Goal: Information Seeking & Learning: Check status

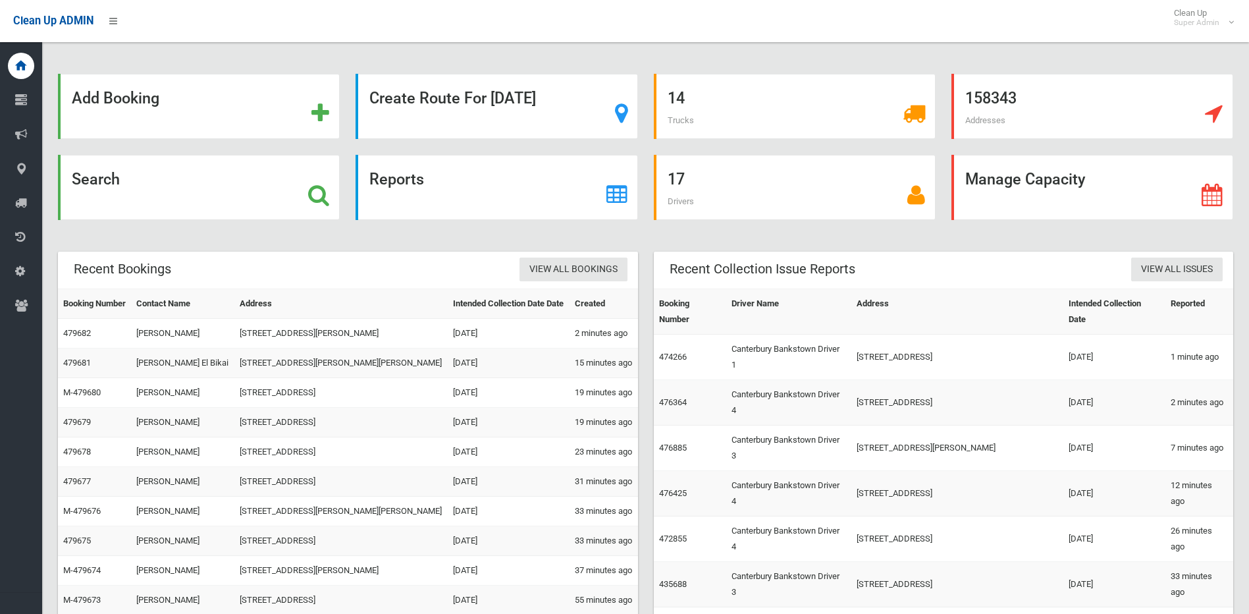
scroll to position [48, 0]
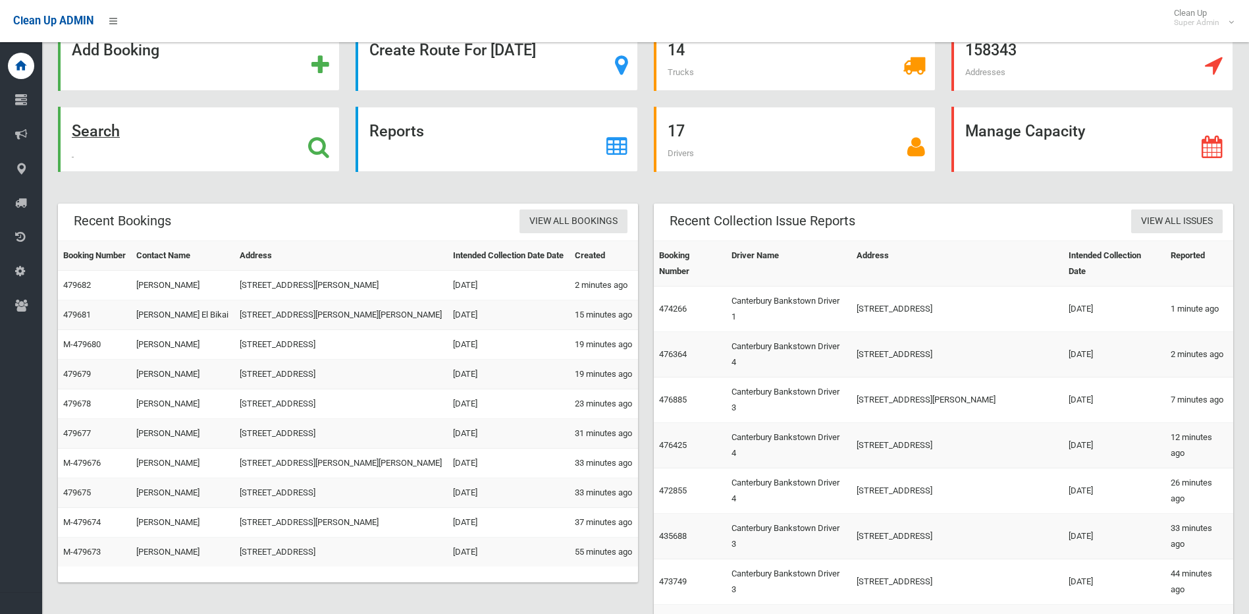
click at [292, 140] on div "Search" at bounding box center [199, 139] width 282 height 65
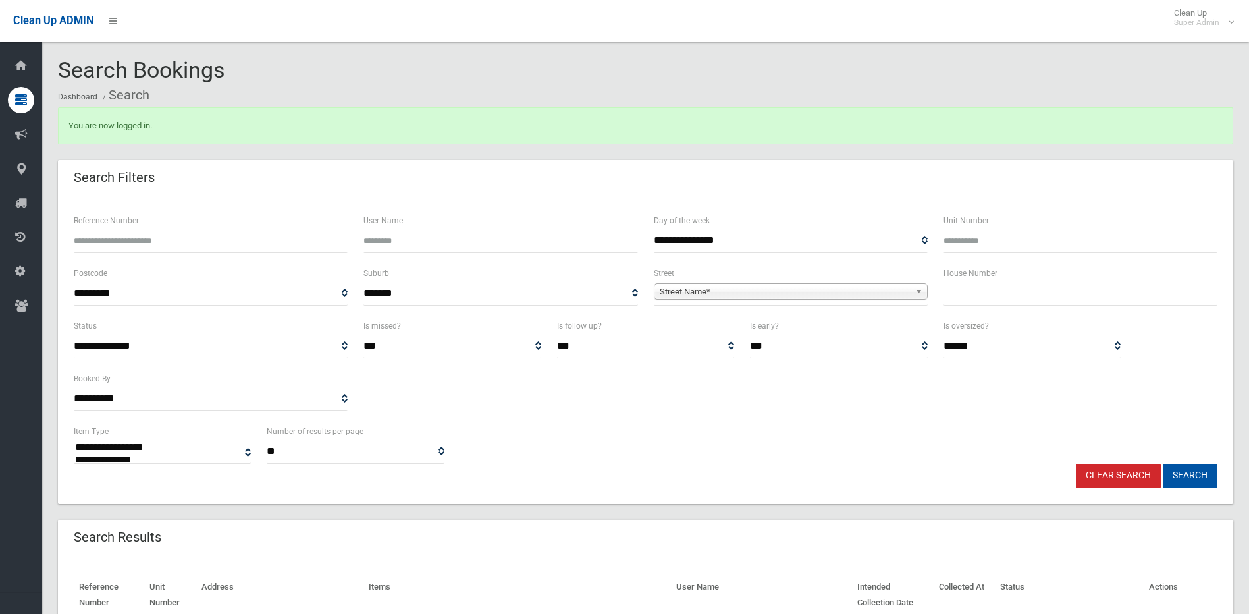
select select
click at [865, 298] on span "Street Name*" at bounding box center [785, 292] width 250 height 16
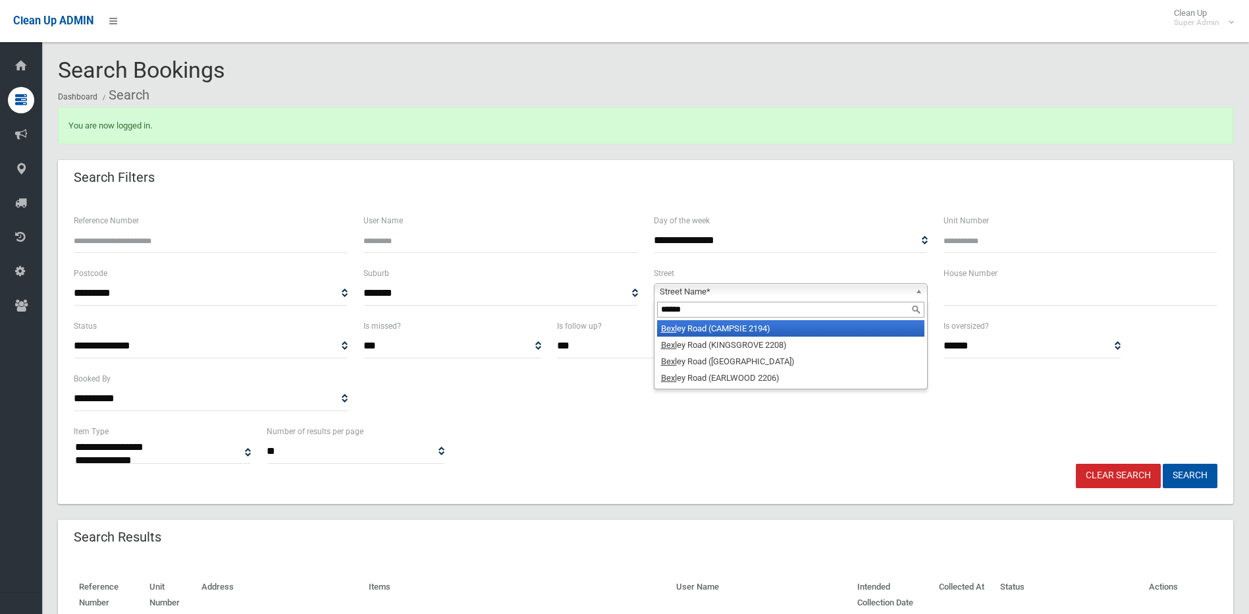
type input "******"
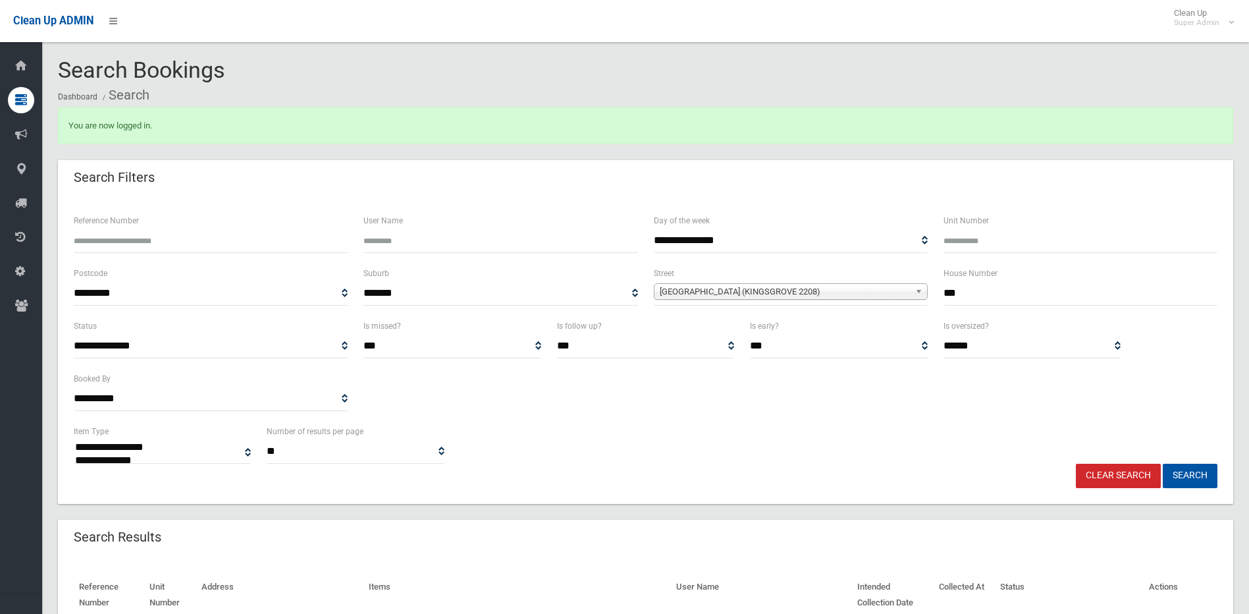
type input "***"
click at [1163, 463] on button "Search" at bounding box center [1190, 475] width 55 height 24
click at [1191, 470] on button "Search" at bounding box center [1190, 475] width 55 height 24
click at [1215, 475] on button "Search" at bounding box center [1190, 475] width 55 height 24
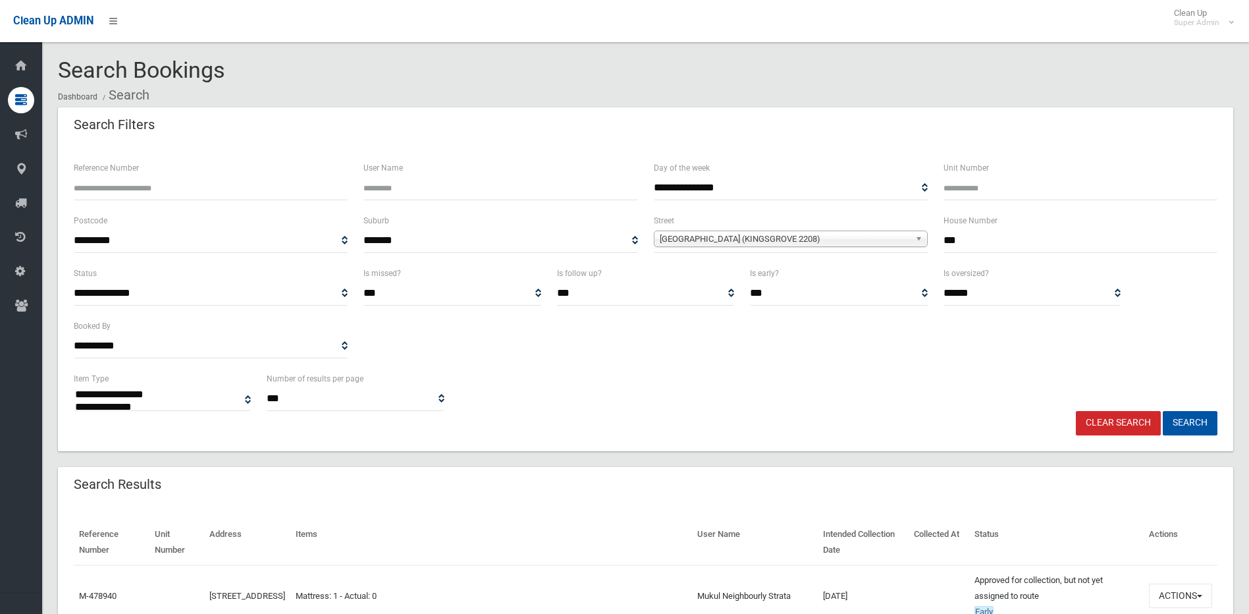
select select
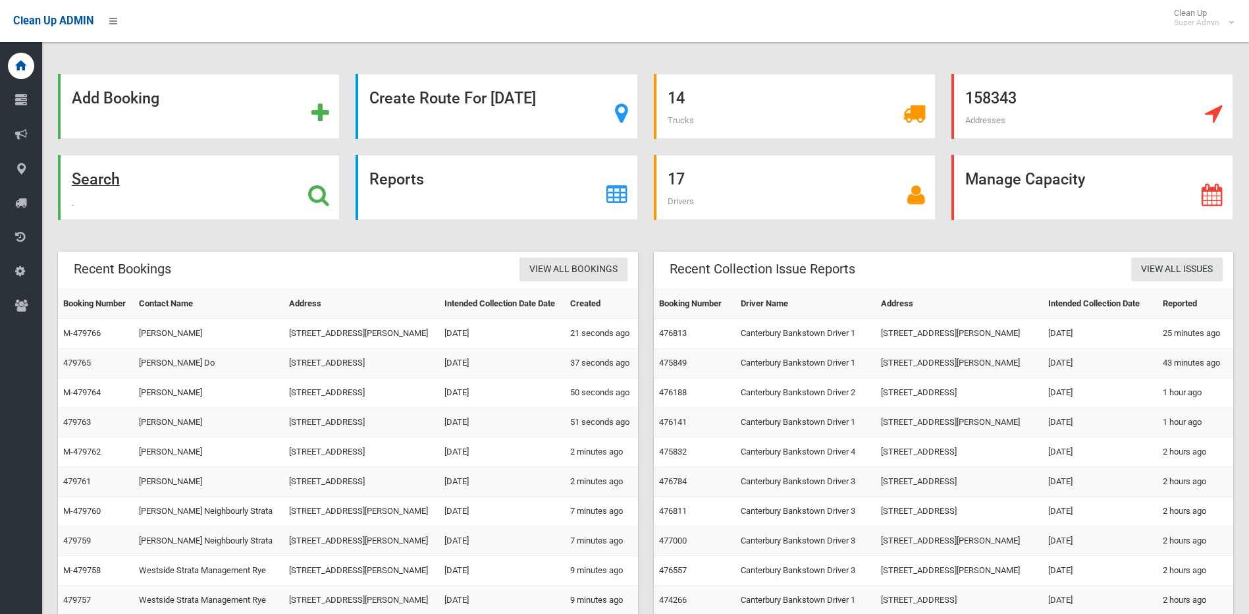
click at [311, 197] on icon at bounding box center [318, 195] width 21 height 22
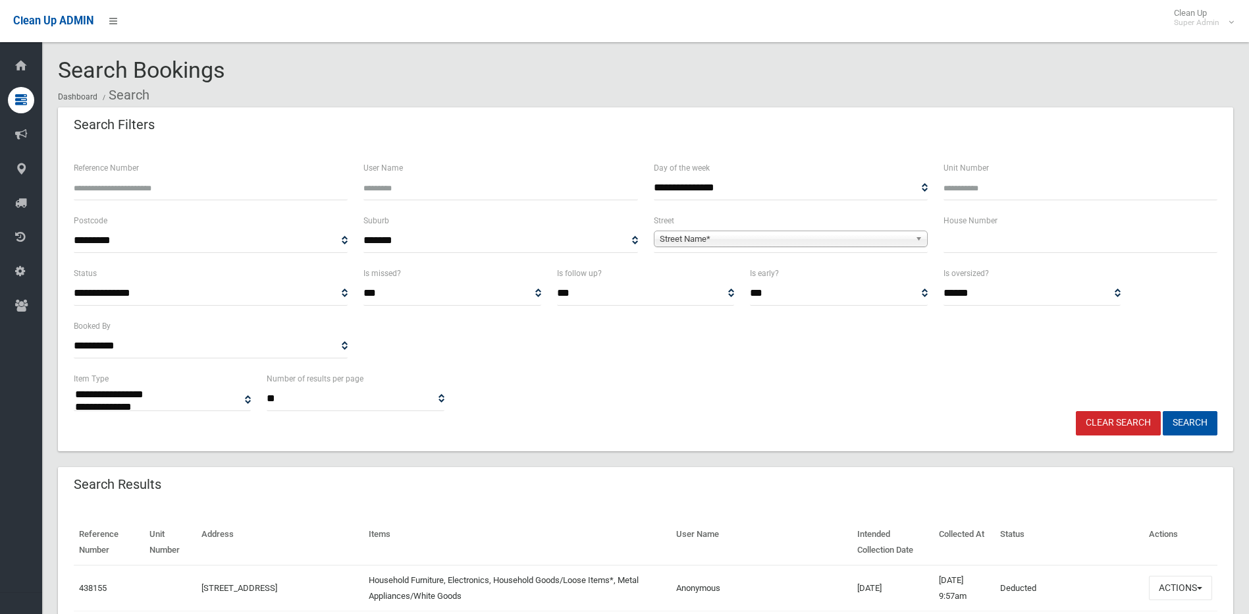
select select
click at [717, 245] on span "Street Name*" at bounding box center [785, 239] width 250 height 16
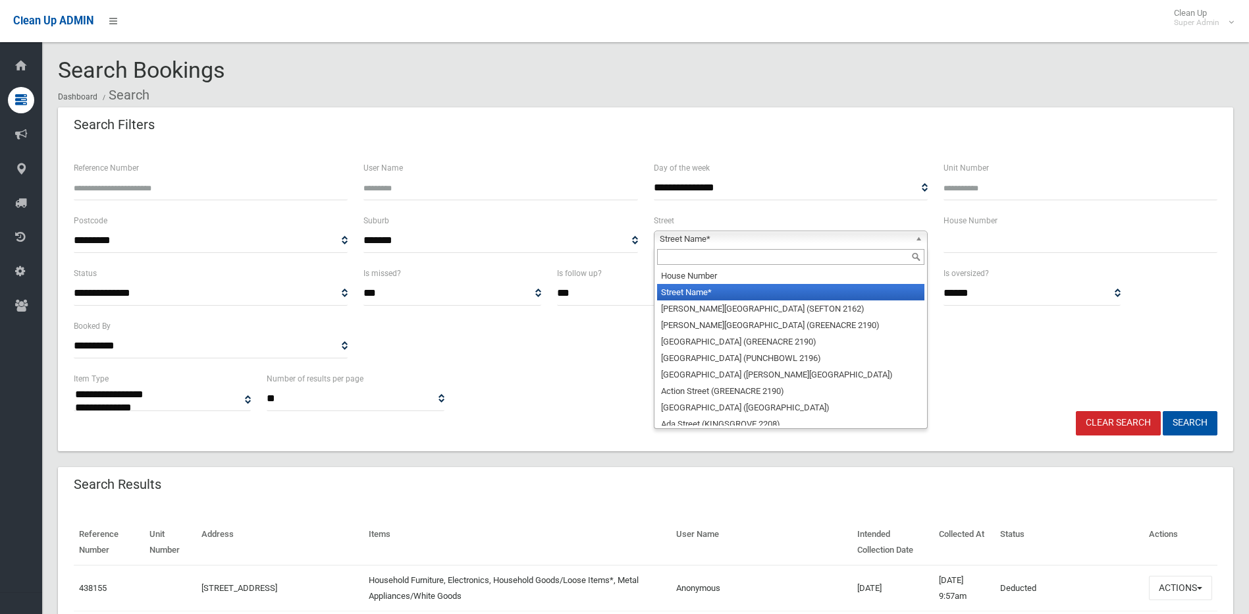
click at [731, 254] on input "text" at bounding box center [790, 257] width 267 height 16
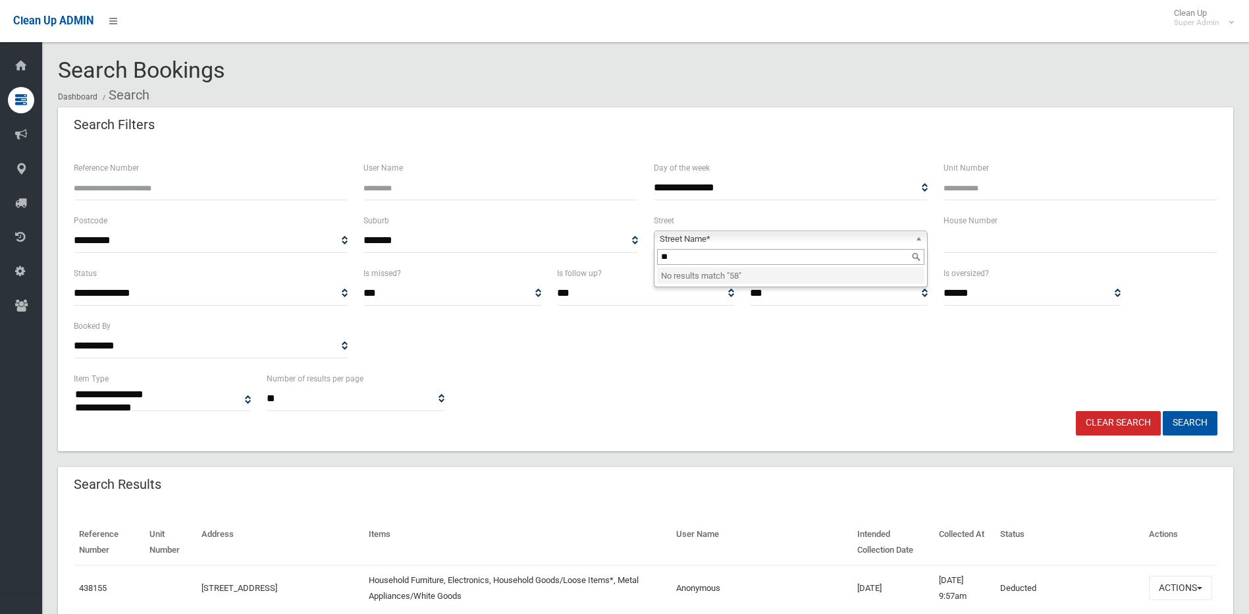
type input "*"
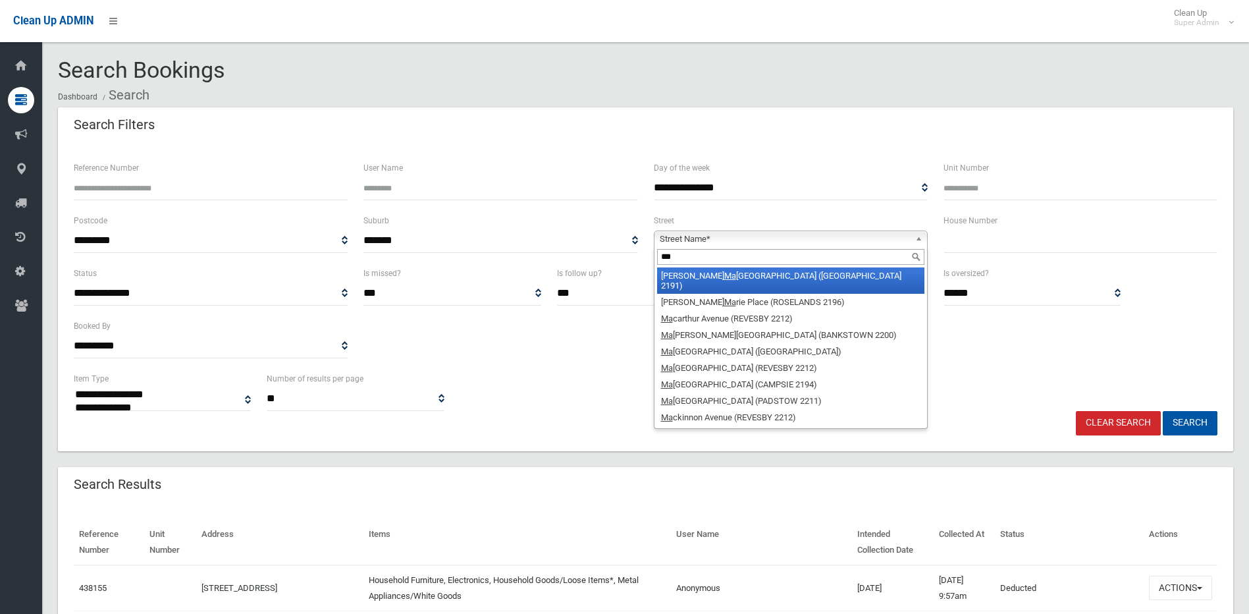
type input "****"
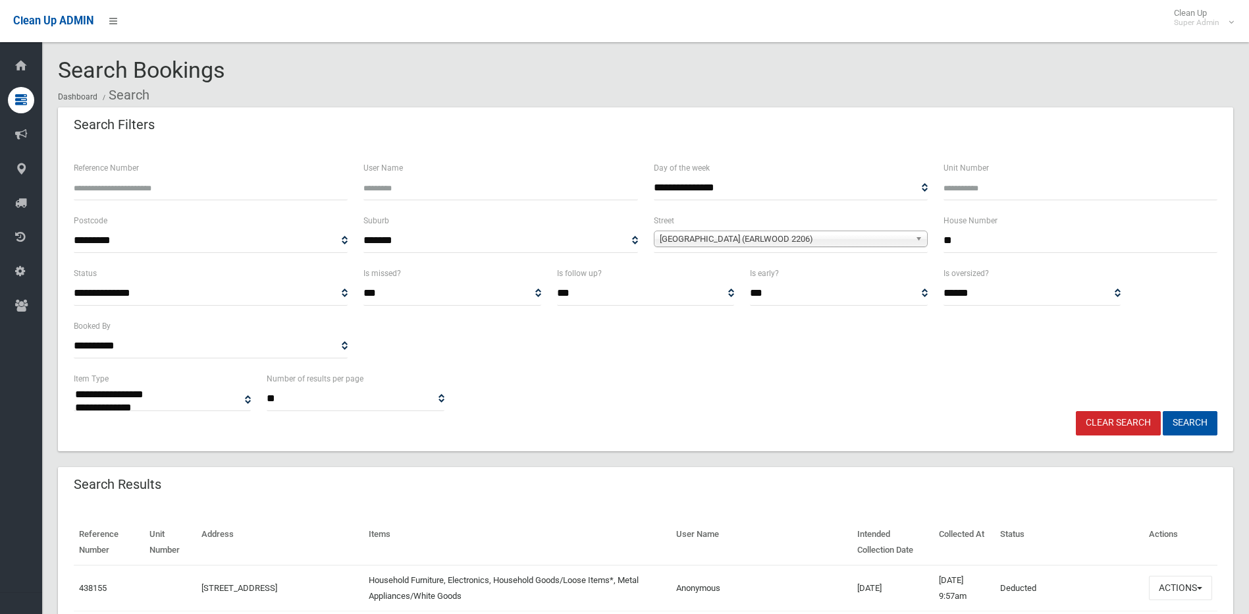
type input "**"
click at [1163, 411] on button "Search" at bounding box center [1190, 423] width 55 height 24
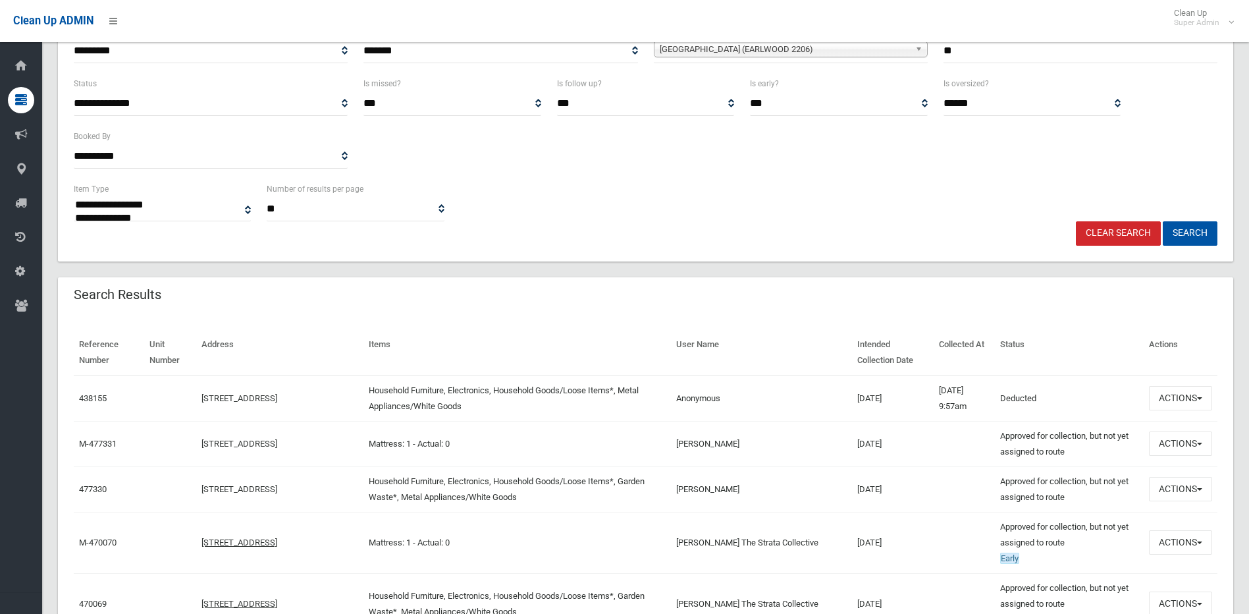
scroll to position [197, 0]
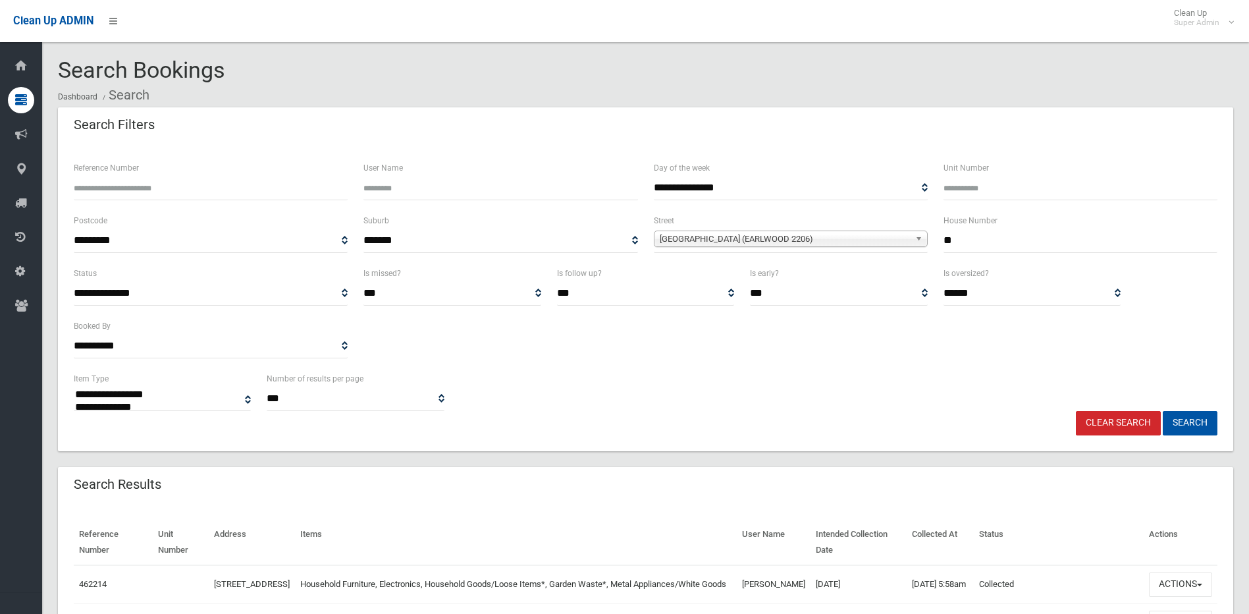
select select
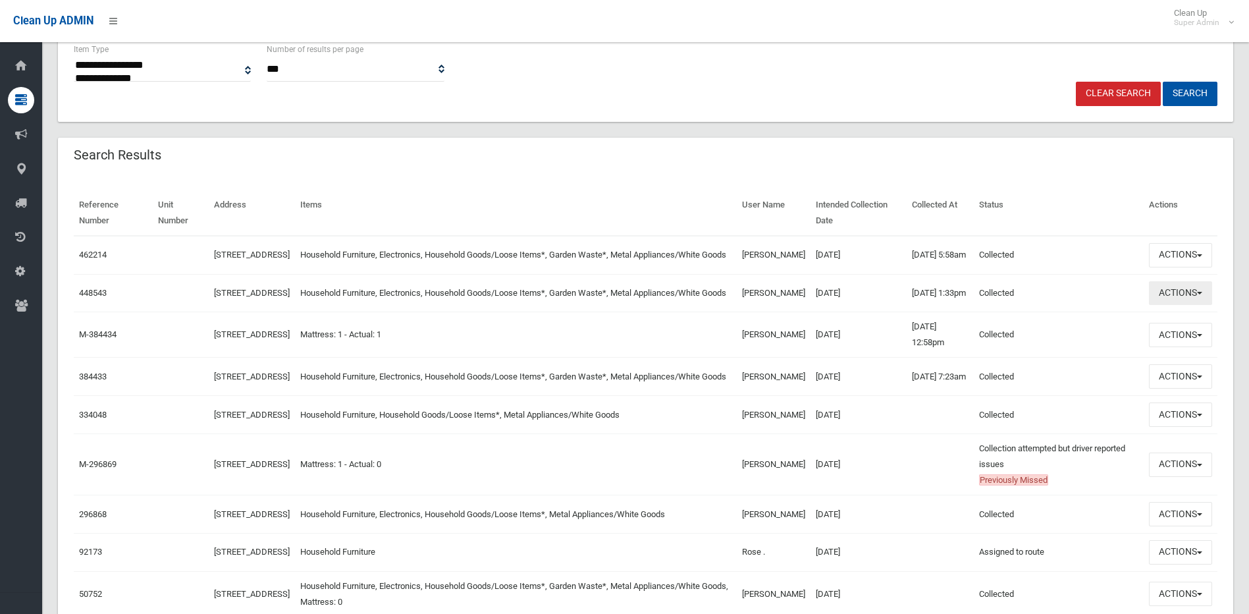
click at [1201, 294] on span "button" at bounding box center [1199, 293] width 5 height 3
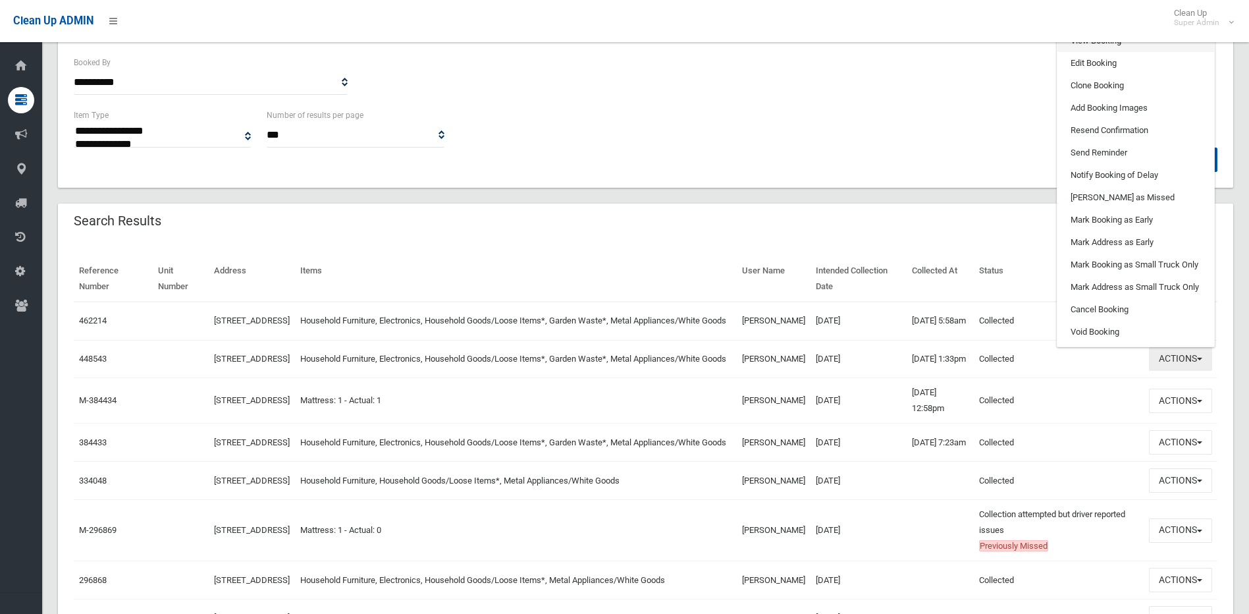
scroll to position [197, 0]
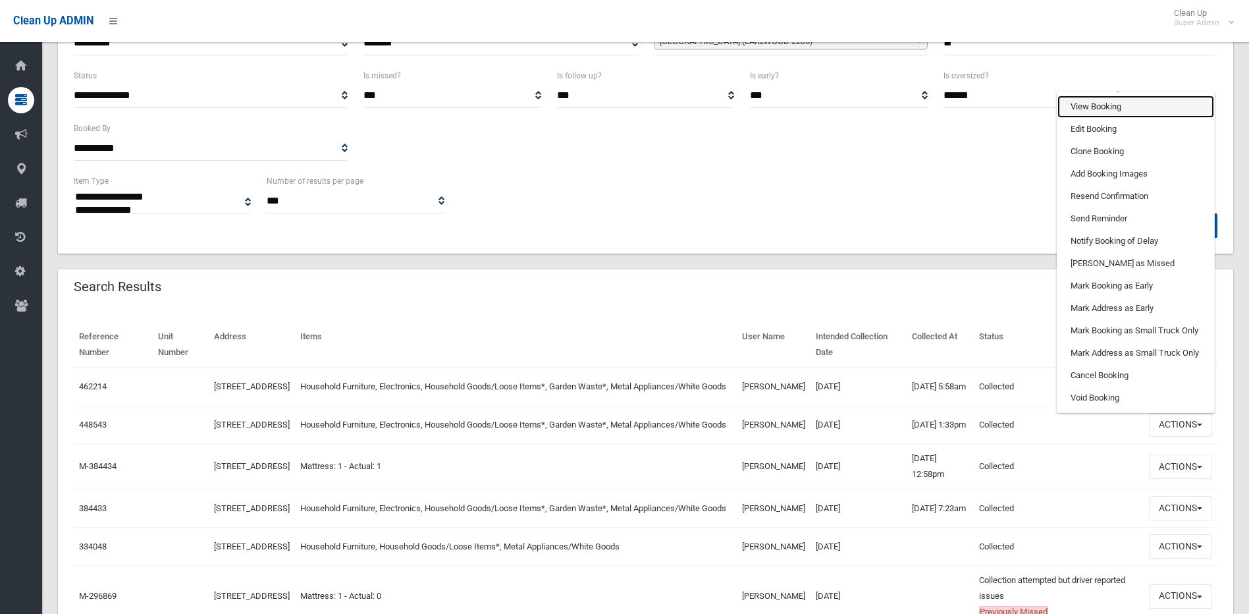
click at [1100, 109] on link "View Booking" at bounding box center [1135, 106] width 157 height 22
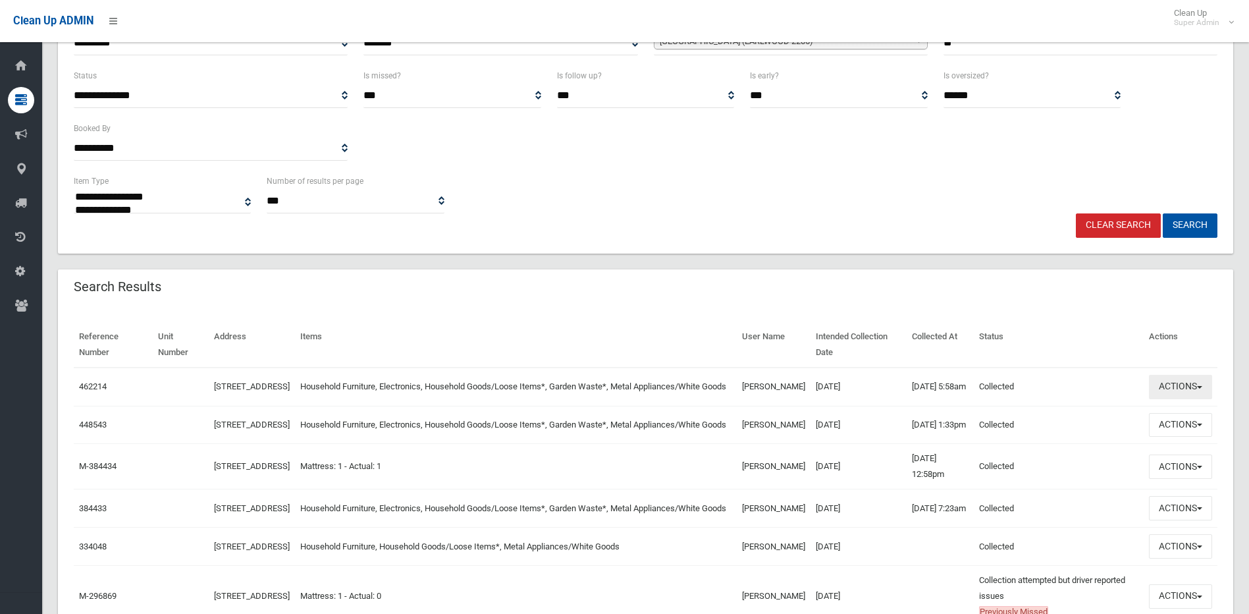
click at [1178, 389] on button "Actions" at bounding box center [1180, 387] width 63 height 24
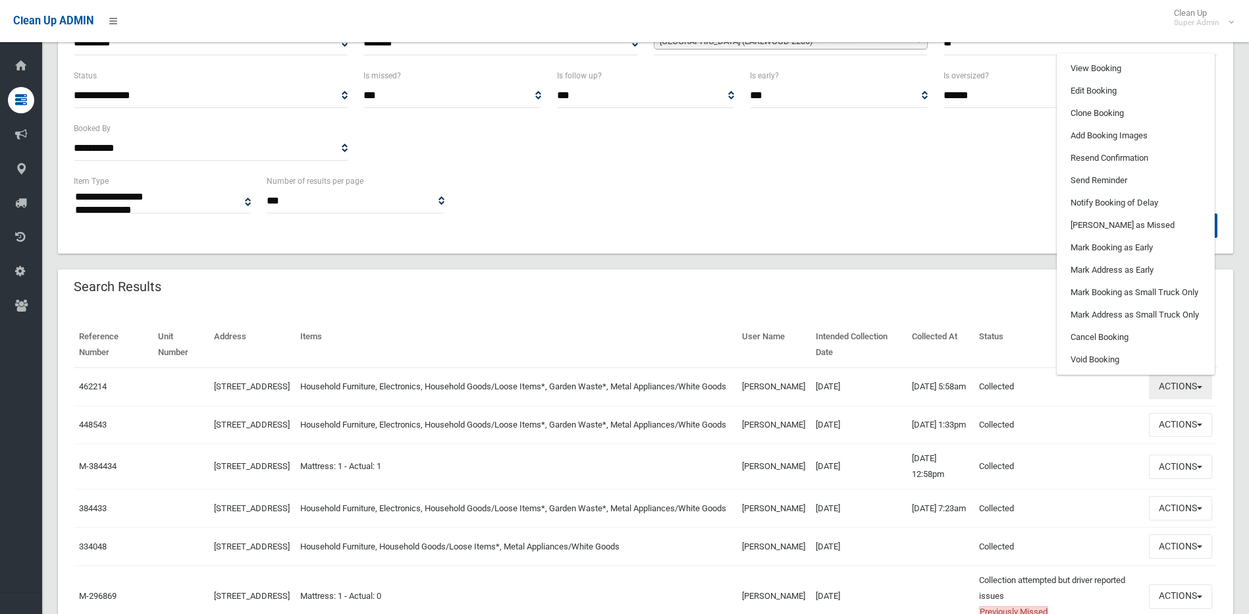
scroll to position [132, 0]
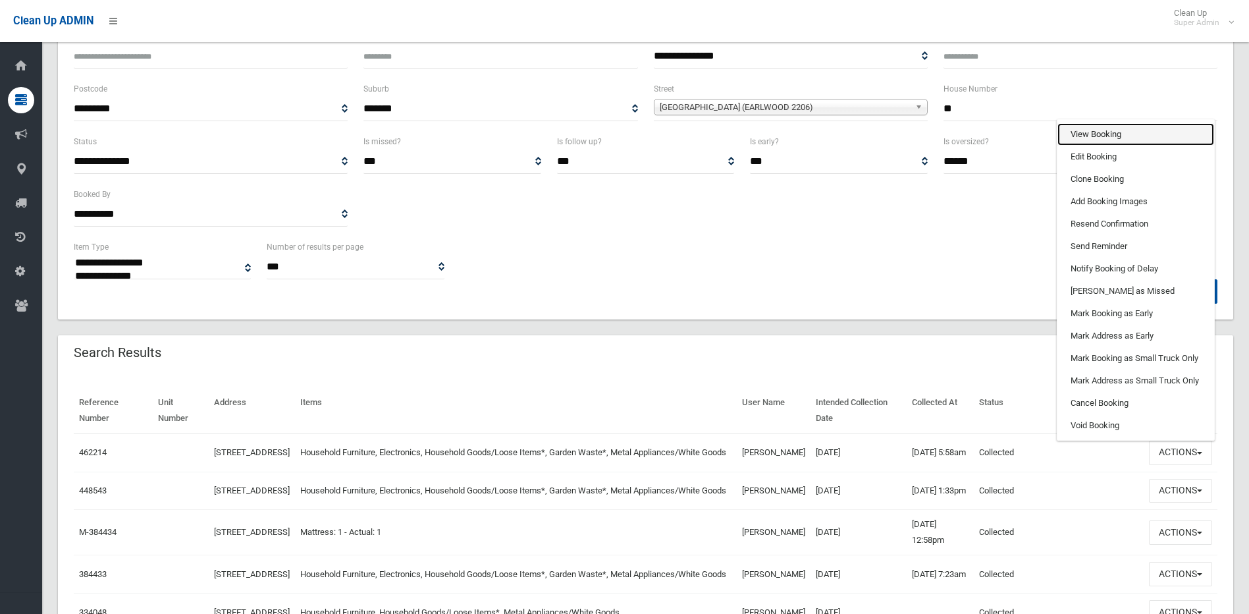
click at [1112, 140] on link "View Booking" at bounding box center [1135, 134] width 157 height 22
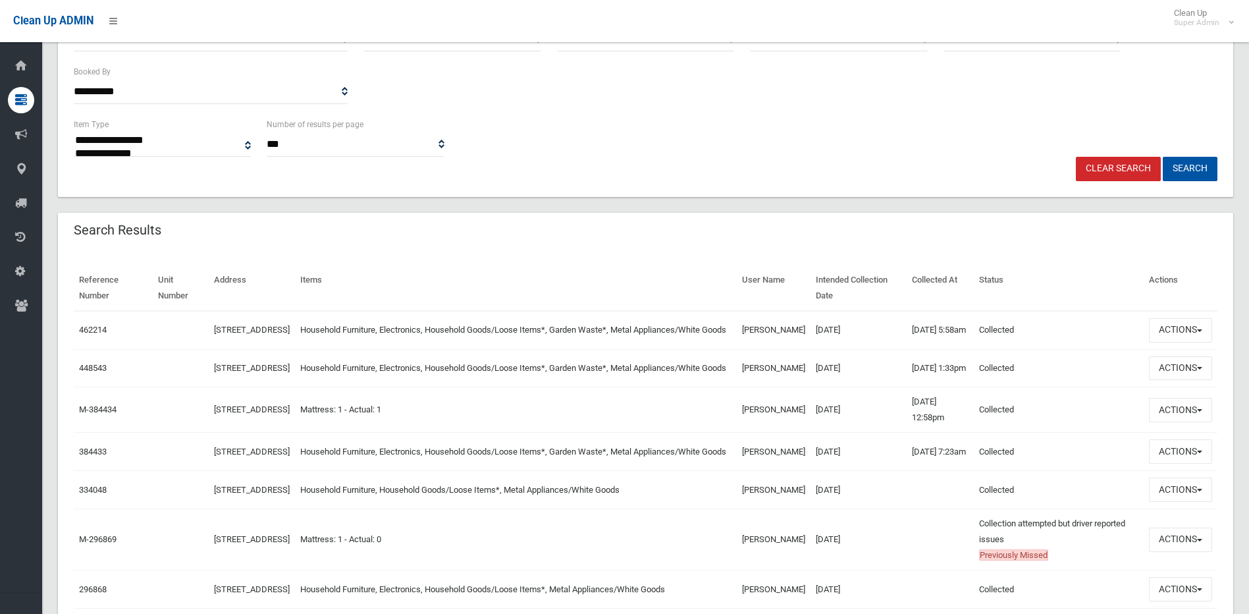
scroll to position [263, 0]
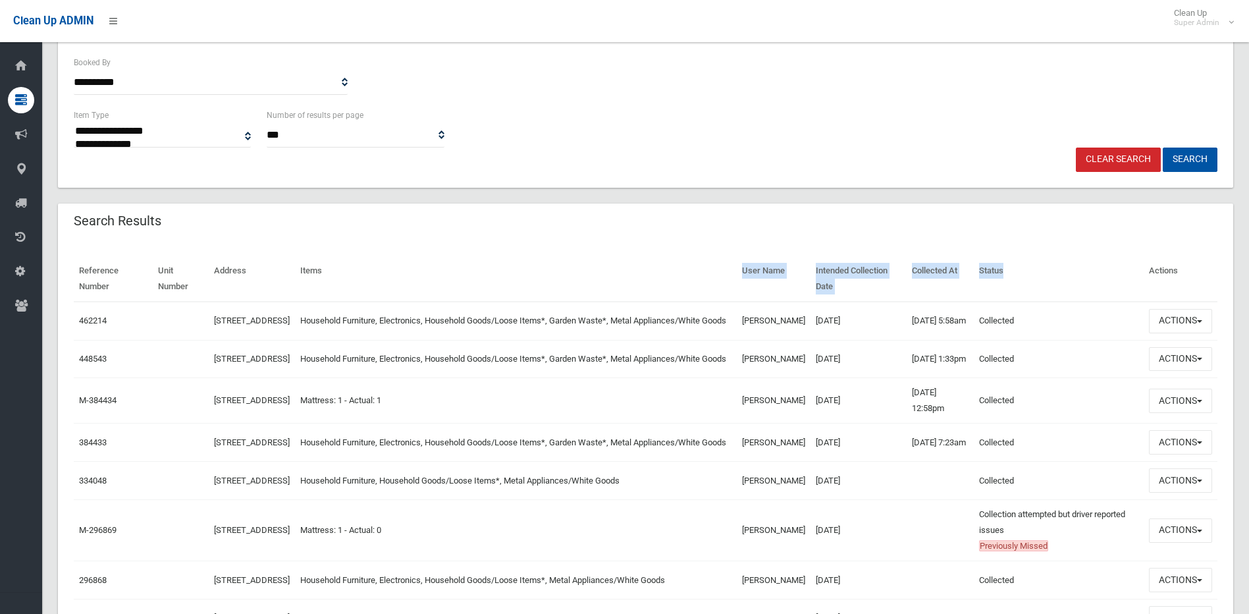
drag, startPoint x: 741, startPoint y: 269, endPoint x: 1080, endPoint y: 269, distance: 338.4
click at [1080, 269] on tr "Reference Number Unit Number Address Items User Name Intended Collection Date C…" at bounding box center [646, 278] width 1144 height 45
click at [1080, 269] on th "Status" at bounding box center [1059, 278] width 170 height 45
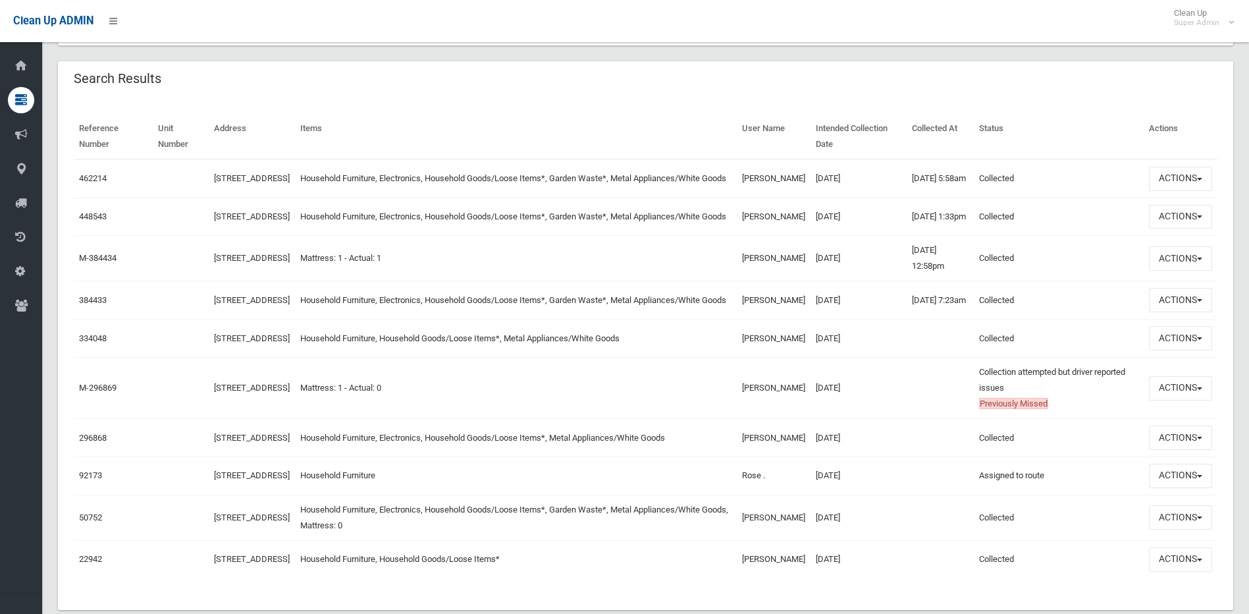
scroll to position [411, 0]
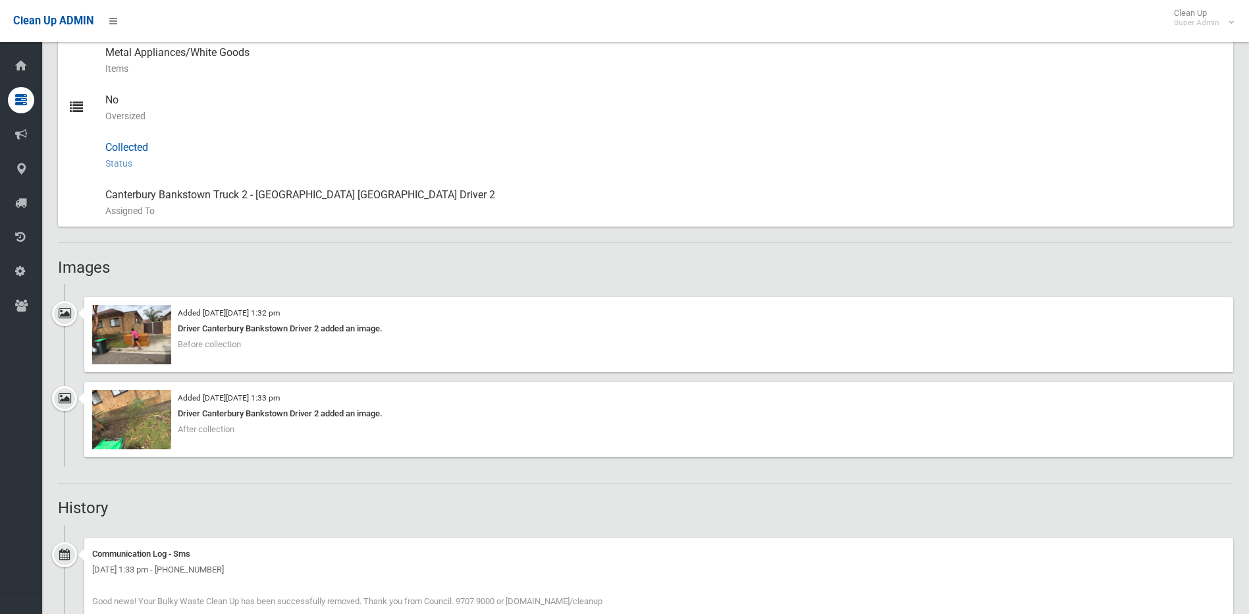
scroll to position [790, 0]
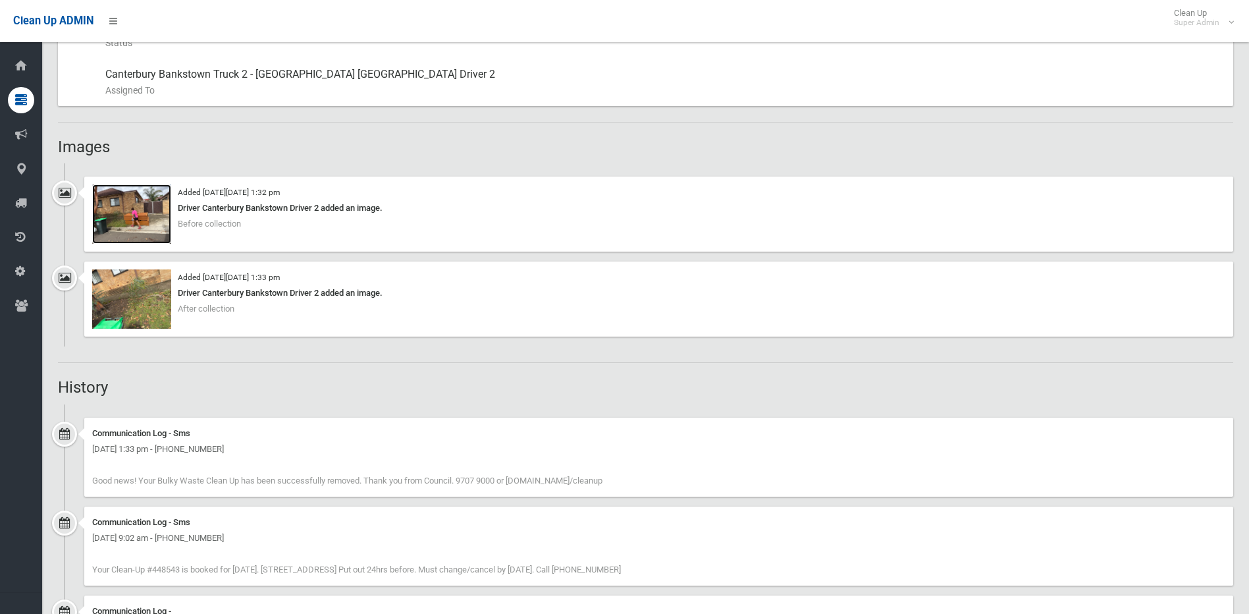
click at [120, 210] on img at bounding box center [131, 213] width 79 height 59
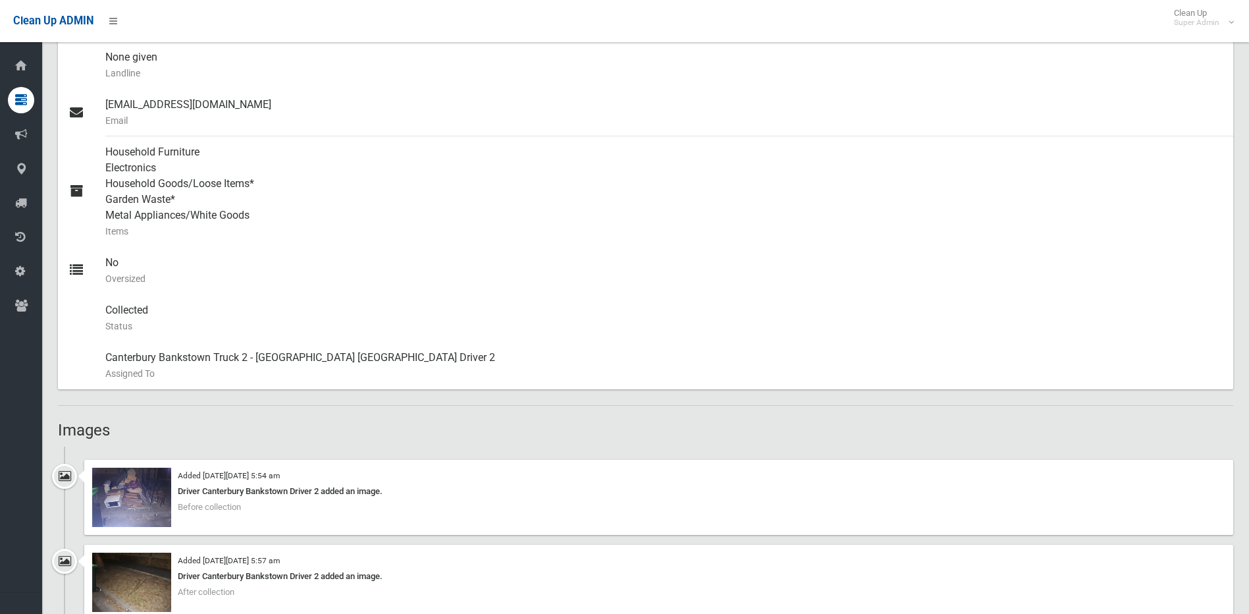
scroll to position [527, 0]
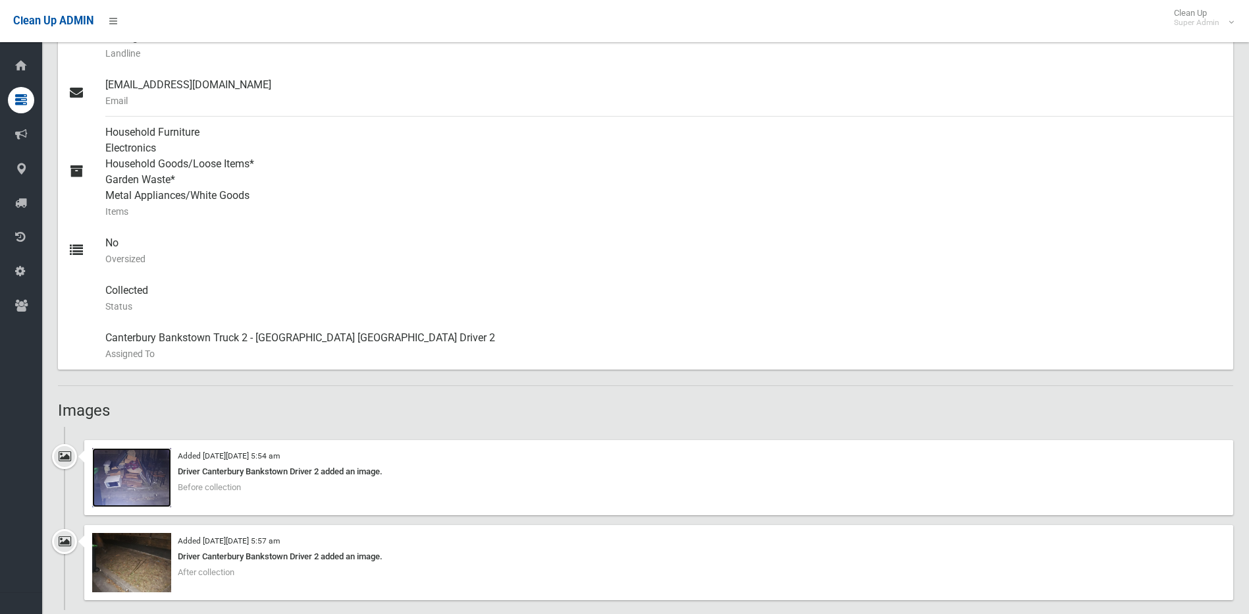
click at [130, 498] on img at bounding box center [131, 477] width 79 height 59
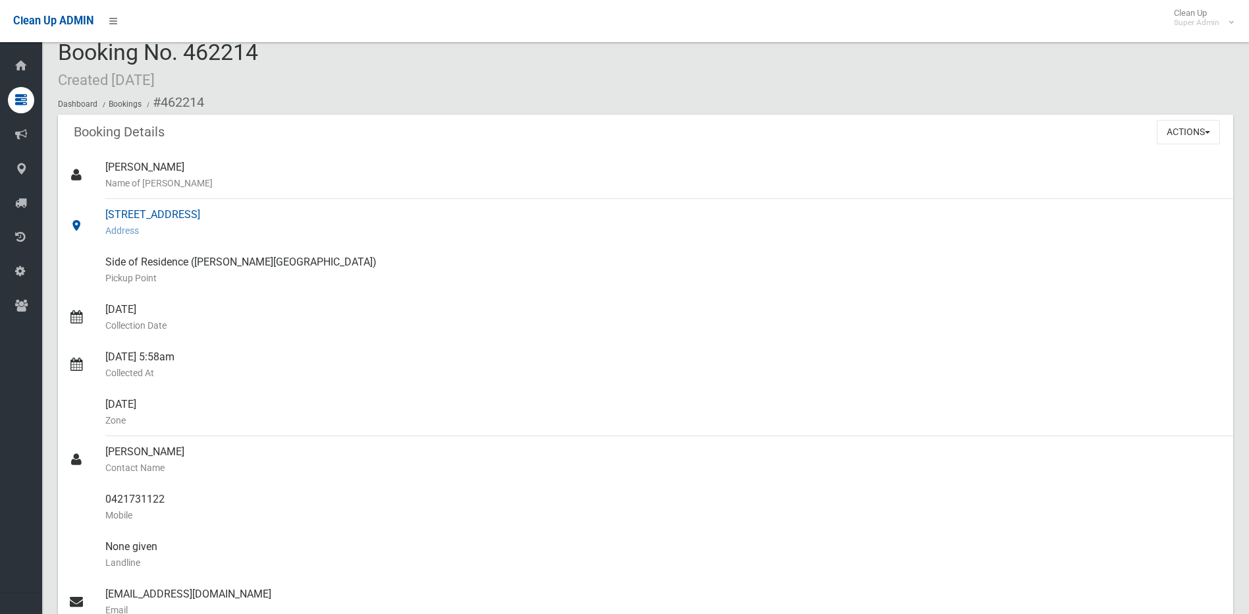
scroll to position [0, 0]
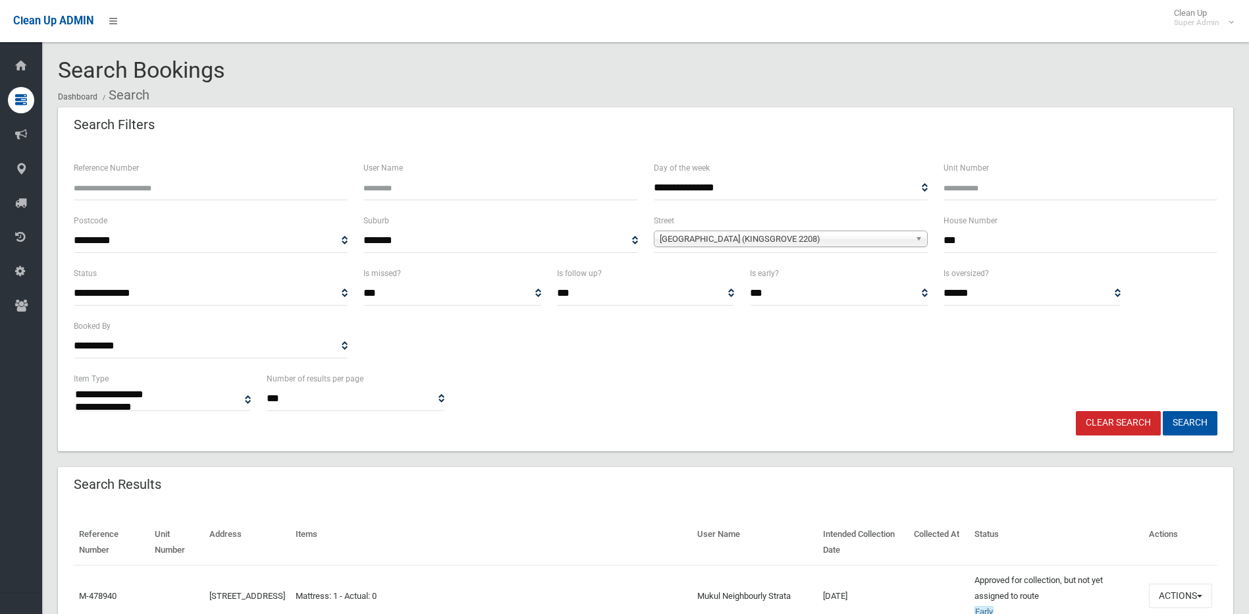
select select
click at [128, 182] on input "Reference Number" at bounding box center [211, 188] width 274 height 24
type input "******"
click at [1163, 411] on button "Search" at bounding box center [1190, 423] width 55 height 24
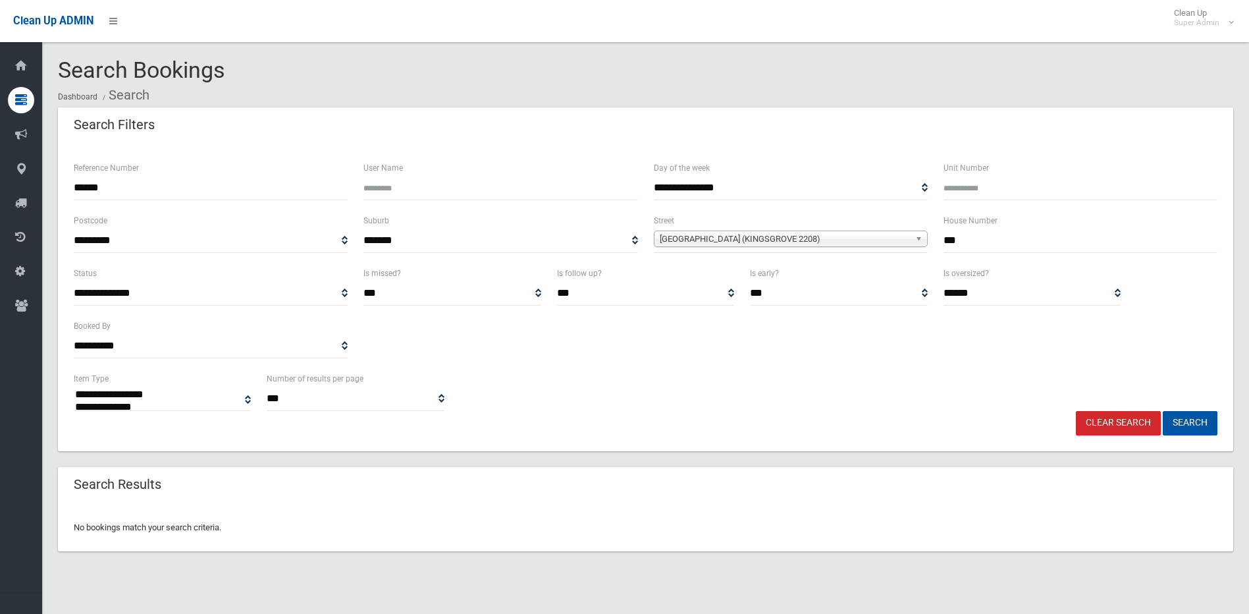
select select
drag, startPoint x: 999, startPoint y: 242, endPoint x: 786, endPoint y: 242, distance: 213.3
click at [786, 242] on div "**********" at bounding box center [645, 239] width 1159 height 53
drag, startPoint x: 169, startPoint y: 201, endPoint x: 153, endPoint y: 190, distance: 19.7
click at [163, 196] on div "Reference Number ******" at bounding box center [211, 186] width 290 height 53
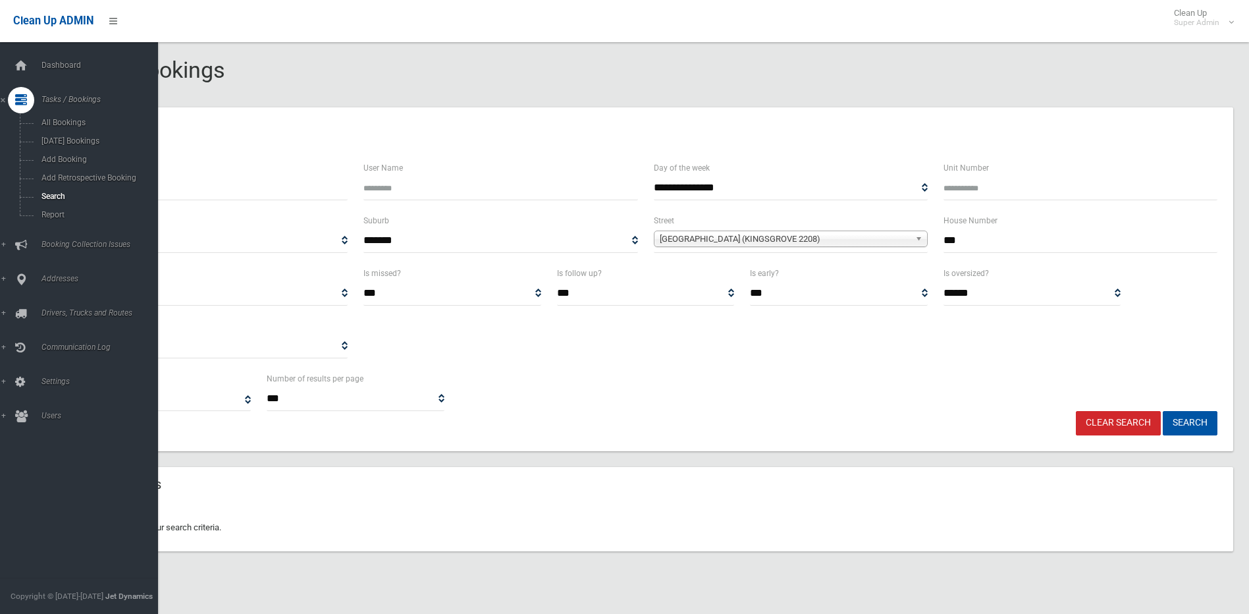
drag, startPoint x: 153, startPoint y: 190, endPoint x: -58, endPoint y: 159, distance: 213.5
click at [0, 159] on html "Clean Up ADMIN Clean Up Super Admin Logout Search Bookings Dashboard Search" at bounding box center [624, 307] width 1249 height 614
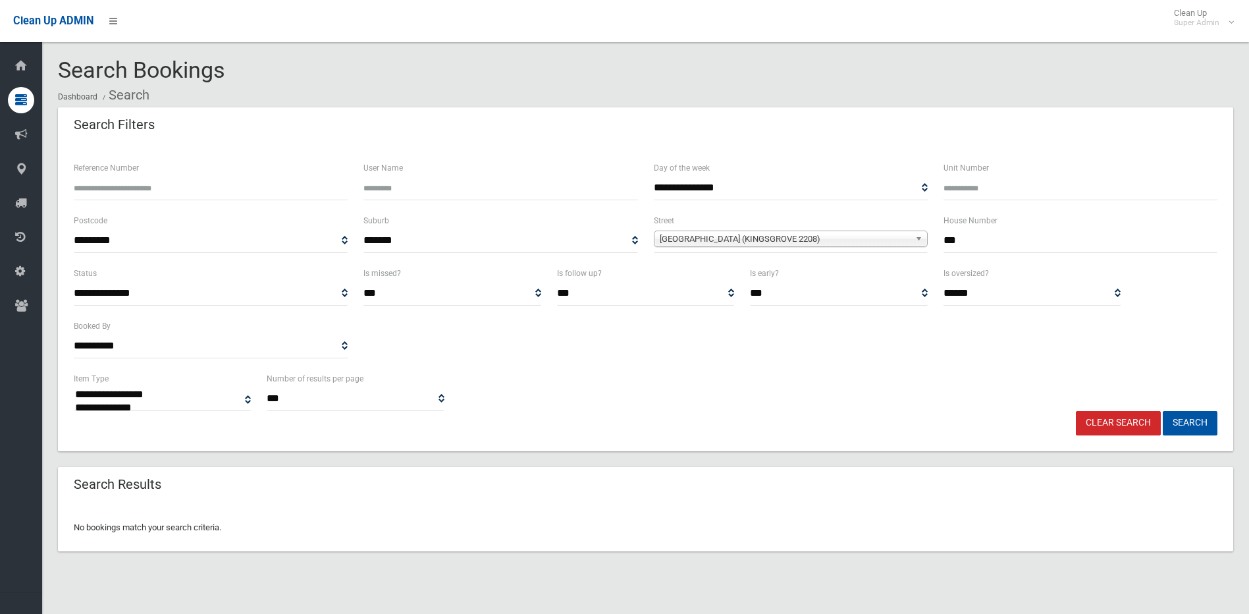
click at [1136, 421] on link "Clear Search" at bounding box center [1118, 423] width 85 height 24
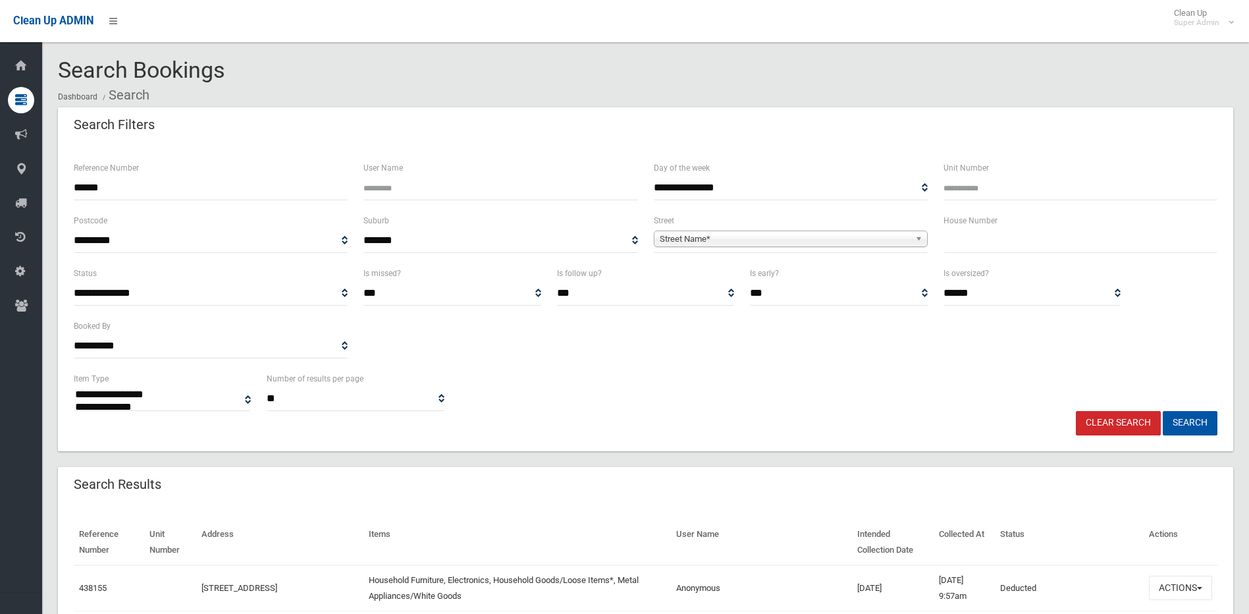
select select
type input "******"
click at [1163, 411] on button "Search" at bounding box center [1190, 423] width 55 height 24
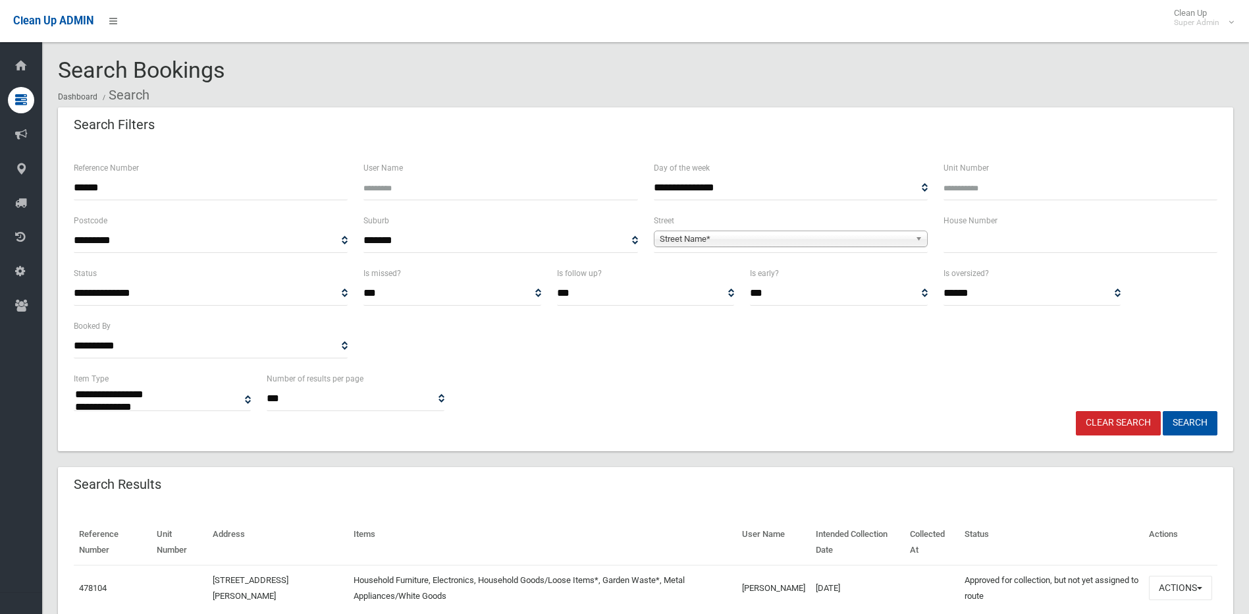
select select
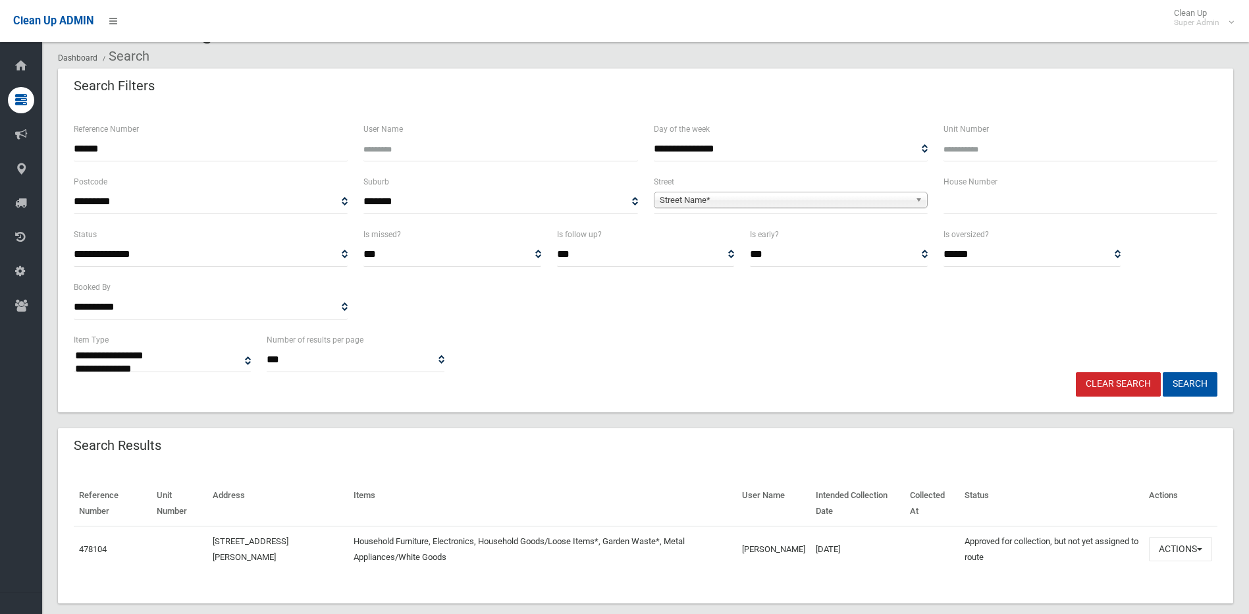
scroll to position [60, 0]
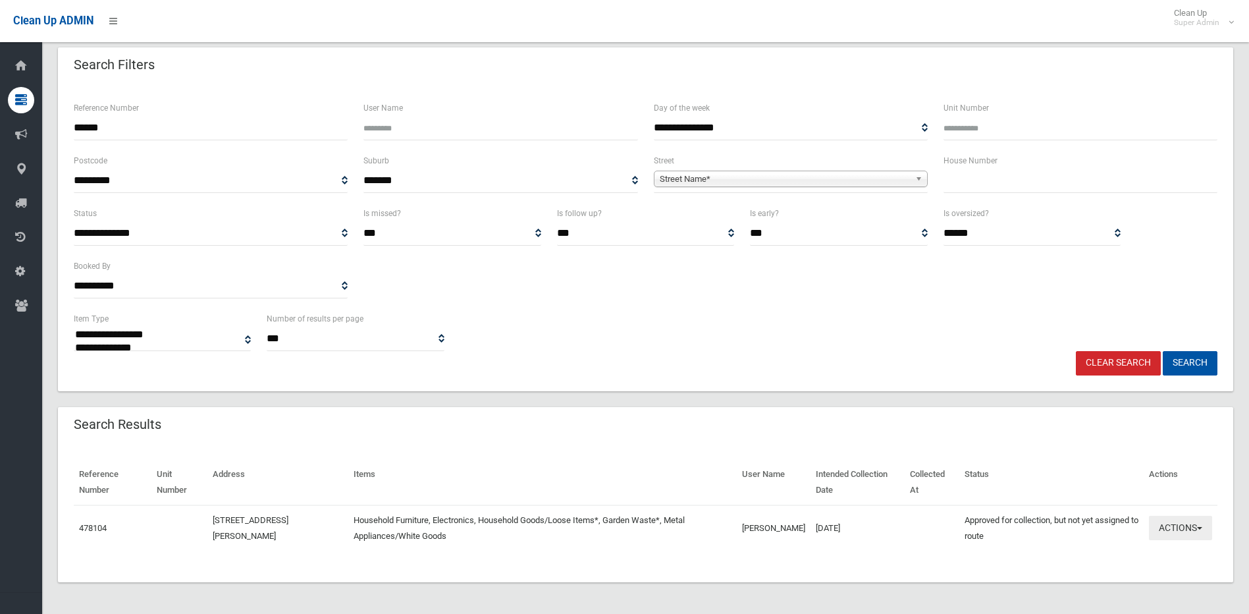
click at [1185, 527] on button "Actions" at bounding box center [1180, 527] width 63 height 24
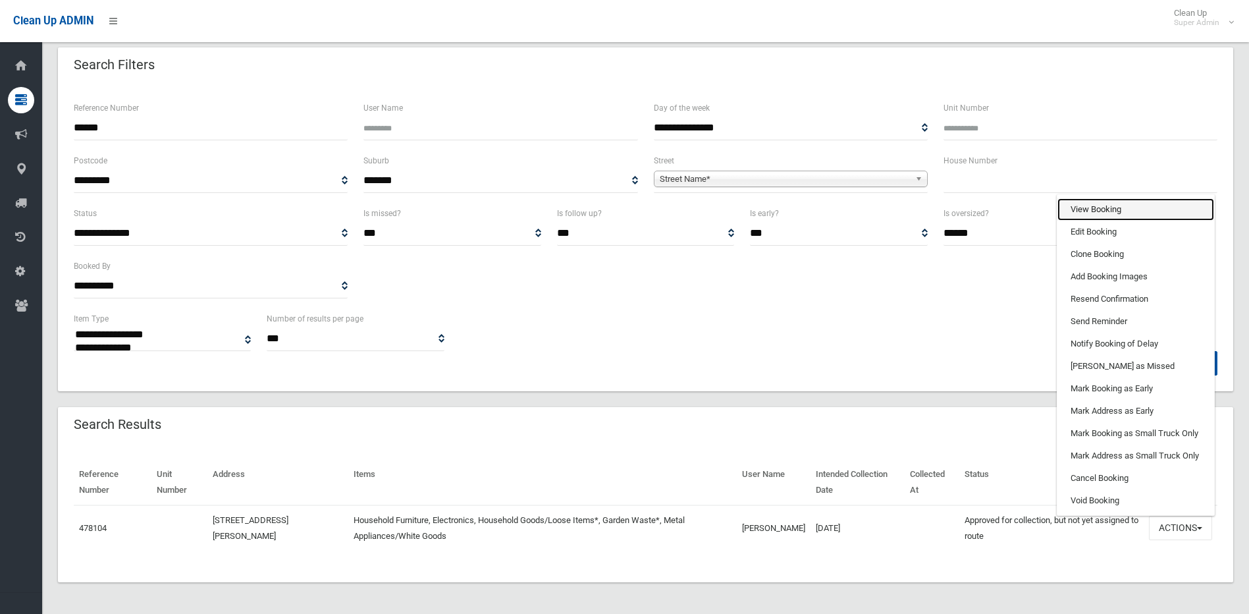
click at [1124, 215] on link "View Booking" at bounding box center [1135, 209] width 157 height 22
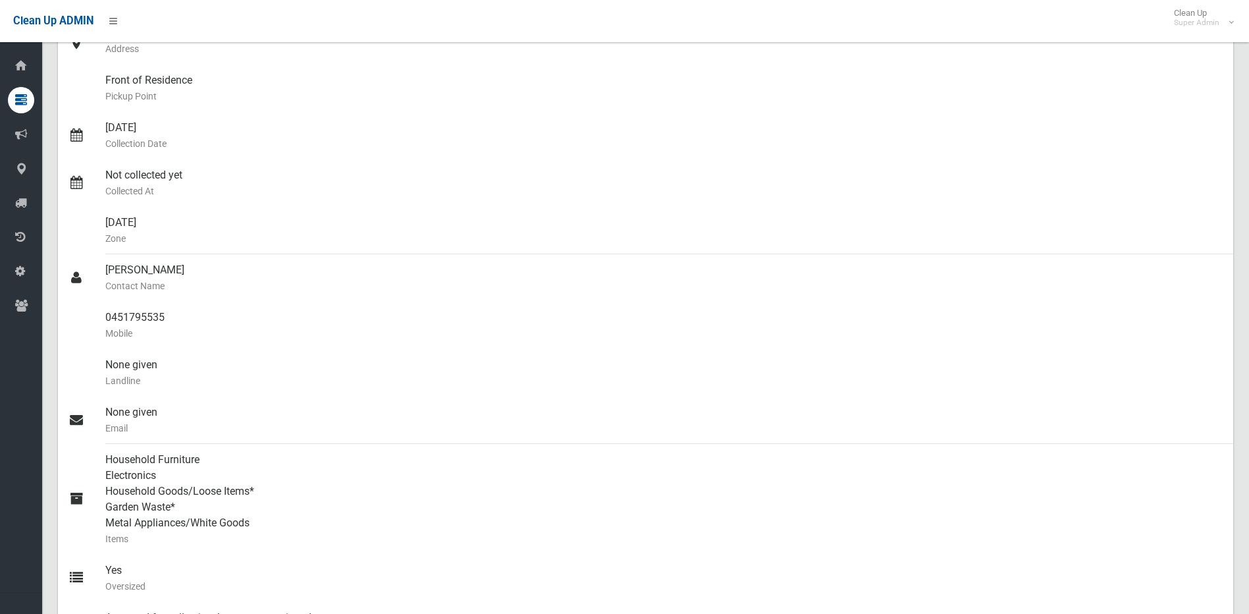
scroll to position [418, 0]
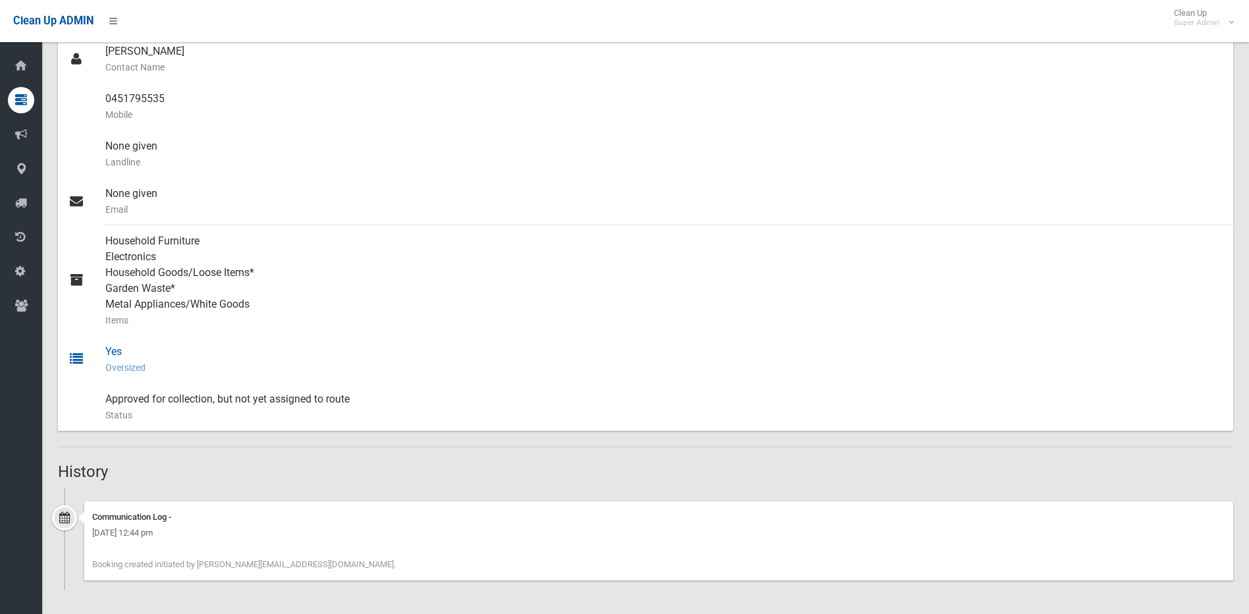
click at [822, 345] on div "Yes Oversized" at bounding box center [663, 359] width 1117 height 47
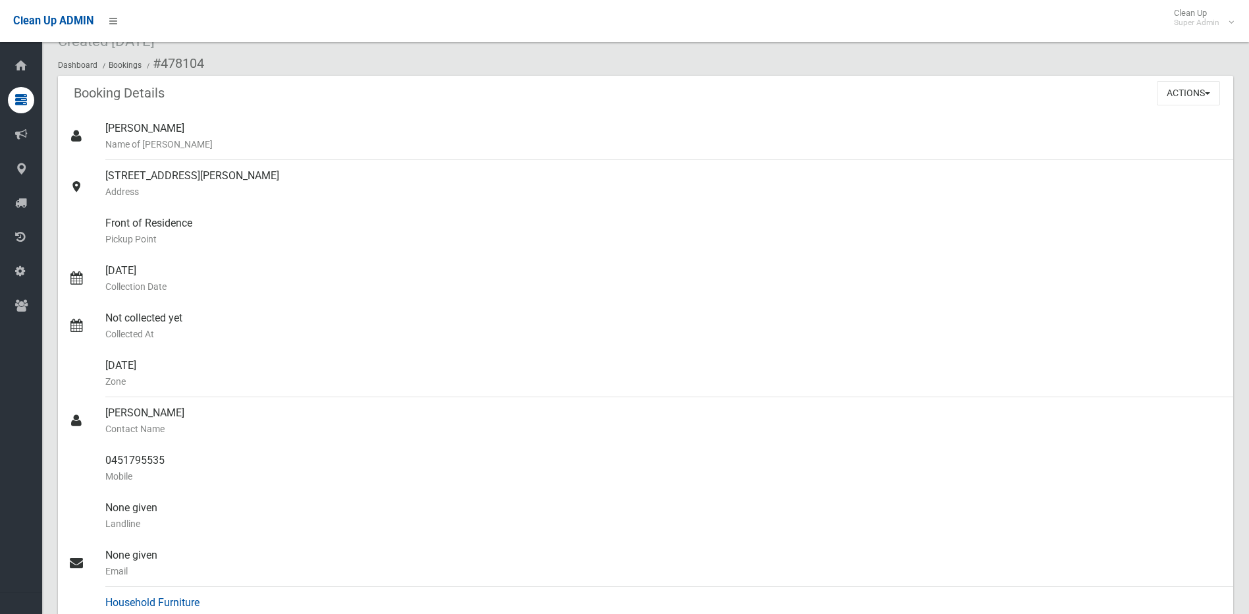
scroll to position [0, 0]
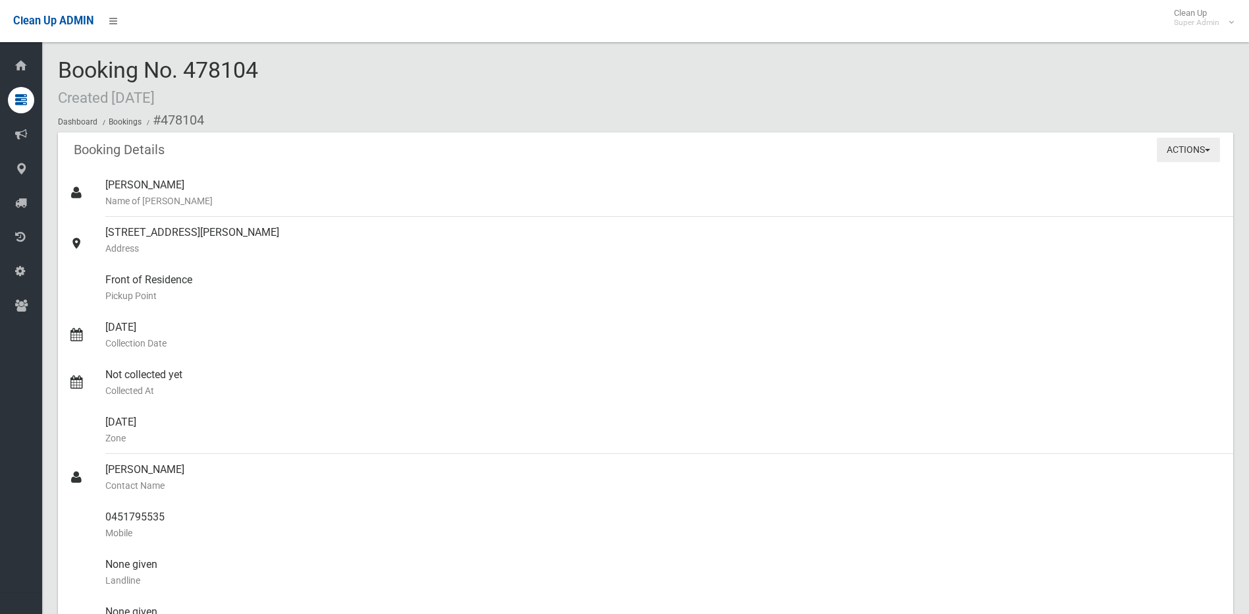
click at [1193, 155] on button "Actions" at bounding box center [1188, 150] width 63 height 24
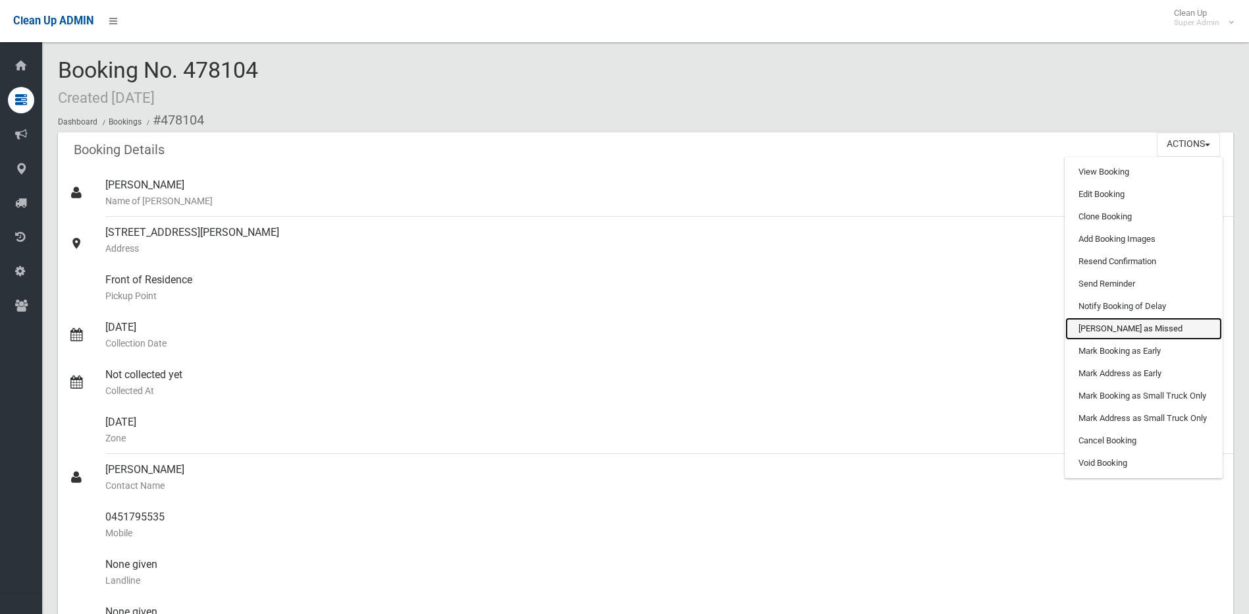
click at [1153, 329] on link "[PERSON_NAME] as Missed" at bounding box center [1143, 328] width 157 height 22
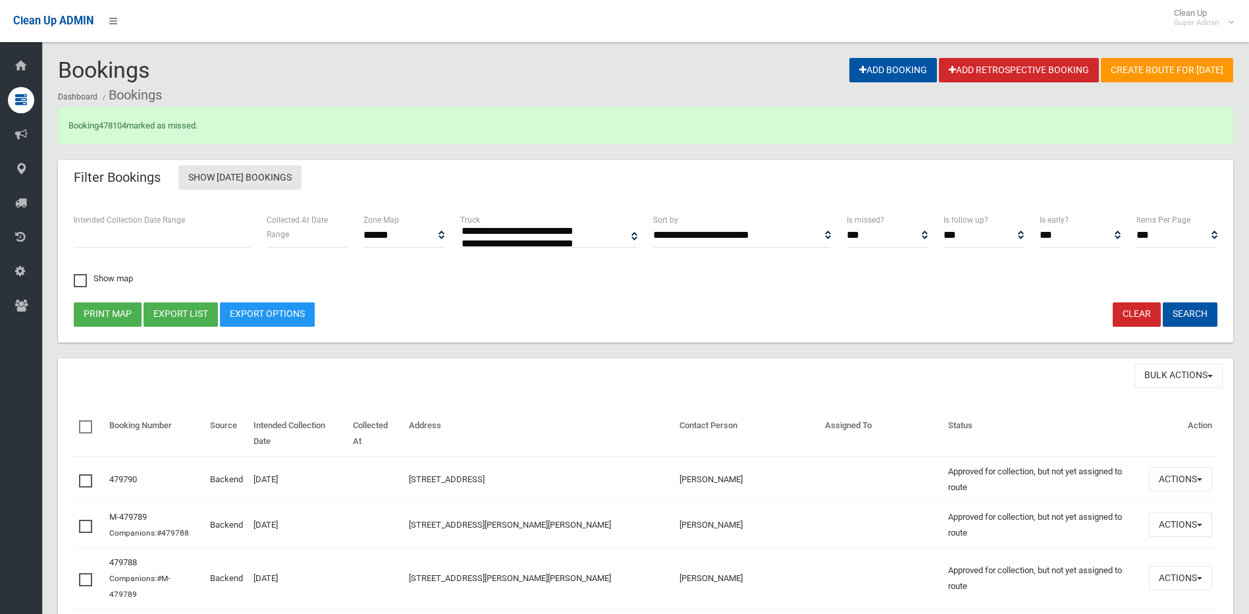
select select
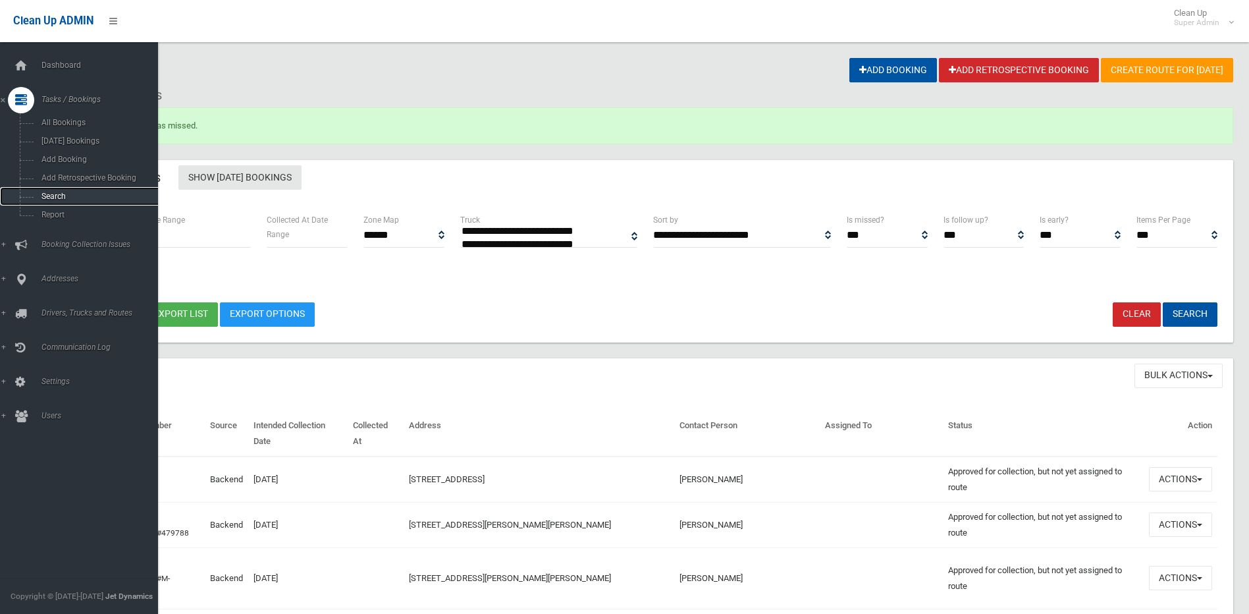
click at [64, 197] on span "Search" at bounding box center [97, 196] width 119 height 9
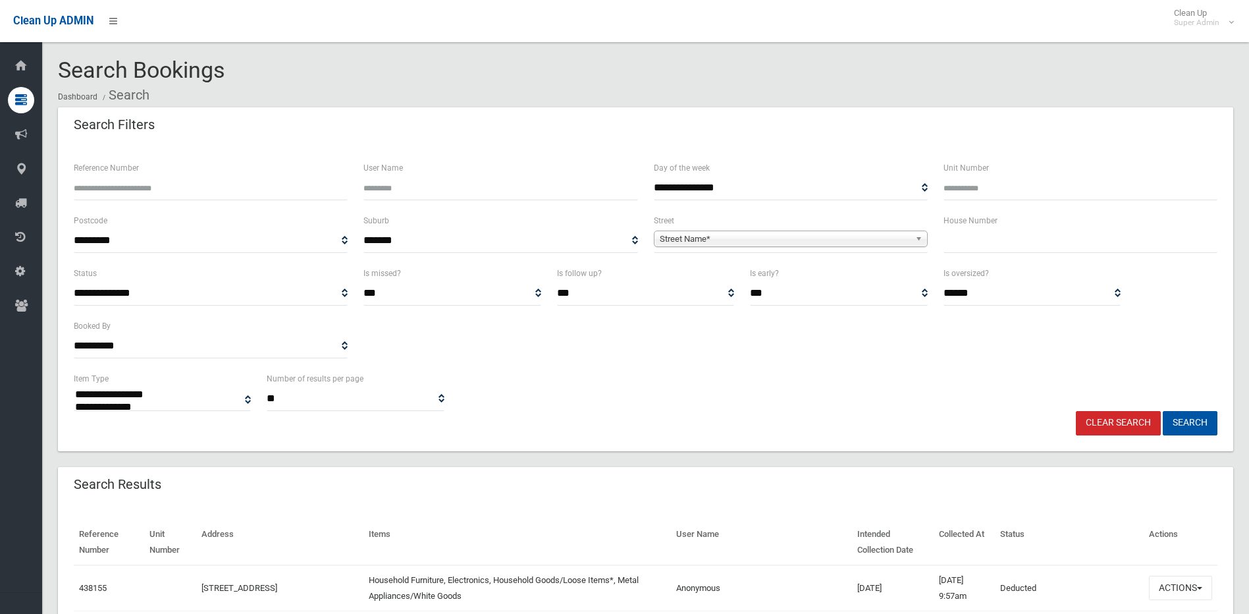
select select
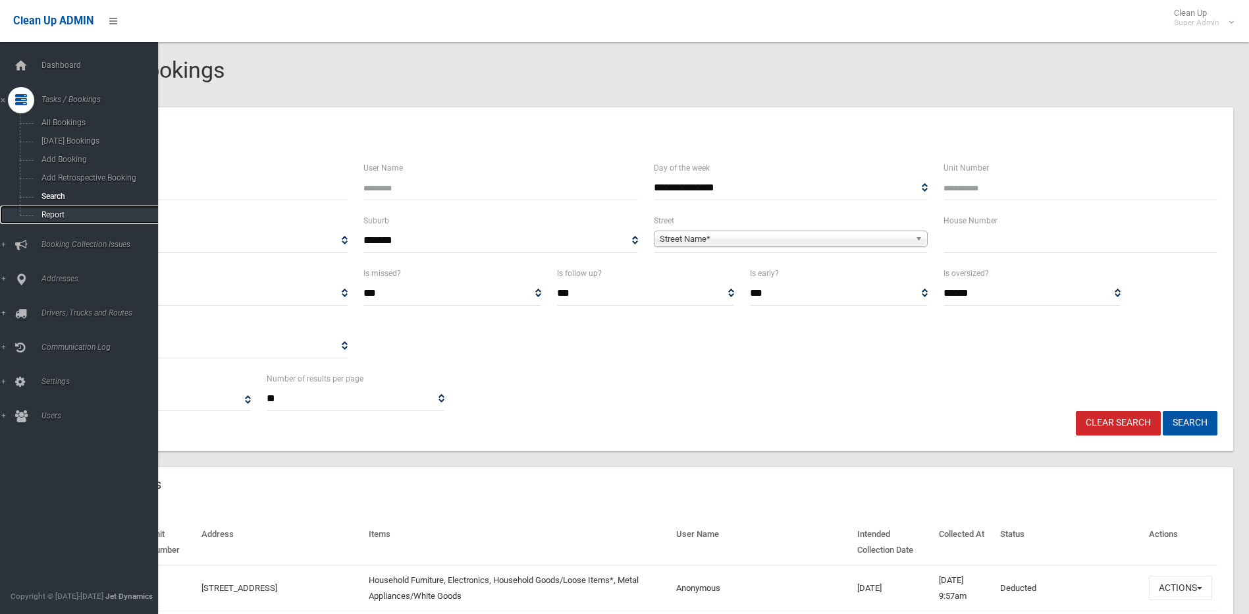
click at [60, 216] on span "Report" at bounding box center [97, 214] width 119 height 9
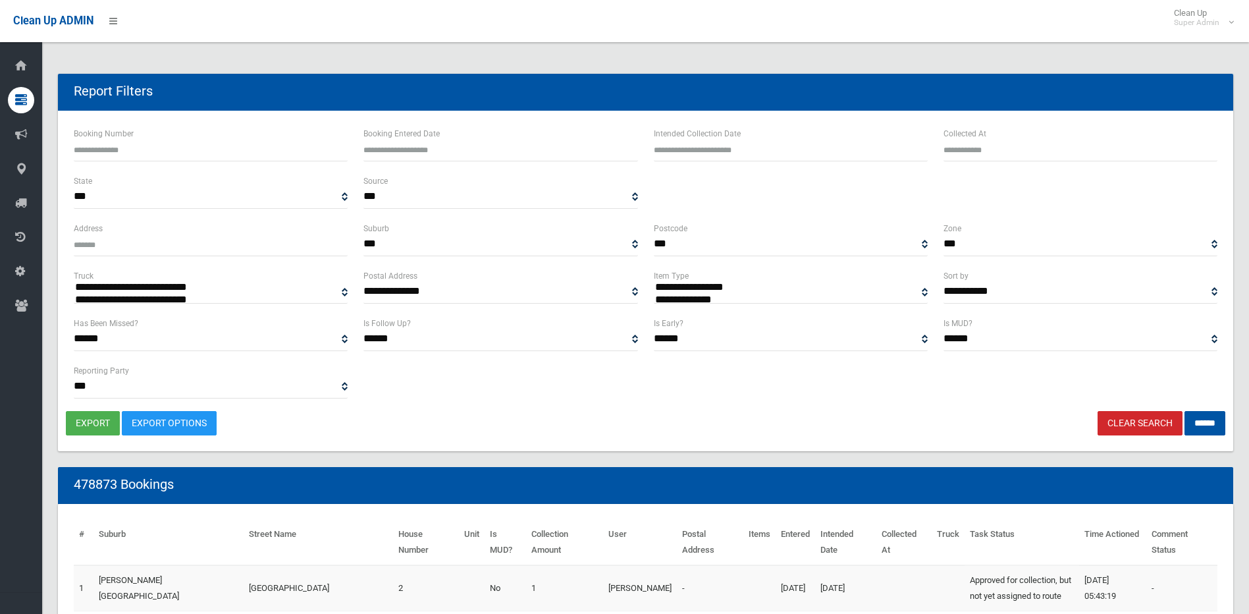
select select
type input "**********"
click at [406, 150] on input "Booking Entered Date" at bounding box center [500, 149] width 274 height 24
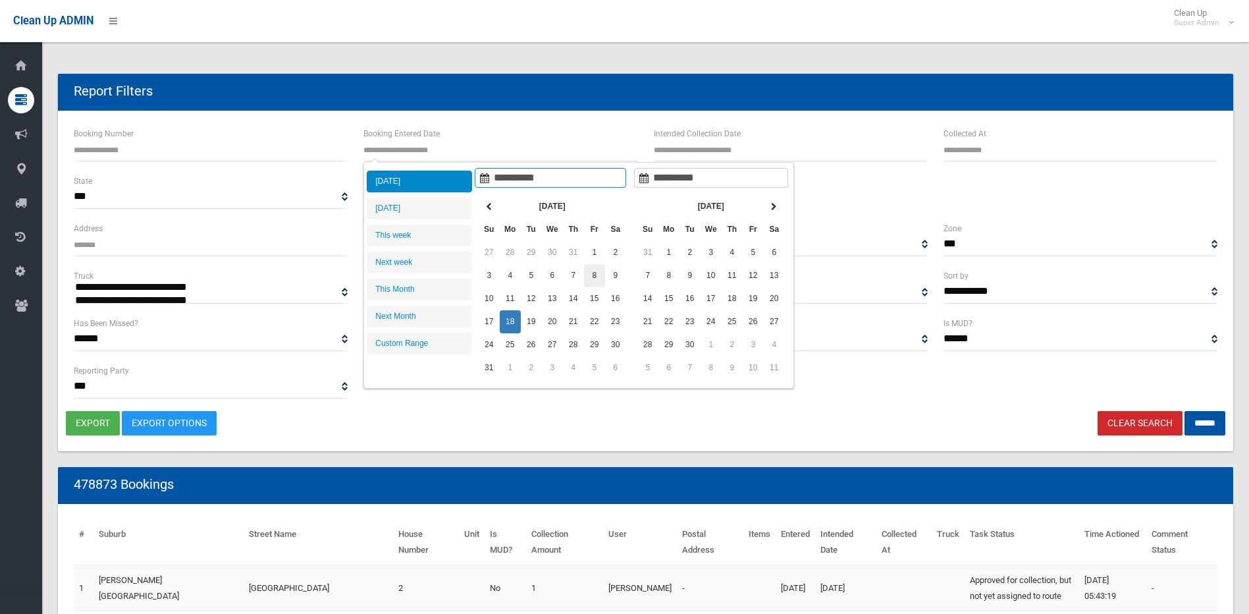
type input "**********"
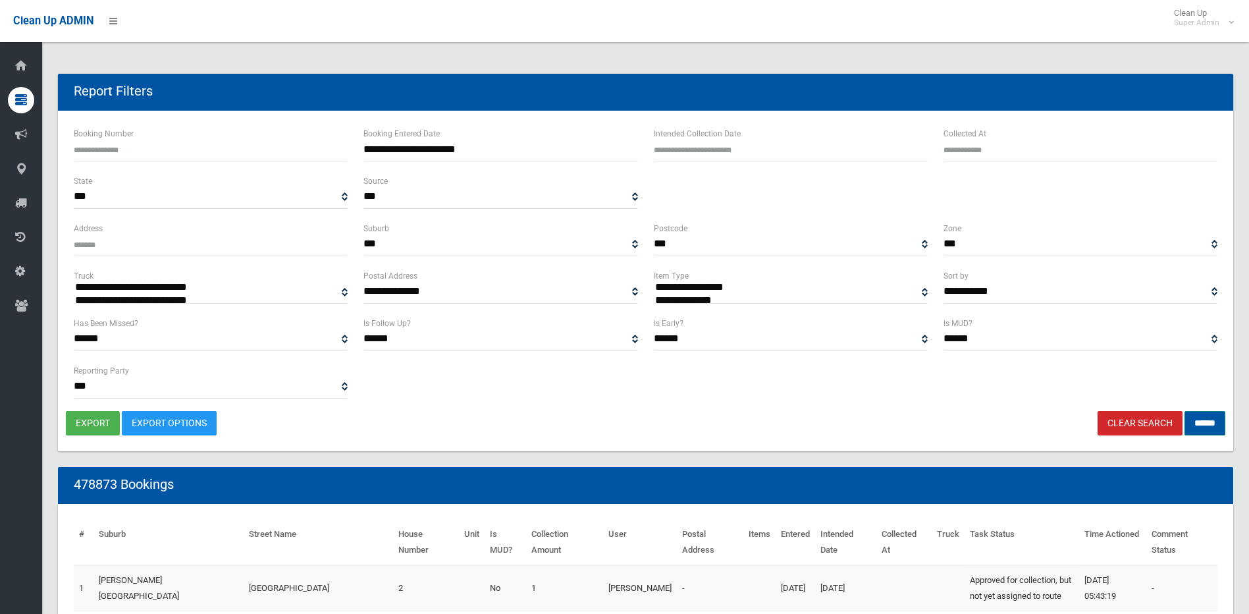
click at [1196, 422] on input "******" at bounding box center [1204, 423] width 41 height 24
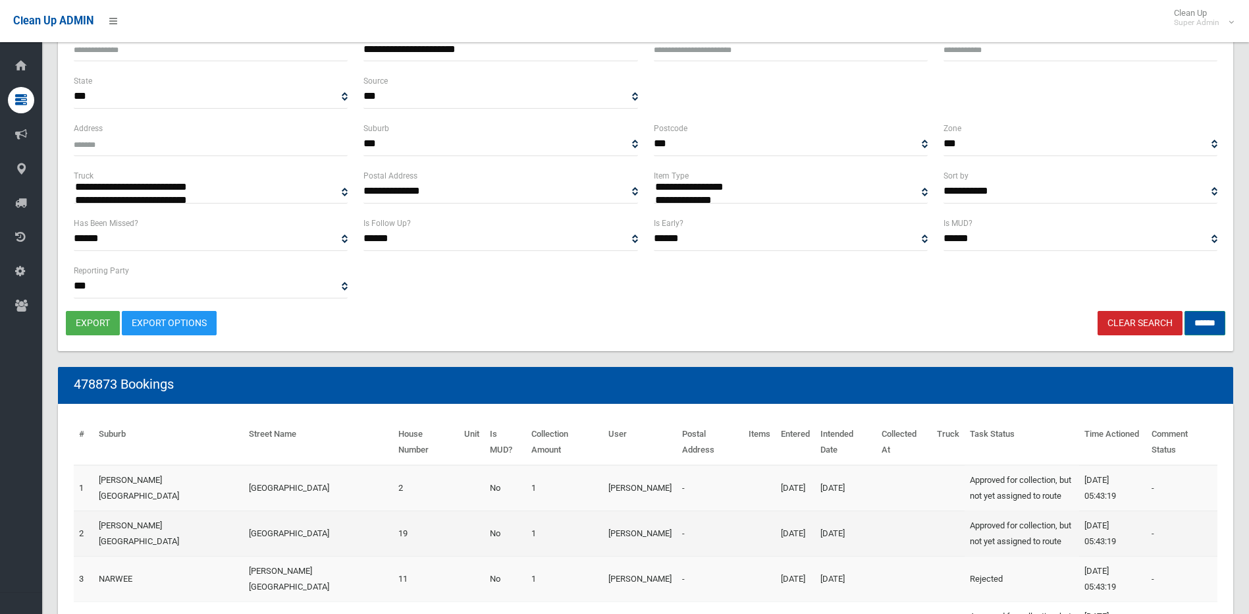
scroll to position [197, 0]
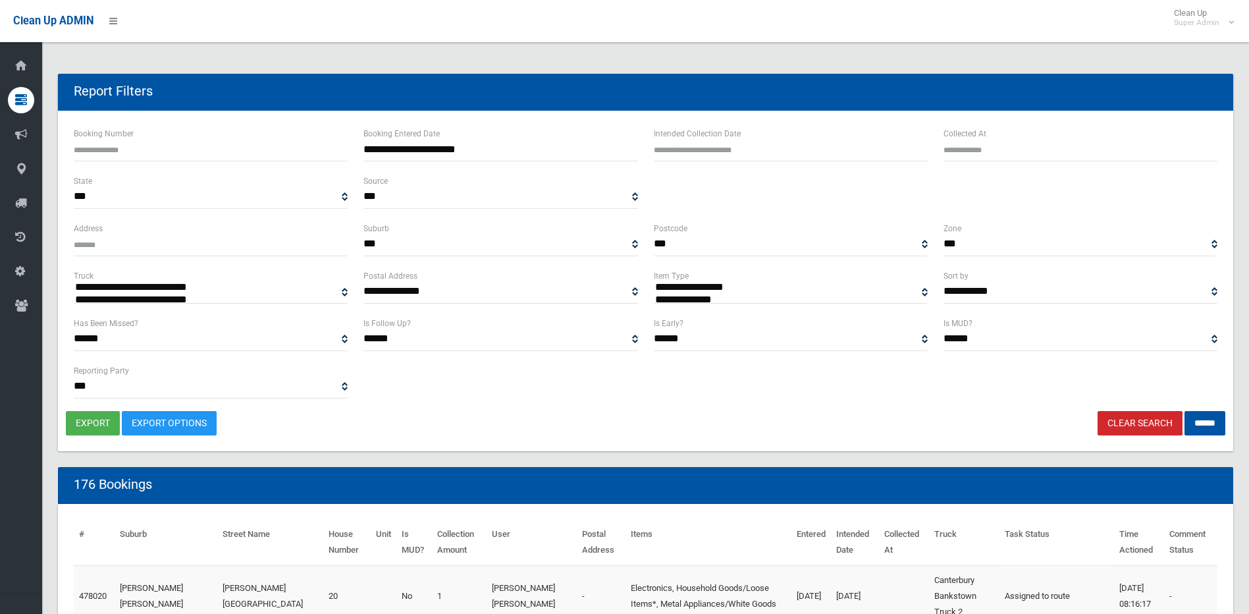
select select
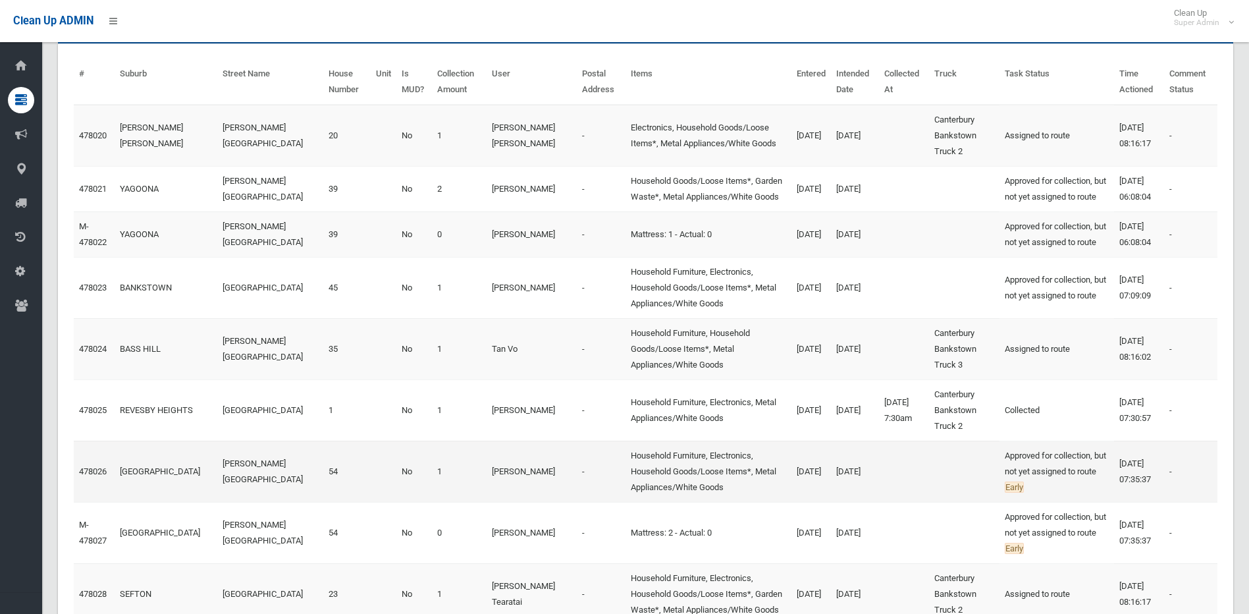
scroll to position [461, 0]
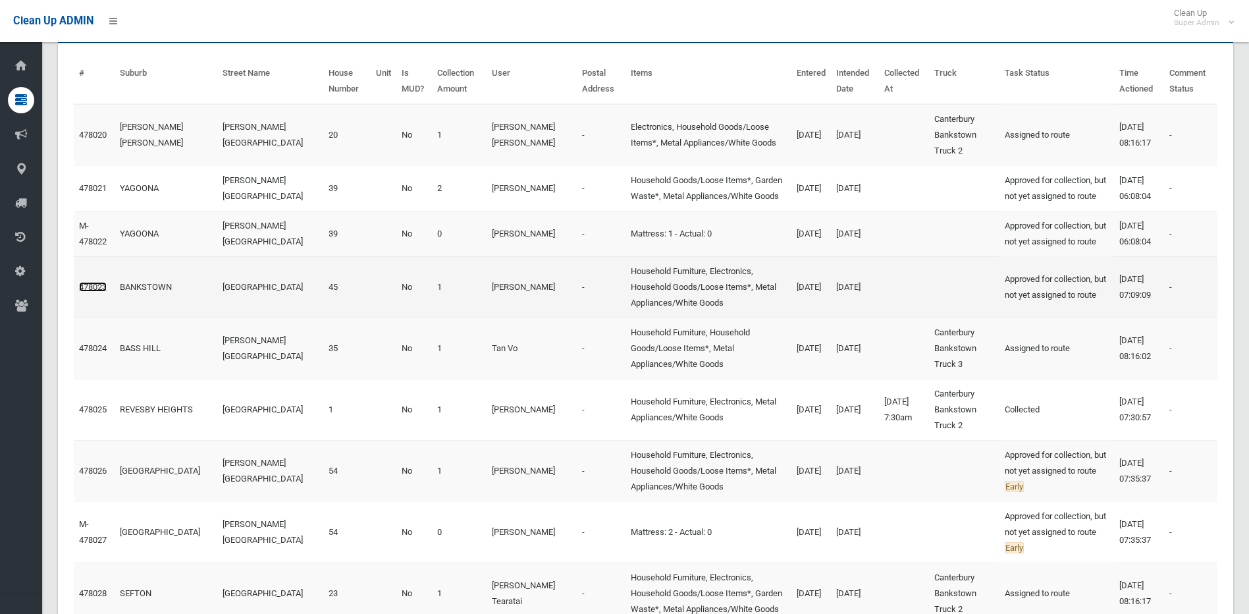
click at [86, 292] on link "478023" at bounding box center [93, 287] width 28 height 10
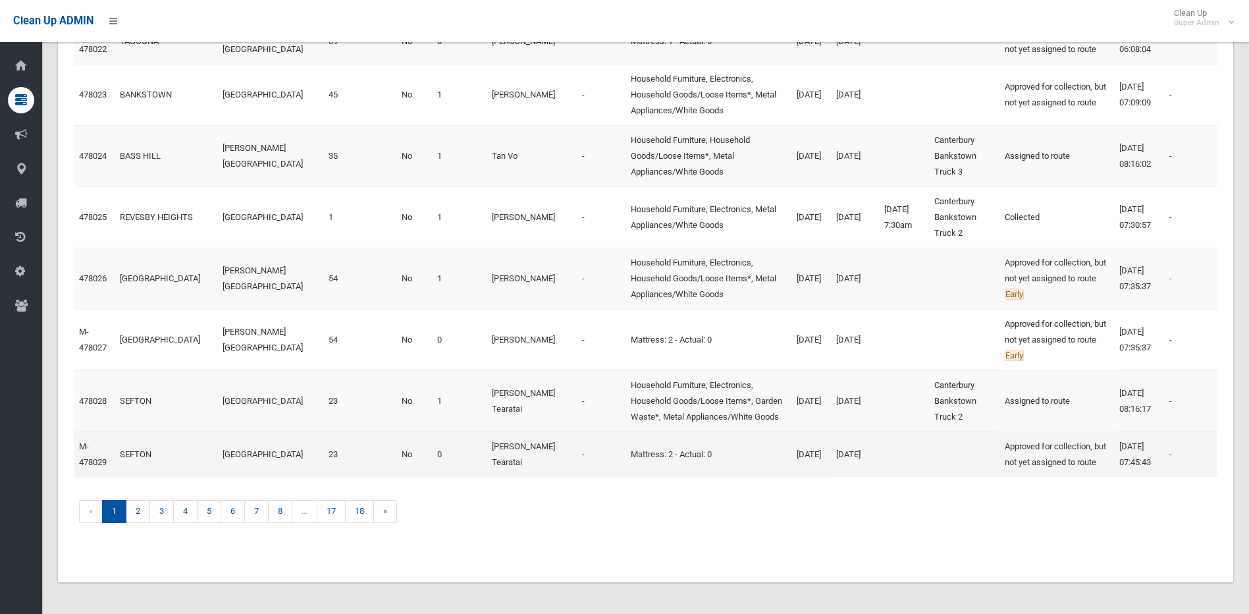
scroll to position [666, 0]
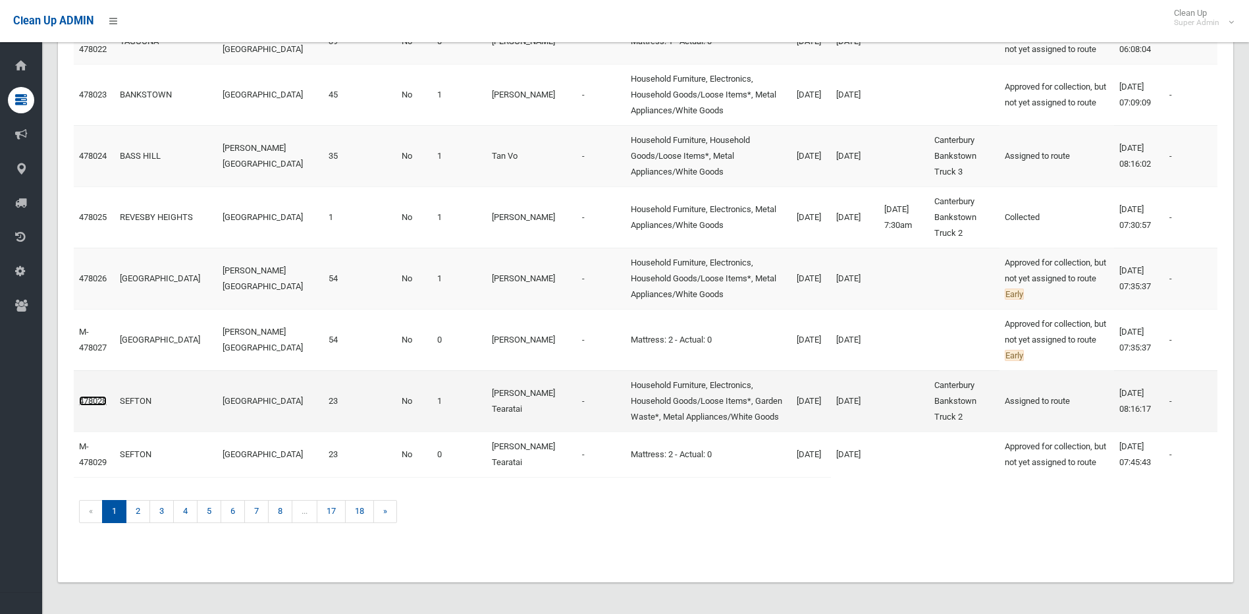
click at [89, 406] on link "478028" at bounding box center [93, 401] width 28 height 10
click at [144, 515] on link "2" at bounding box center [138, 511] width 24 height 23
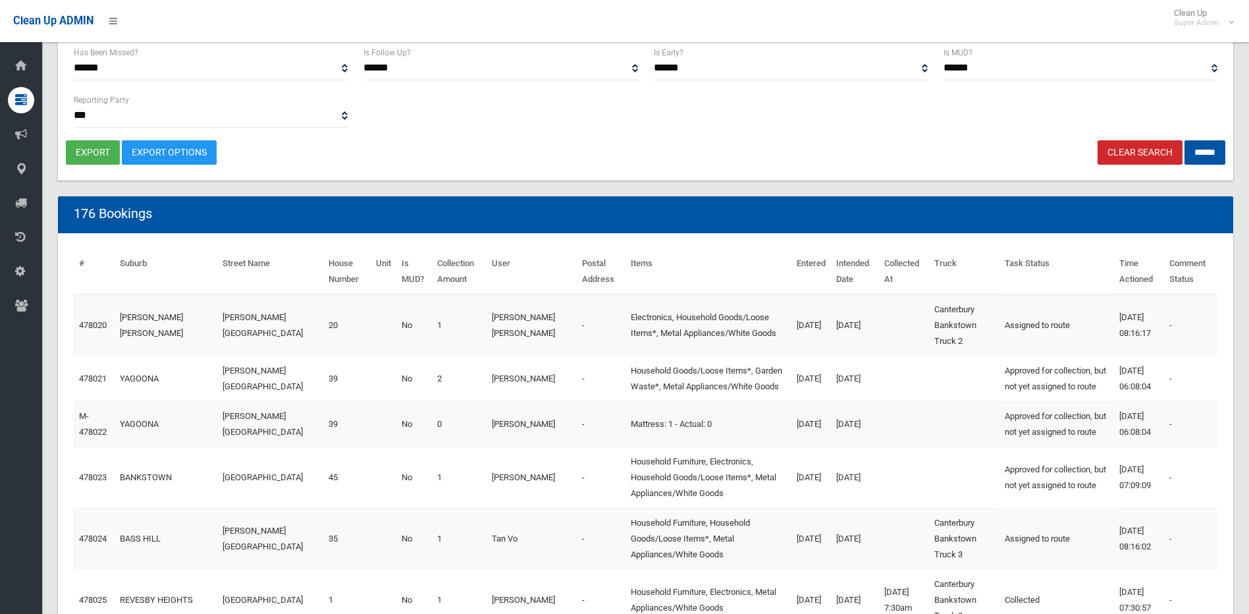
scroll to position [0, 0]
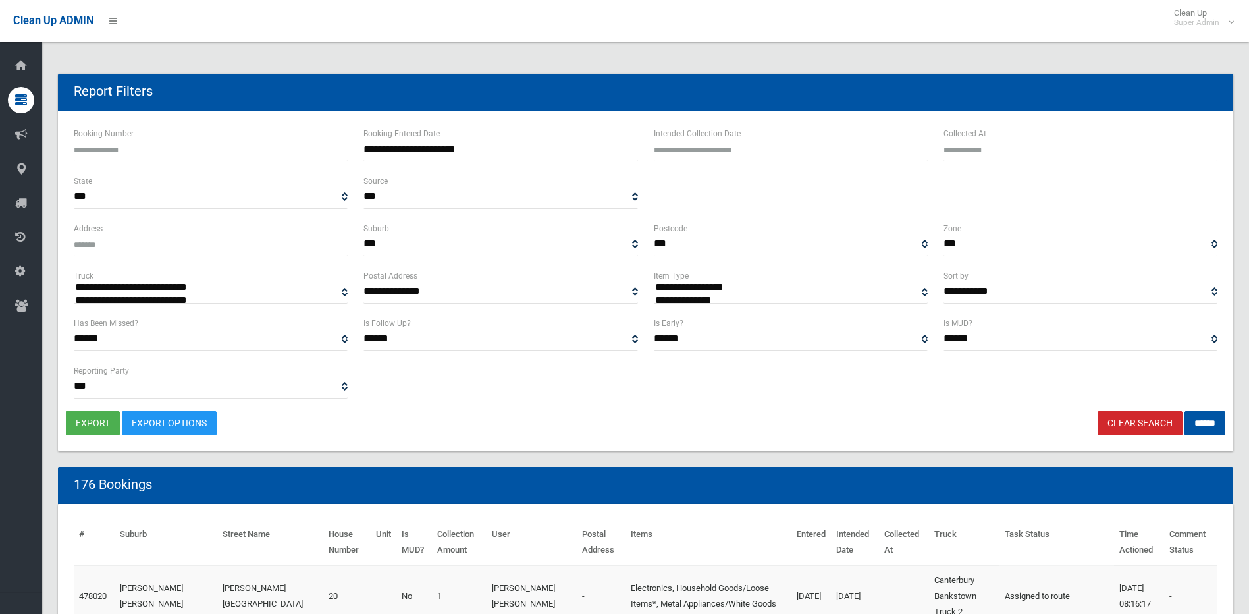
type input "**********"
click at [435, 153] on input "**********" at bounding box center [500, 149] width 274 height 24
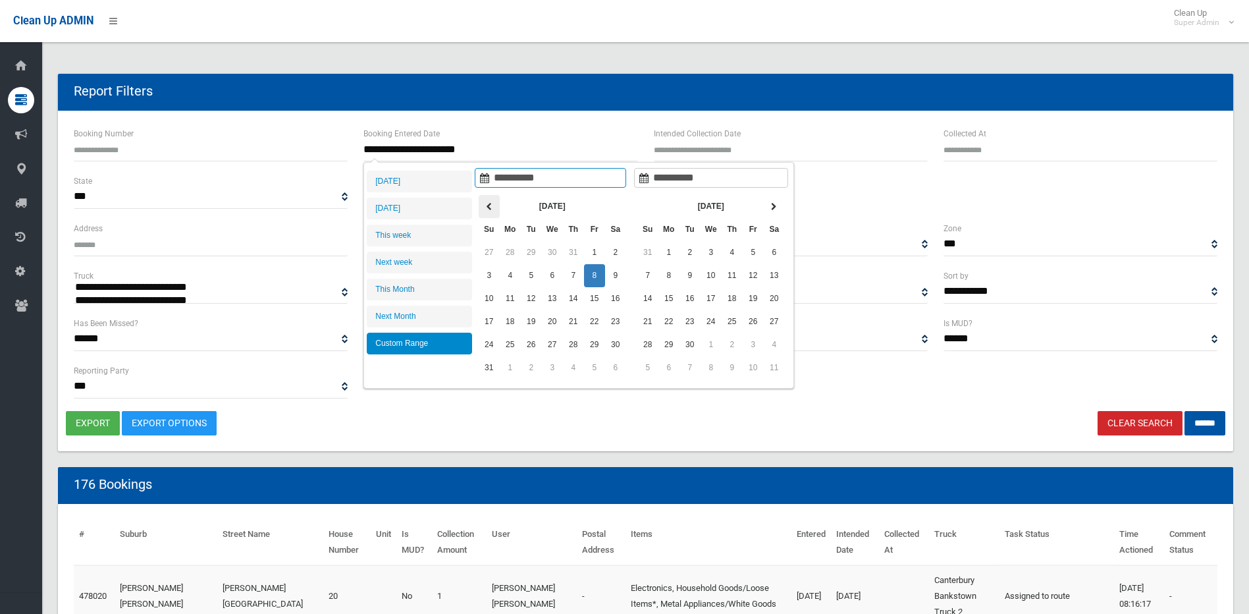
type input "**********"
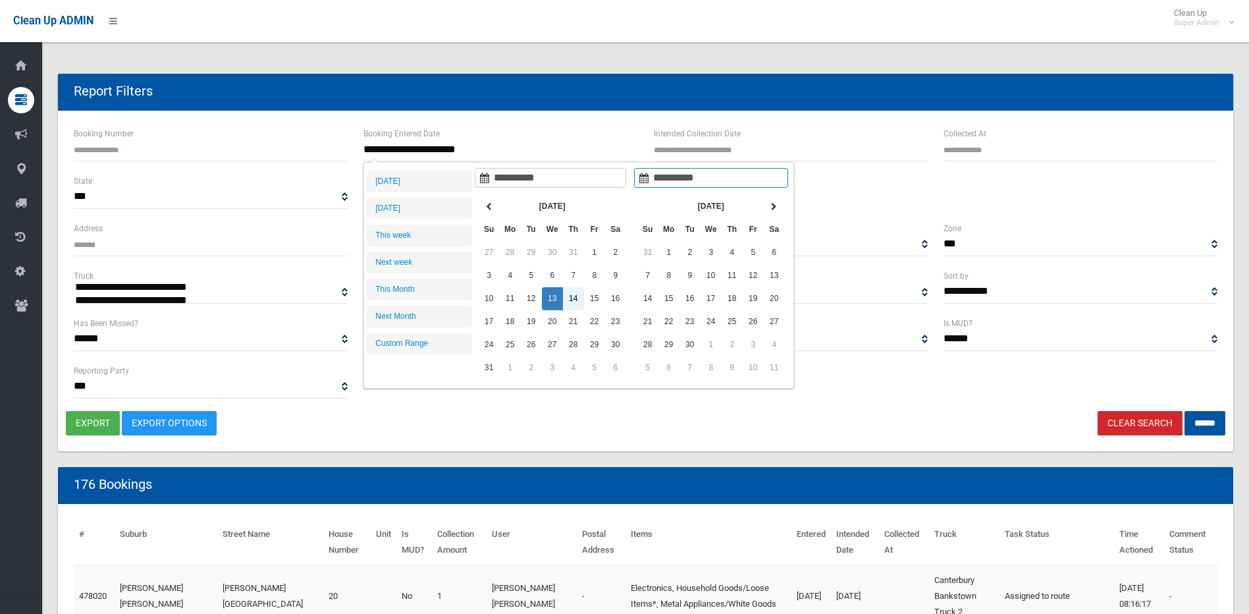
type input "**********"
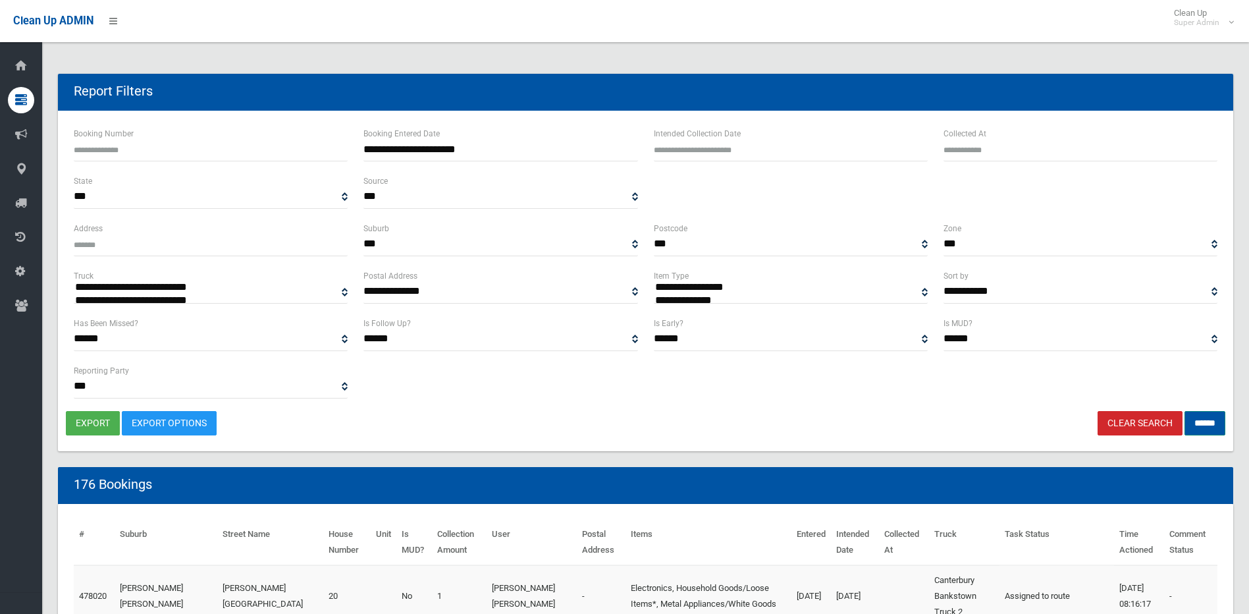
click at [1205, 428] on input "******" at bounding box center [1204, 423] width 41 height 24
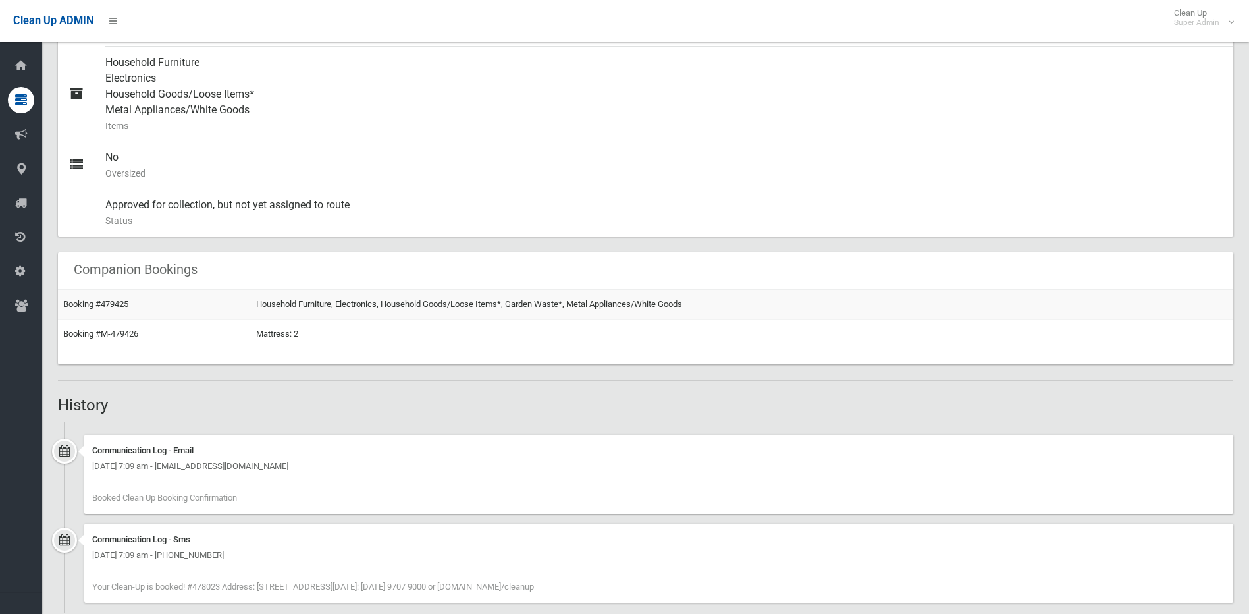
scroll to position [603, 0]
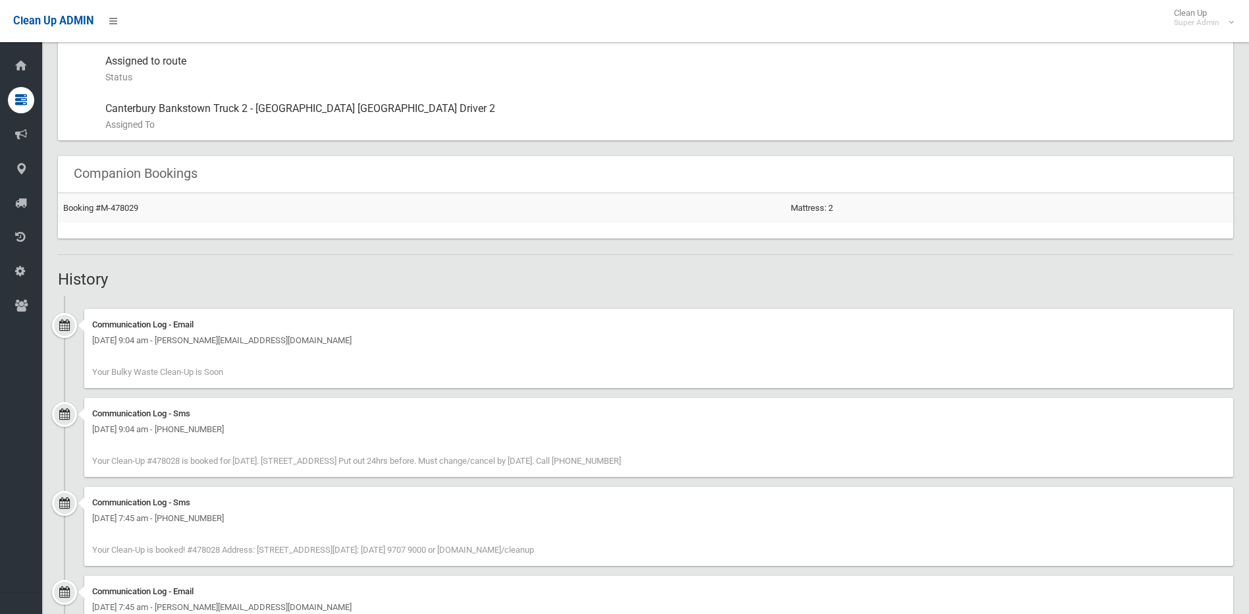
scroll to position [814, 0]
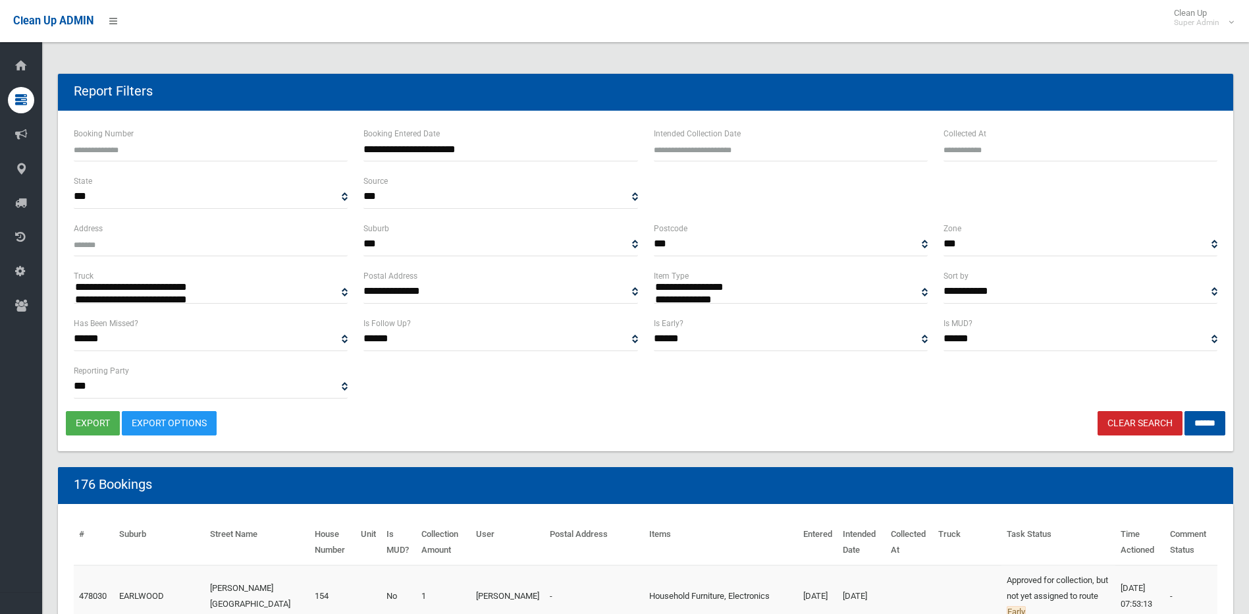
select select
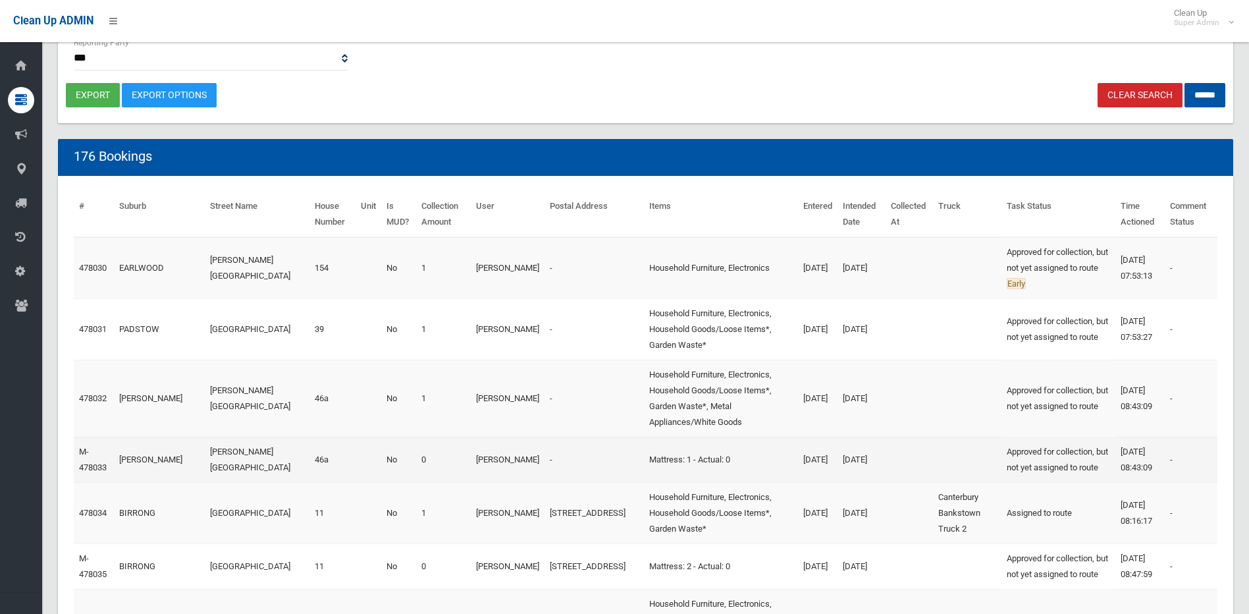
scroll to position [329, 0]
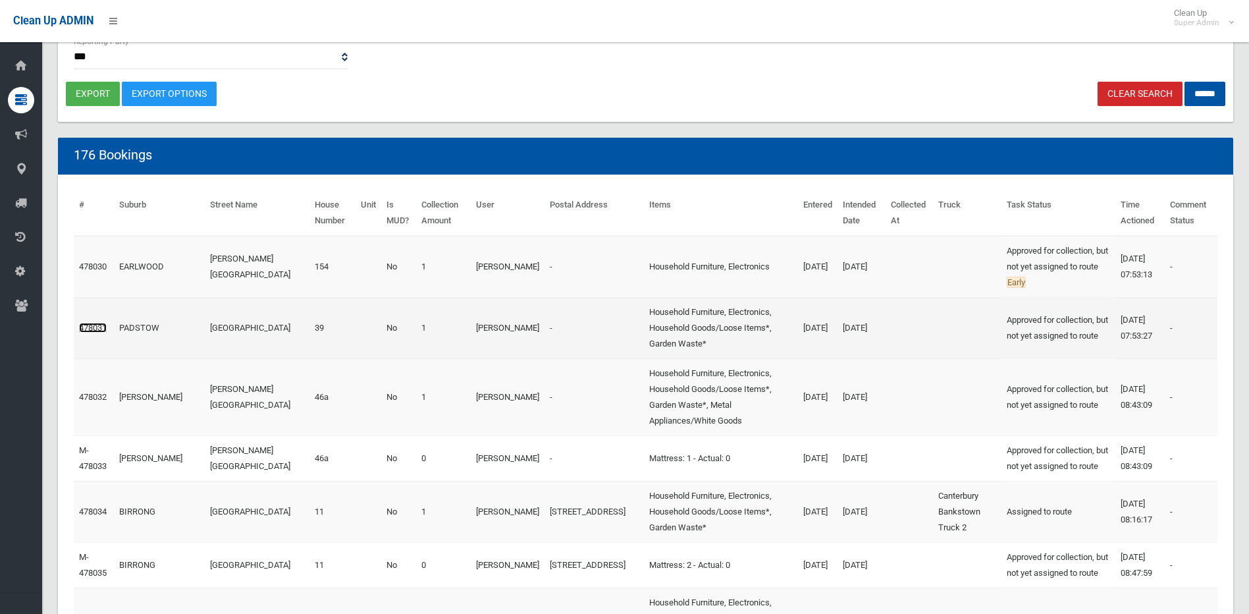
click at [92, 332] on link "478031" at bounding box center [93, 328] width 28 height 10
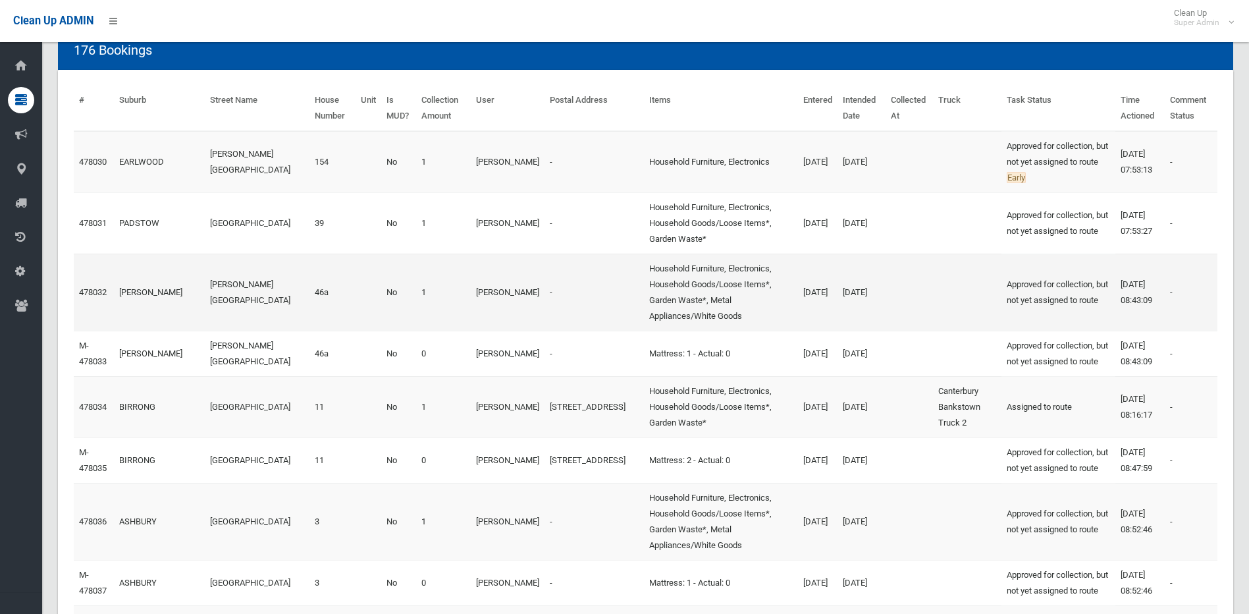
scroll to position [592, 0]
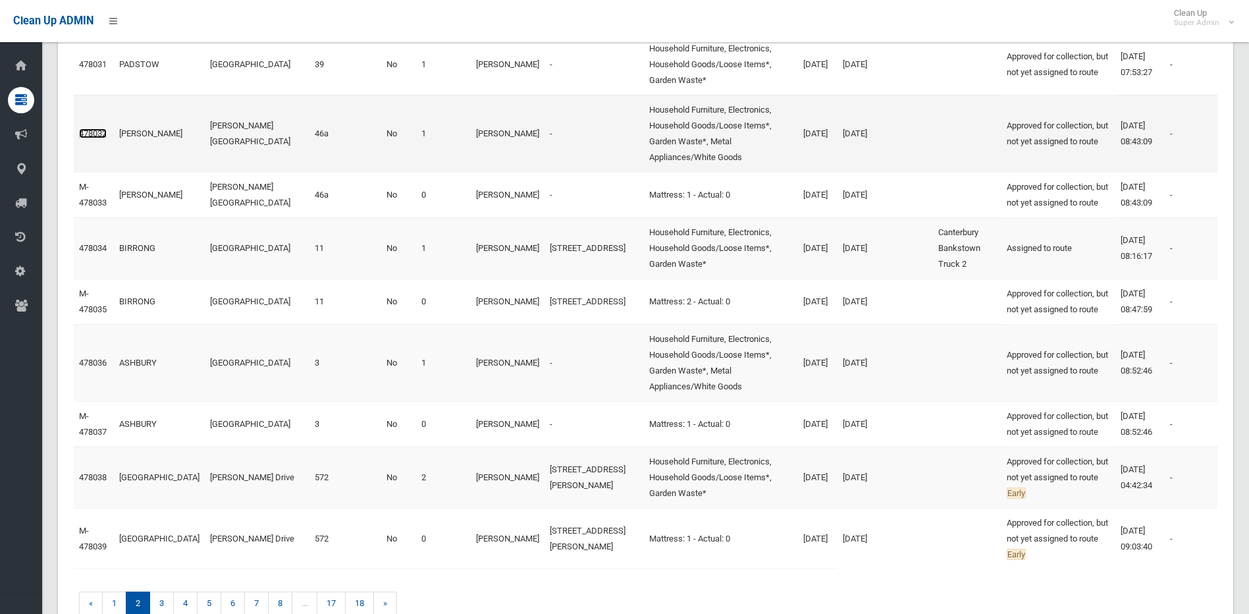
click at [91, 138] on link "478032" at bounding box center [93, 133] width 28 height 10
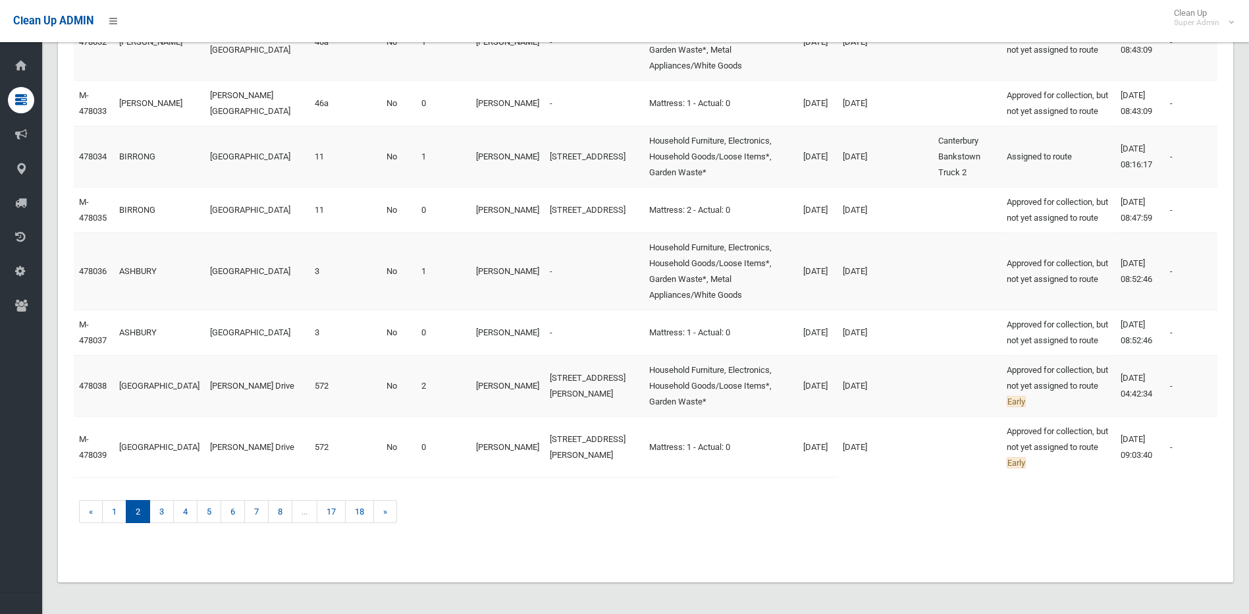
scroll to position [747, 0]
click at [89, 381] on link "478038" at bounding box center [93, 386] width 28 height 10
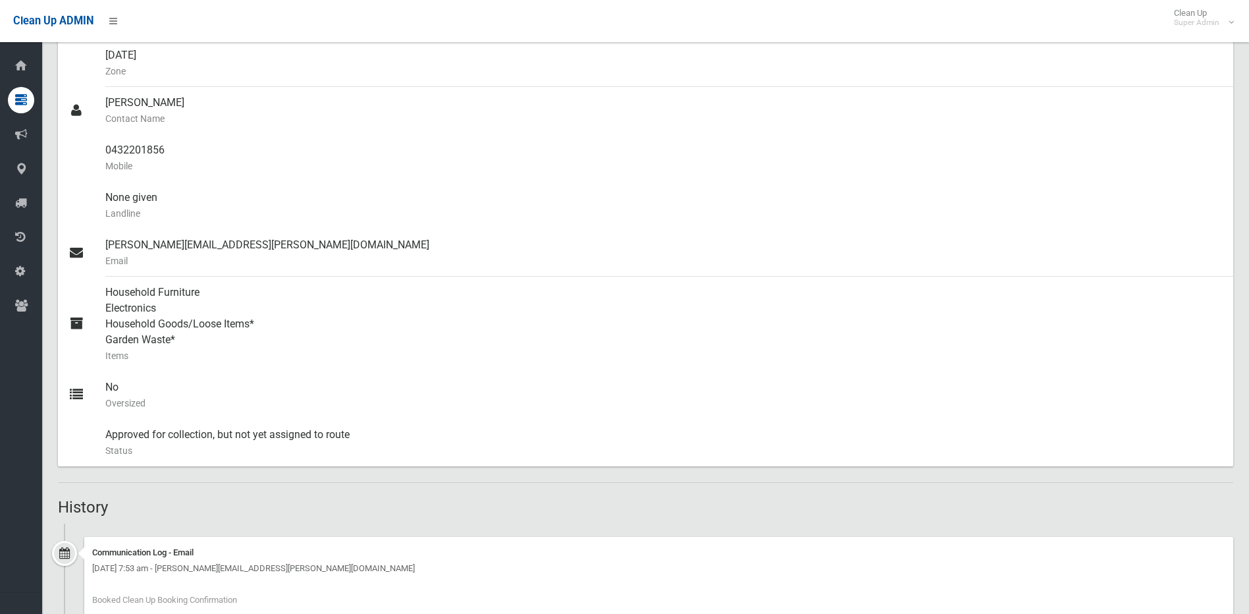
scroll to position [475, 0]
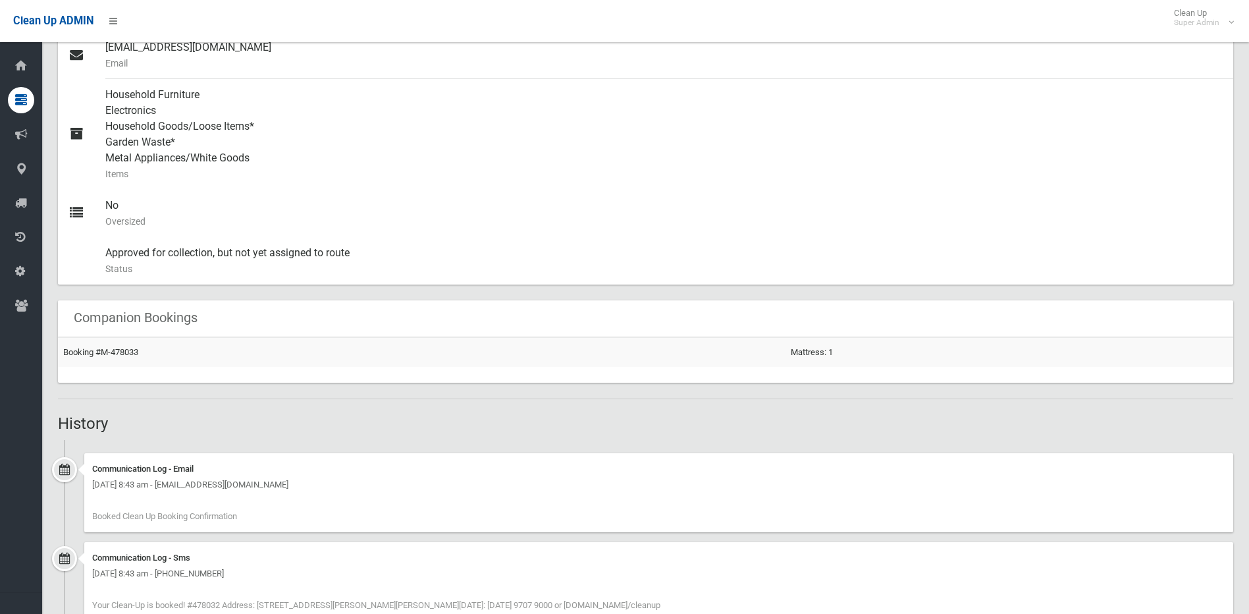
scroll to position [589, 0]
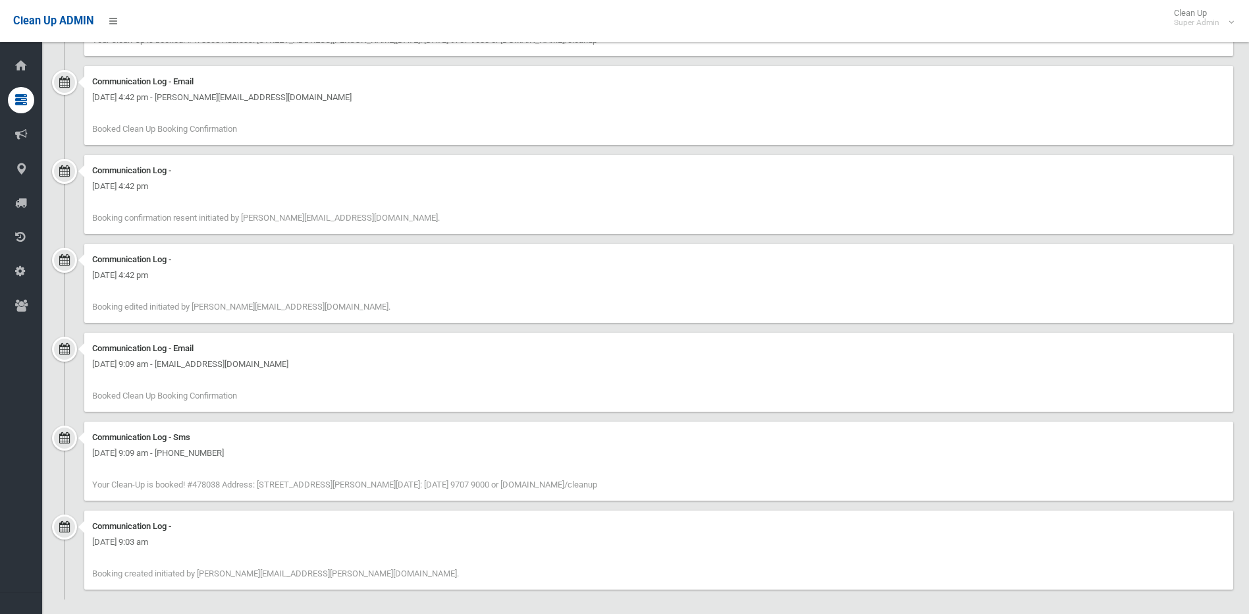
scroll to position [1211, 0]
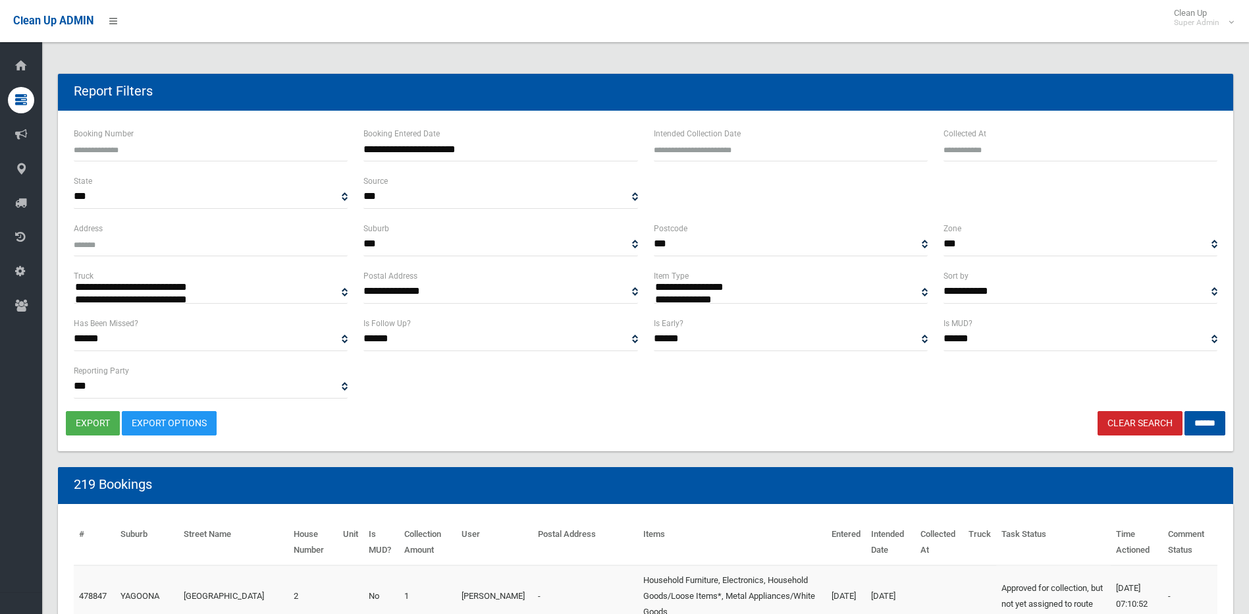
select select
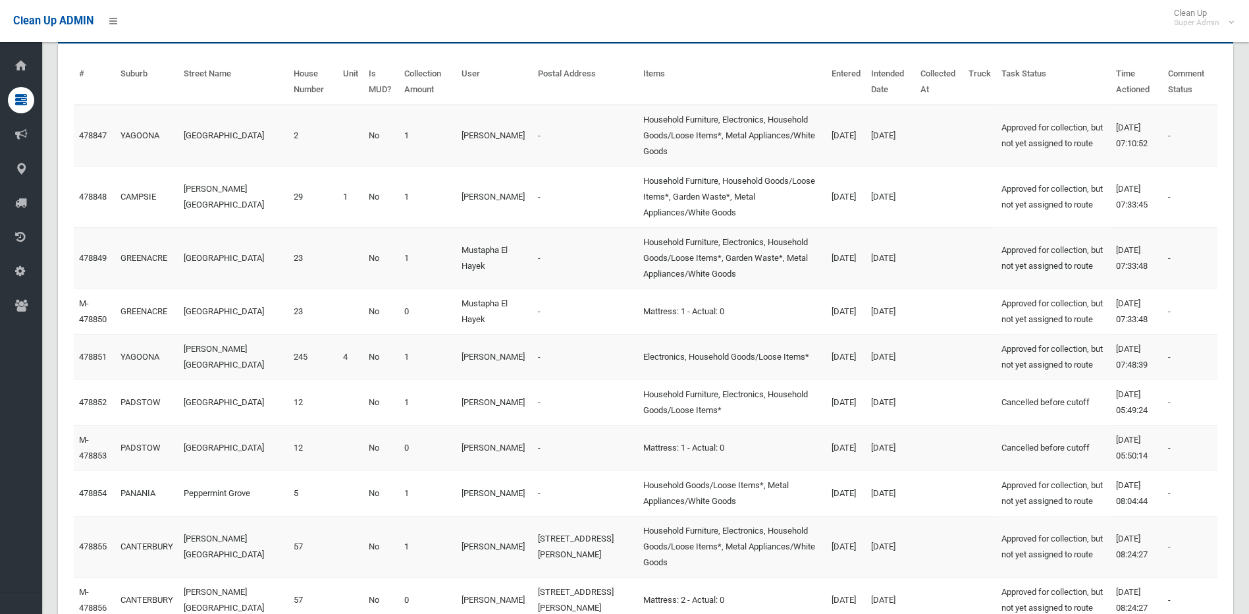
scroll to position [461, 0]
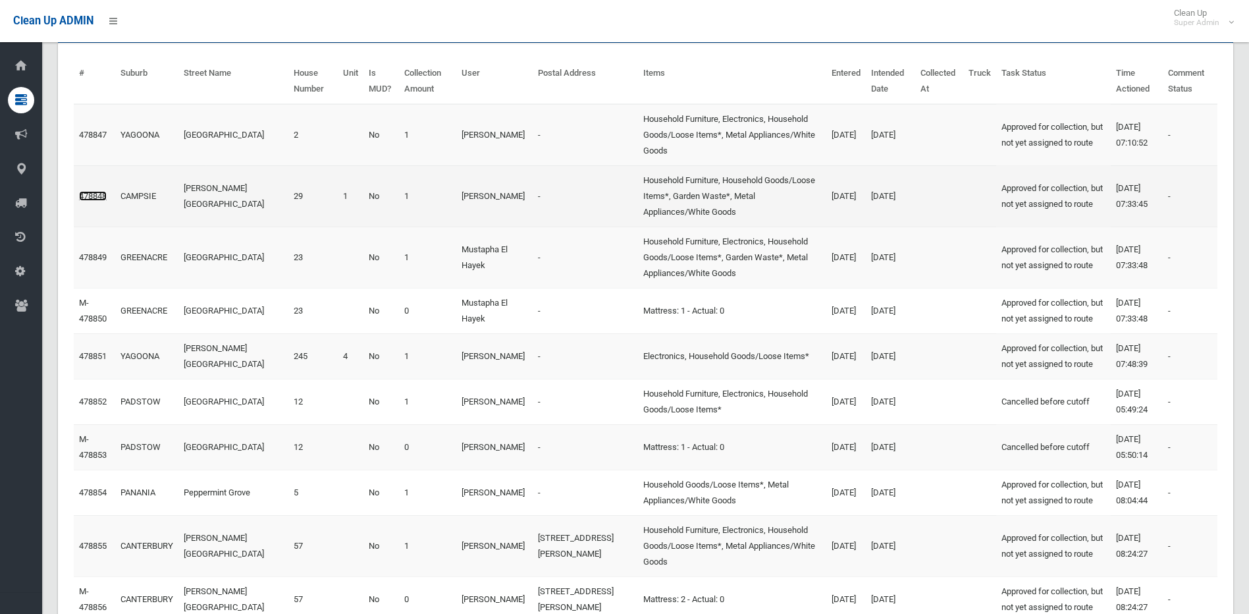
click at [90, 192] on link "478848" at bounding box center [93, 196] width 28 height 10
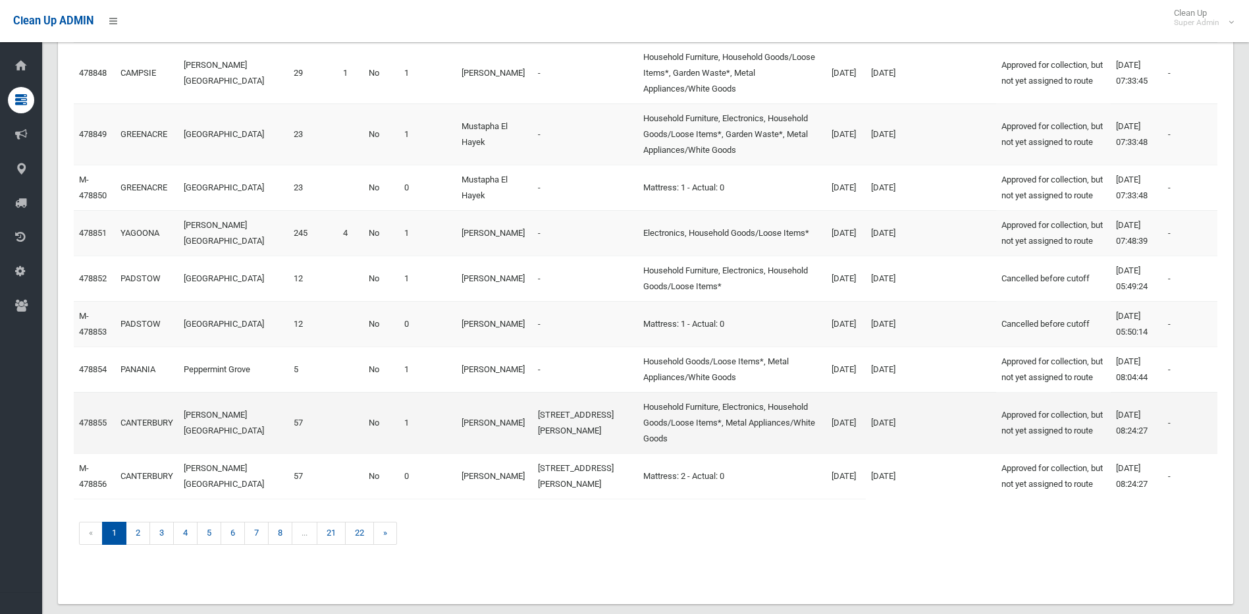
scroll to position [592, 0]
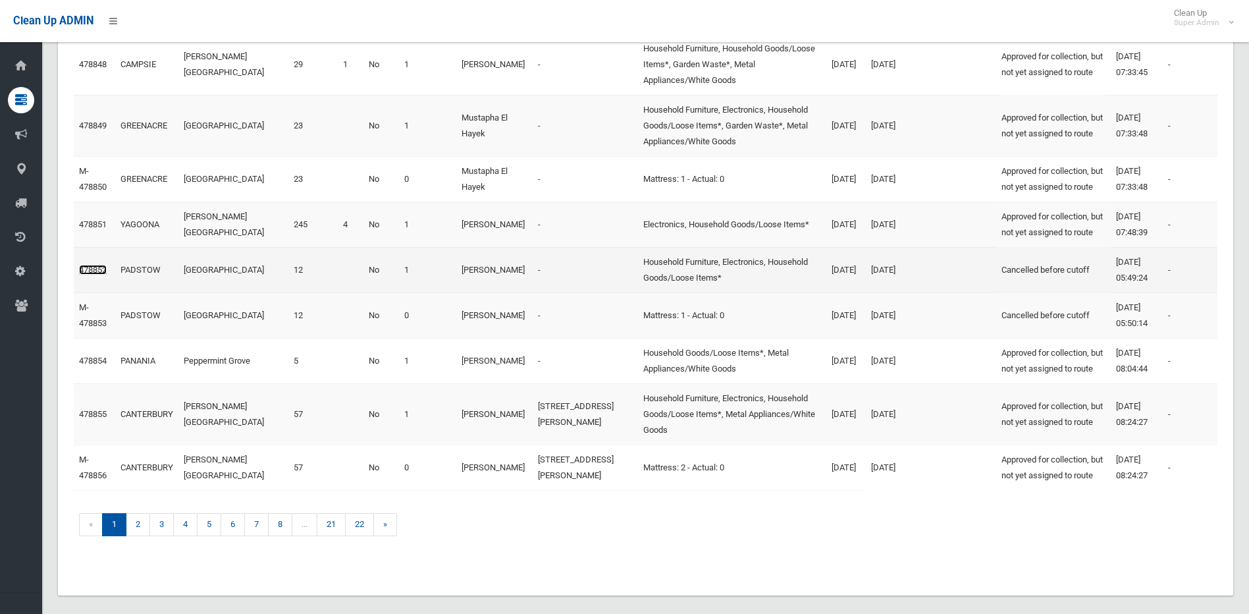
click at [86, 275] on link "478852" at bounding box center [93, 270] width 28 height 10
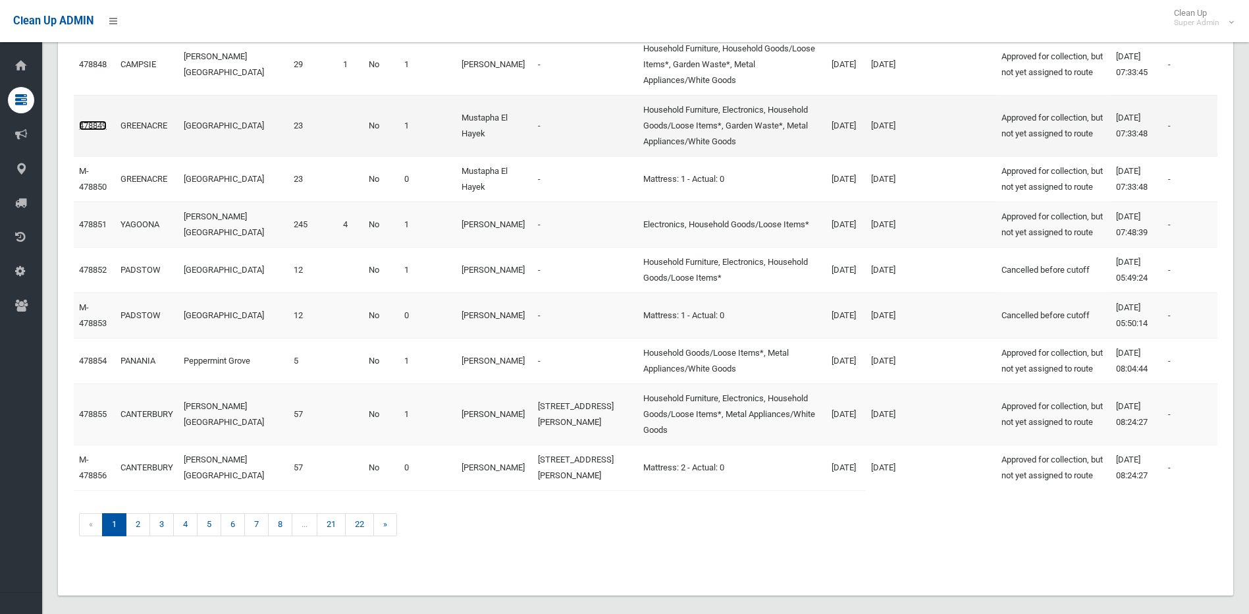
click at [95, 124] on link "478849" at bounding box center [93, 125] width 28 height 10
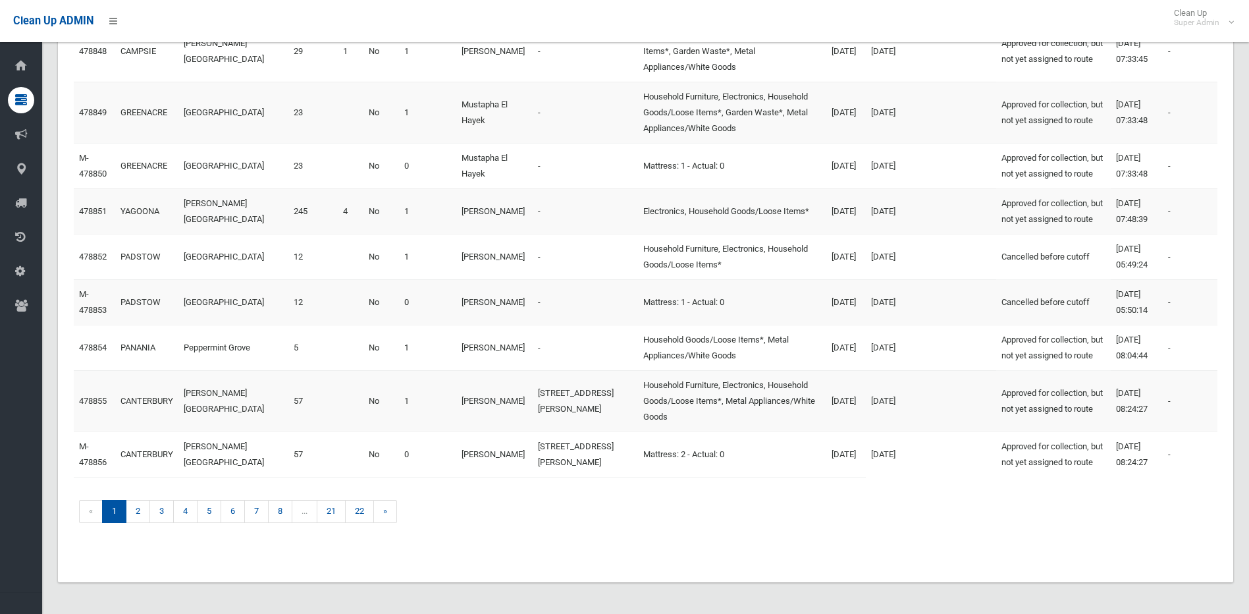
scroll to position [658, 0]
click at [149, 523] on link "2" at bounding box center [138, 511] width 24 height 23
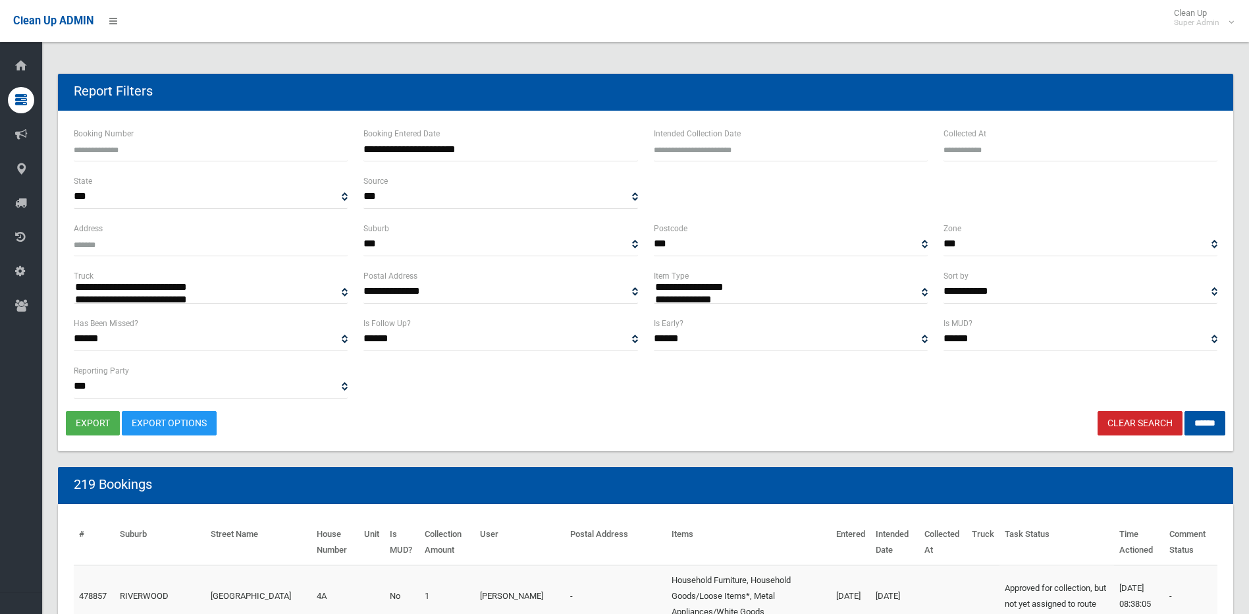
select select
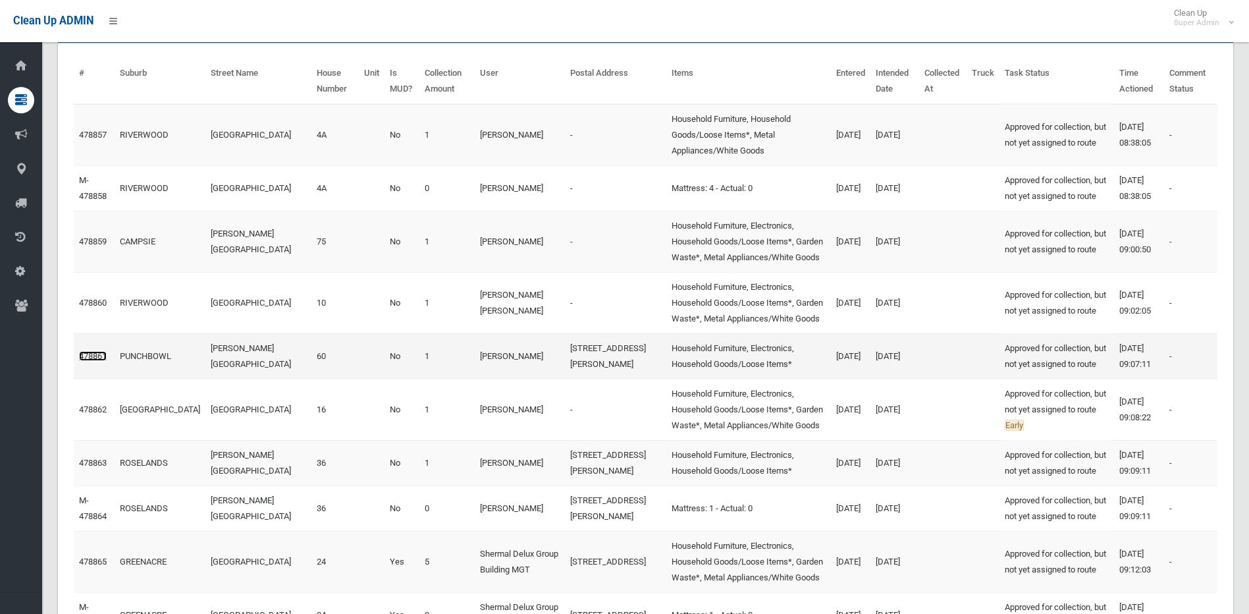
click at [100, 361] on link "478861" at bounding box center [93, 356] width 28 height 10
click at [93, 467] on link "478863" at bounding box center [93, 463] width 28 height 10
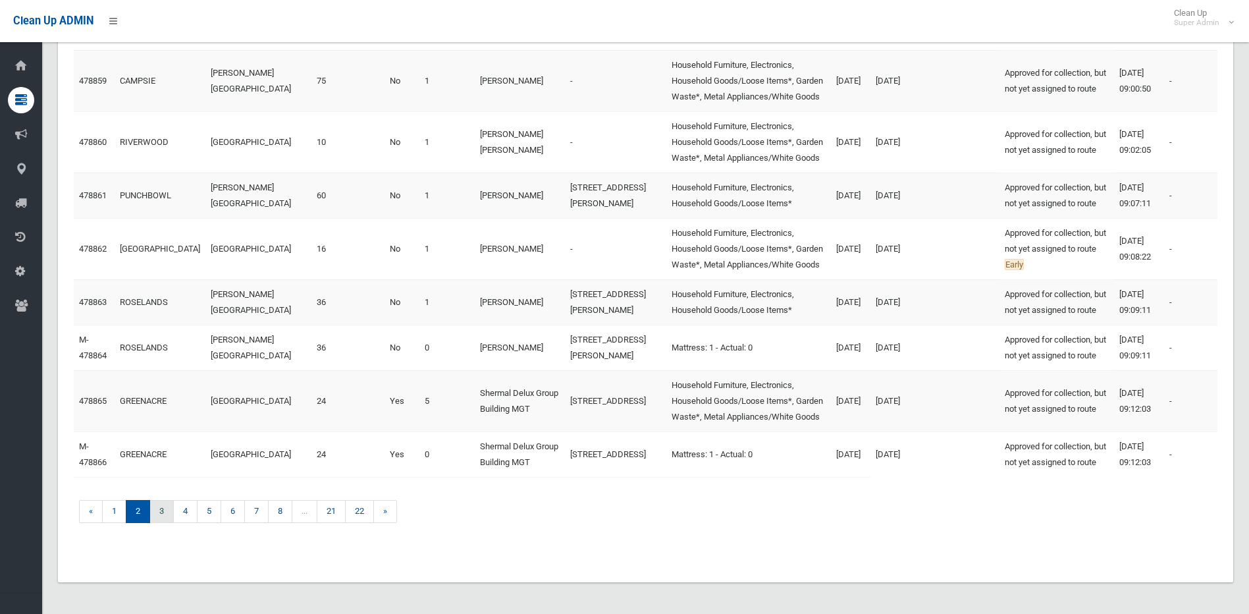
scroll to position [716, 0]
click at [163, 516] on link "3" at bounding box center [161, 511] width 24 height 23
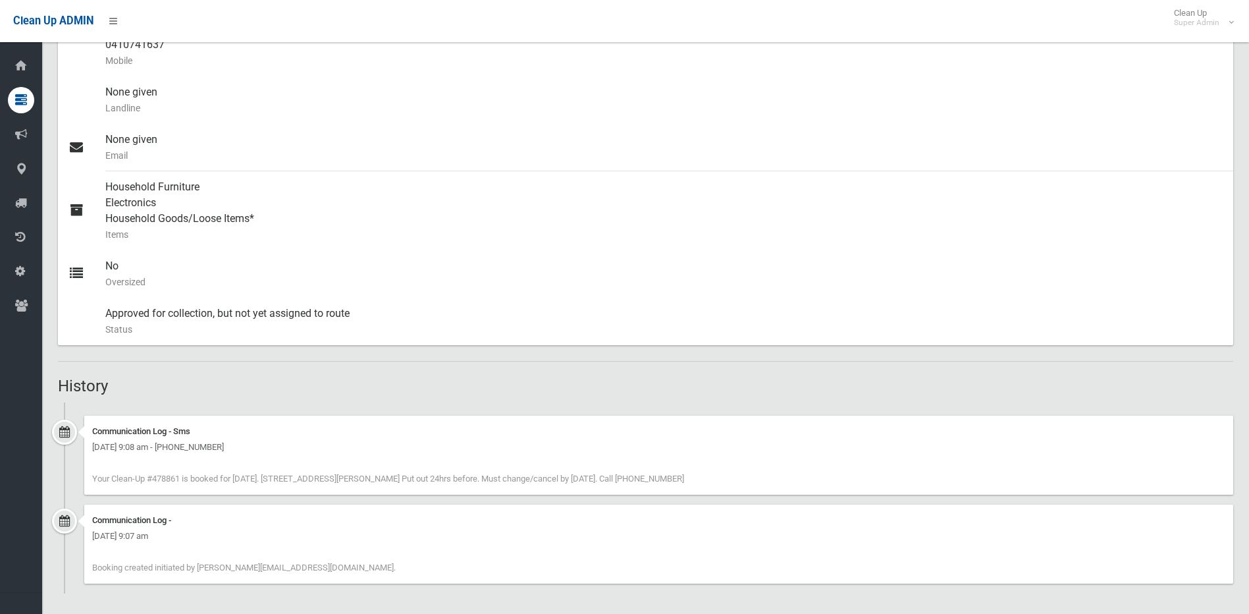
scroll to position [475, 0]
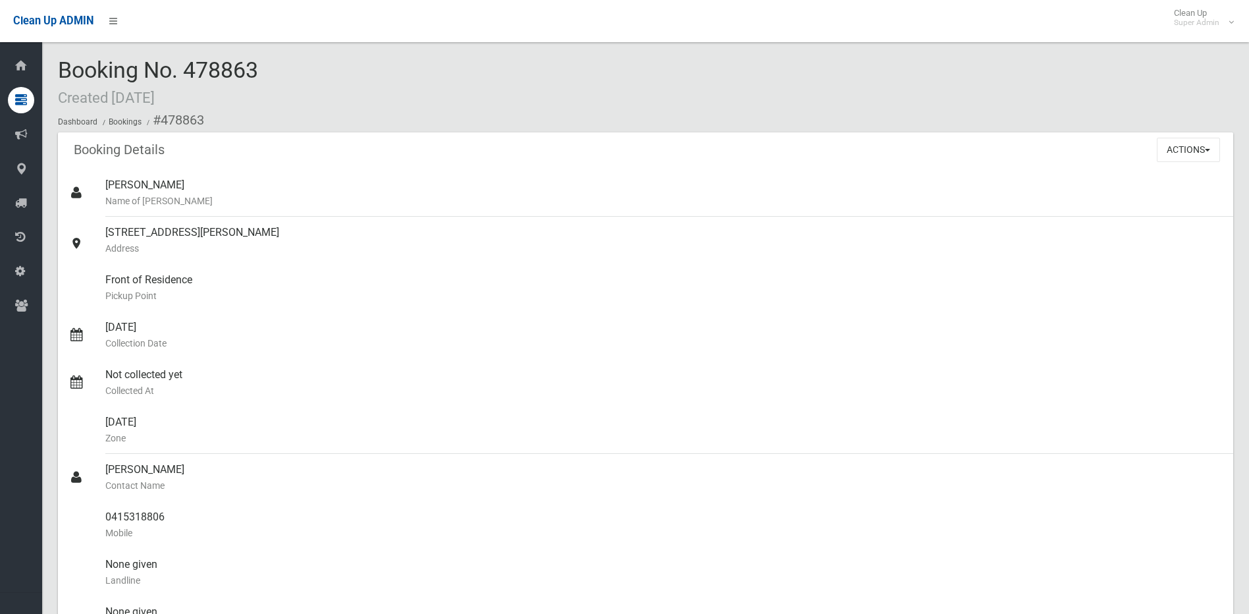
scroll to position [573, 0]
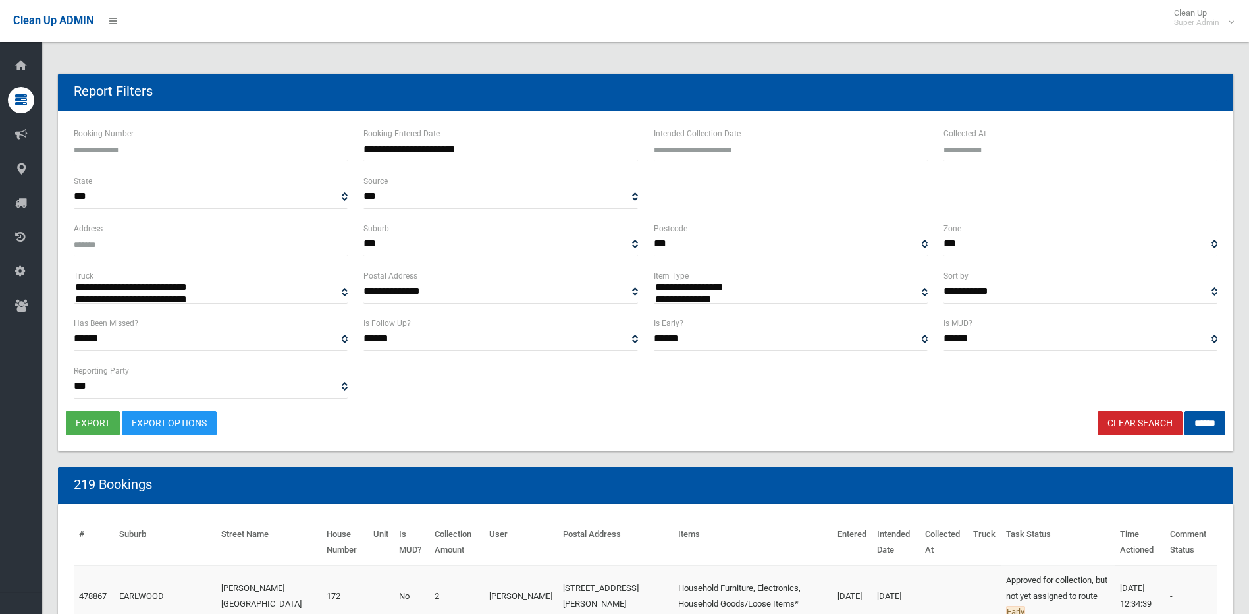
select select
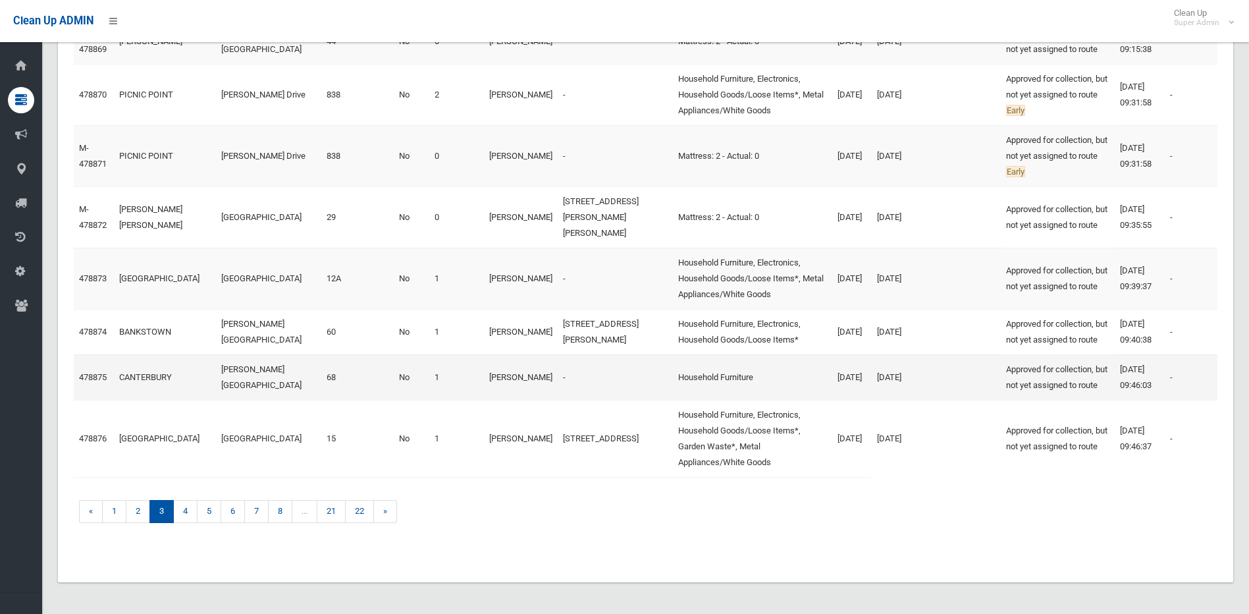
scroll to position [764, 0]
click at [88, 381] on link "478875" at bounding box center [93, 377] width 28 height 10
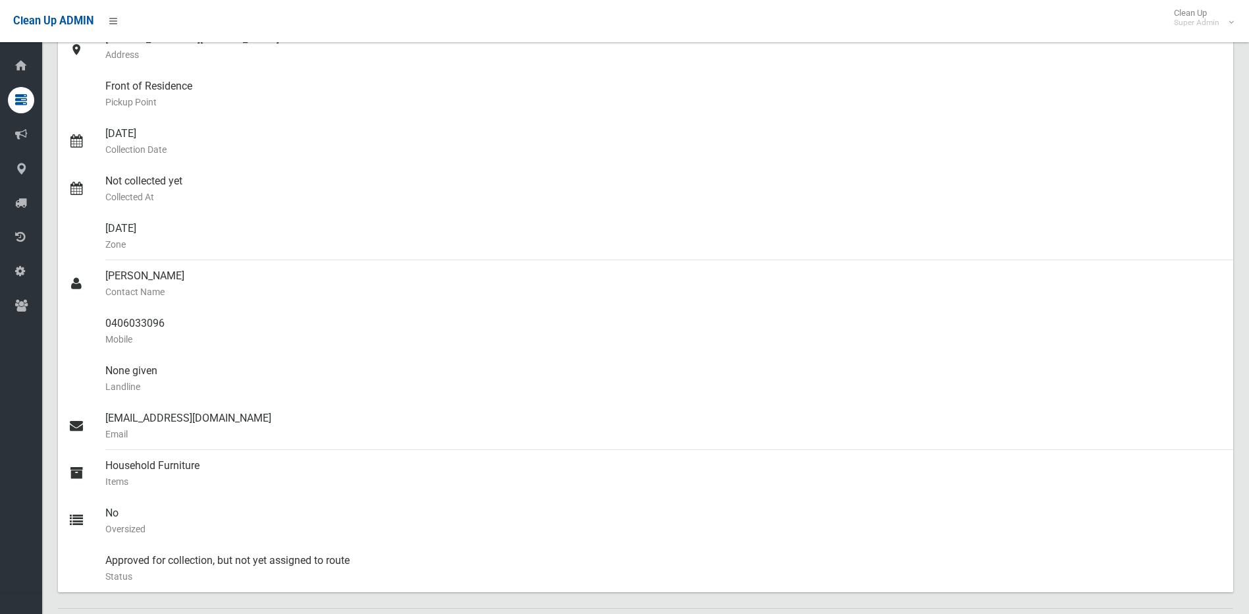
scroll to position [428, 0]
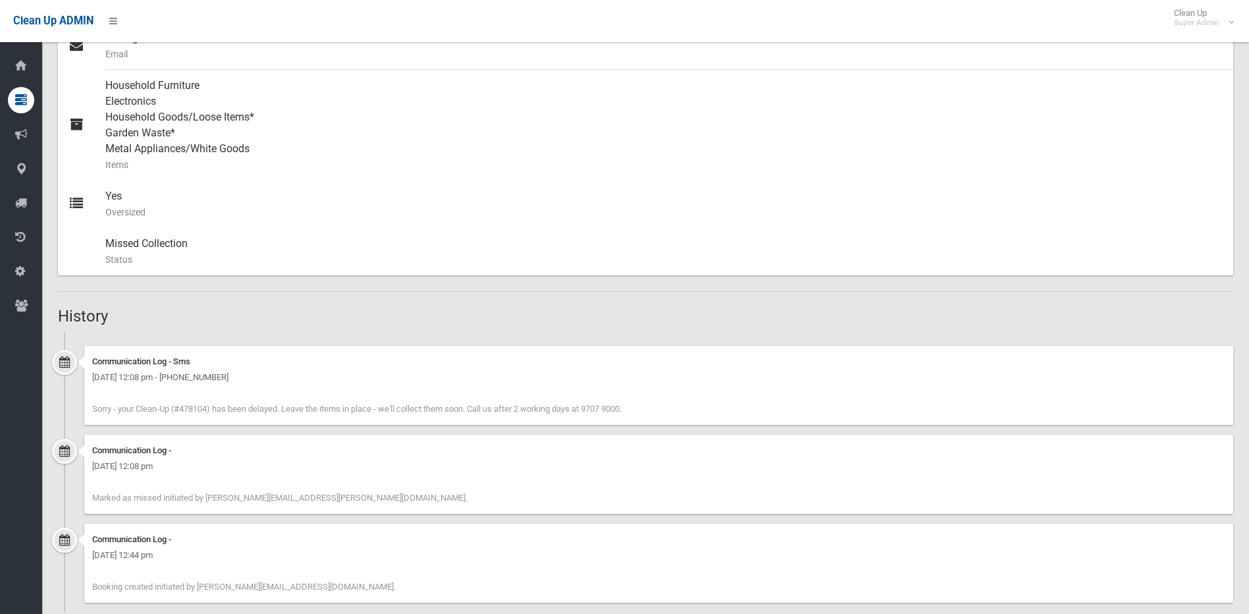
scroll to position [596, 0]
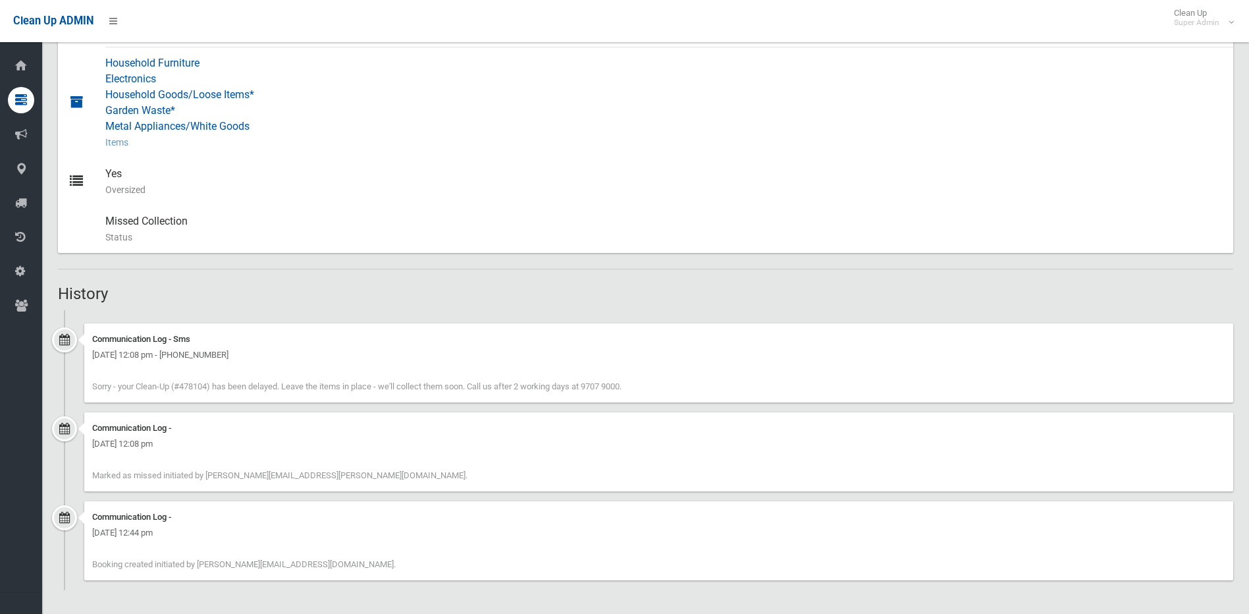
click at [585, 154] on div "Household Furniture Electronics Household Goods/Loose Items* Garden Waste* Meta…" at bounding box center [663, 102] width 1117 height 111
click at [126, 448] on div "[DATE] 12:08 pm" at bounding box center [658, 444] width 1133 height 16
click at [172, 78] on div "Household Furniture Electronics Household Goods/Loose Items* Garden Waste* Meta…" at bounding box center [663, 102] width 1117 height 111
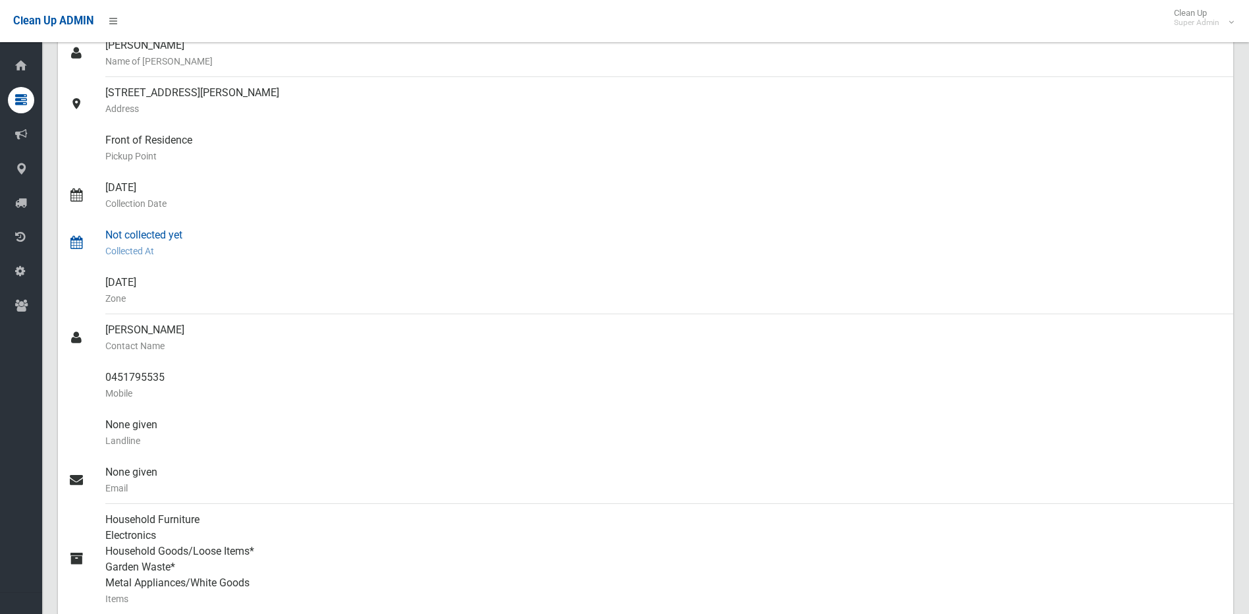
scroll to position [135, 0]
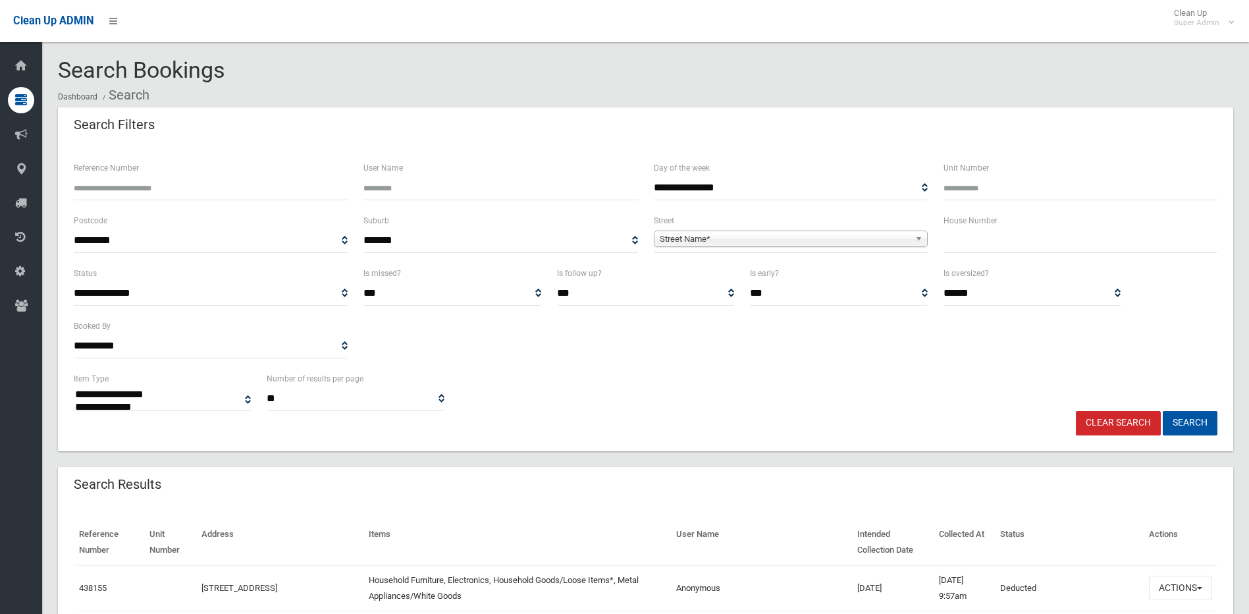
select select
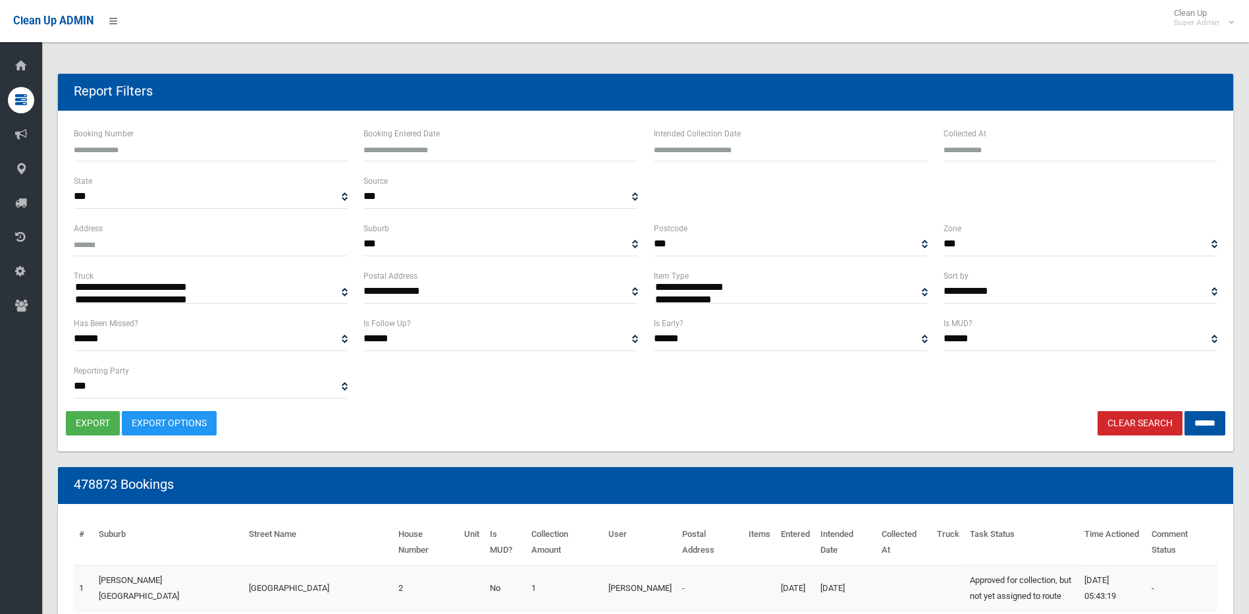
select select
type input "**********"
click at [365, 144] on input "Booking Entered Date" at bounding box center [500, 149] width 274 height 24
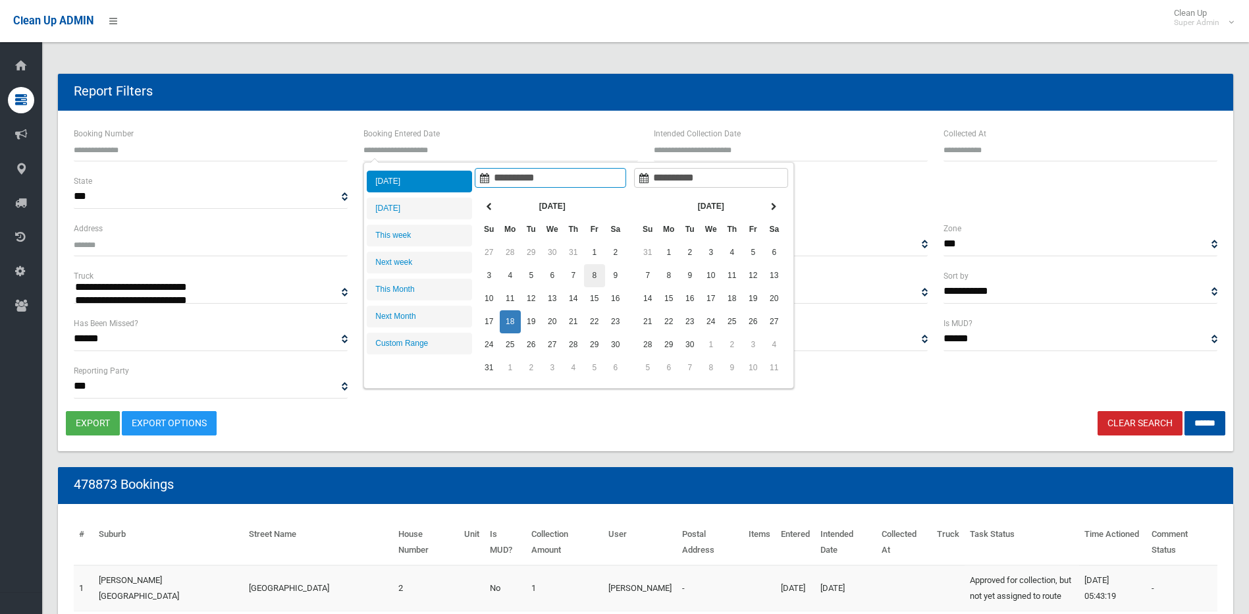
type input "**********"
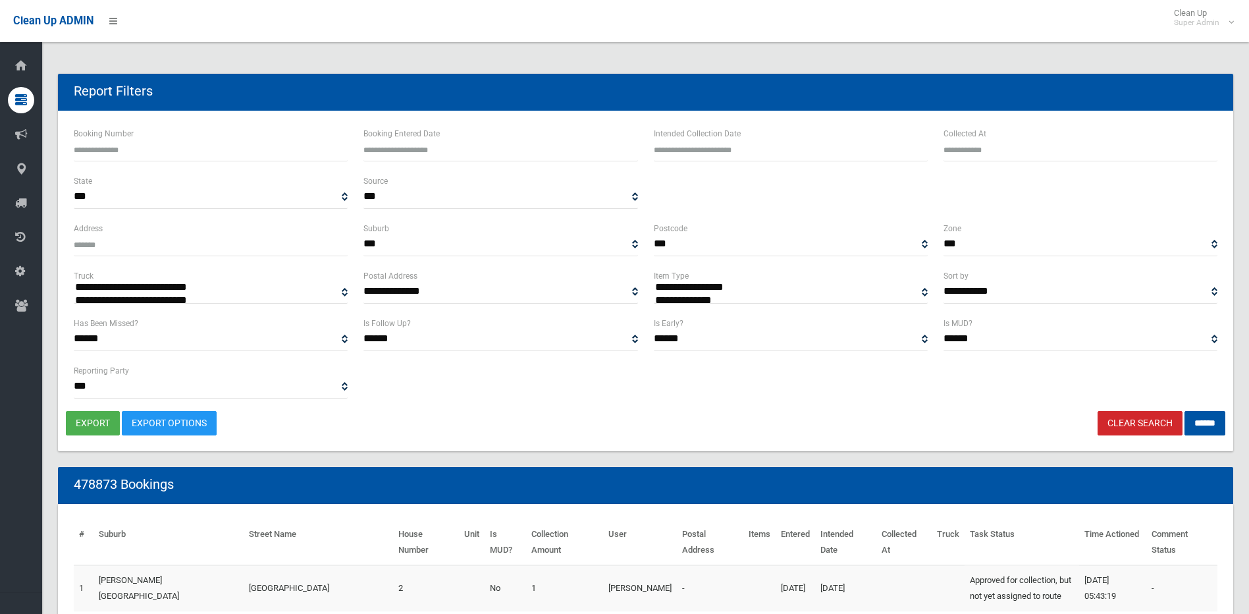
type input "**********"
click at [1223, 430] on input "******" at bounding box center [1204, 423] width 41 height 24
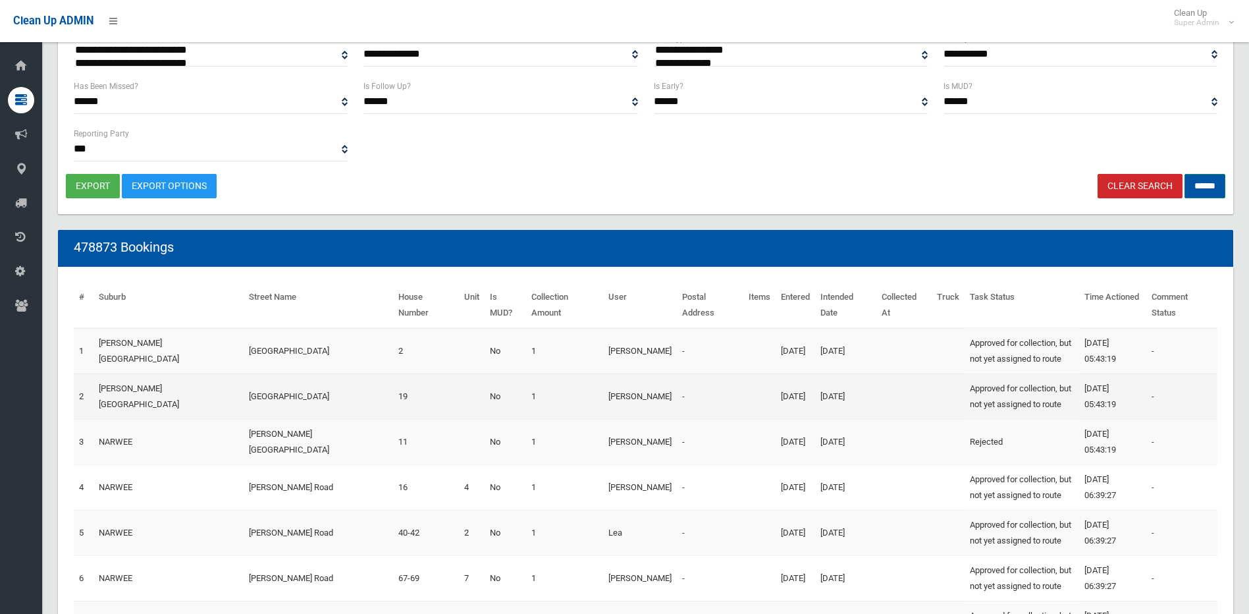
scroll to position [461, 0]
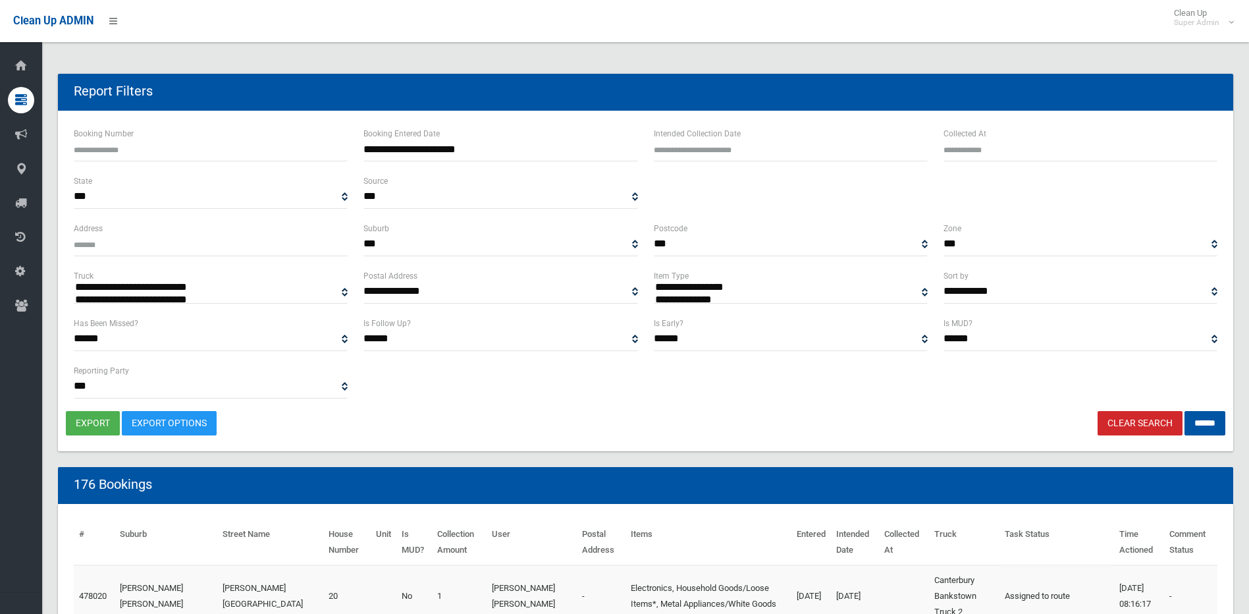
select select
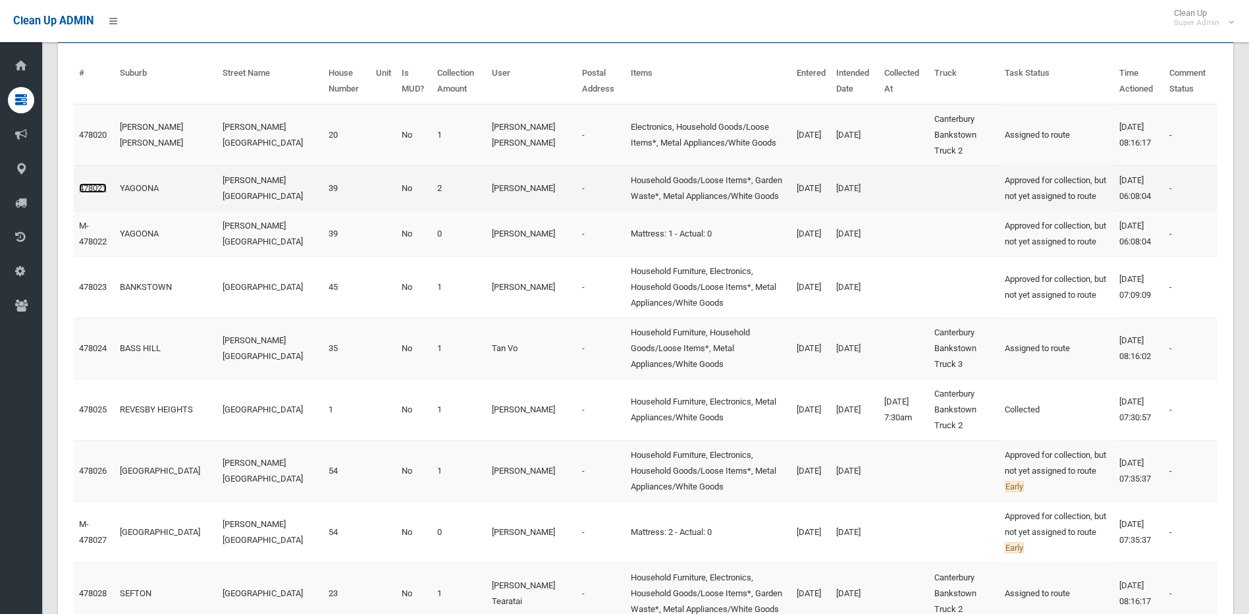
click at [99, 193] on link "478021" at bounding box center [93, 188] width 28 height 10
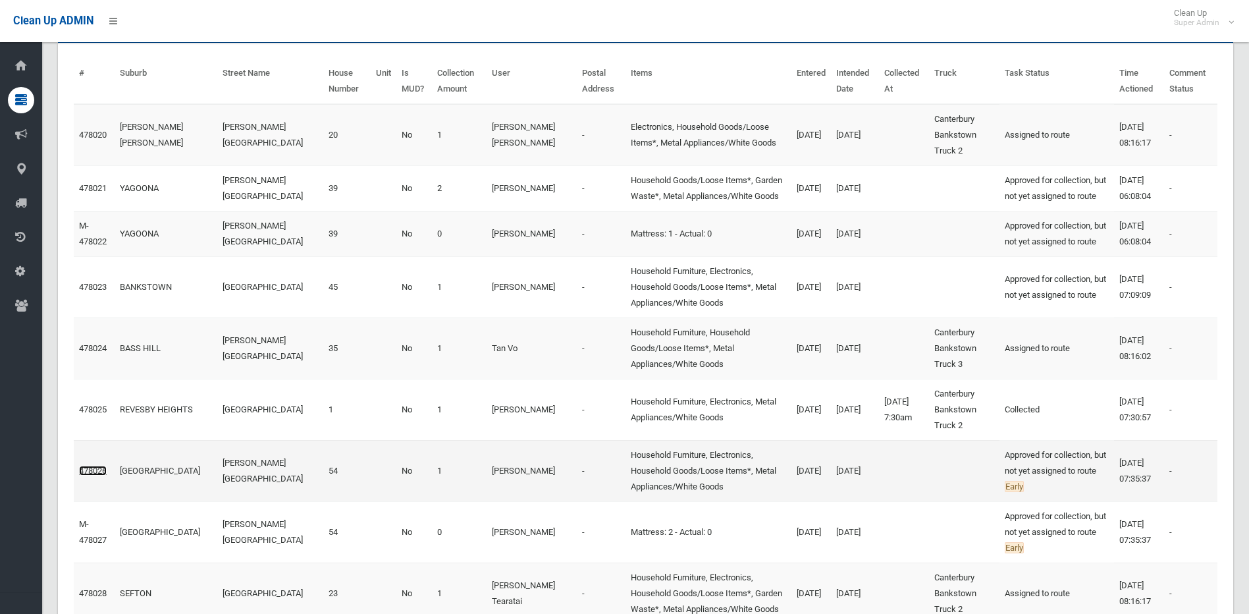
click at [97, 475] on link "478026" at bounding box center [93, 470] width 28 height 10
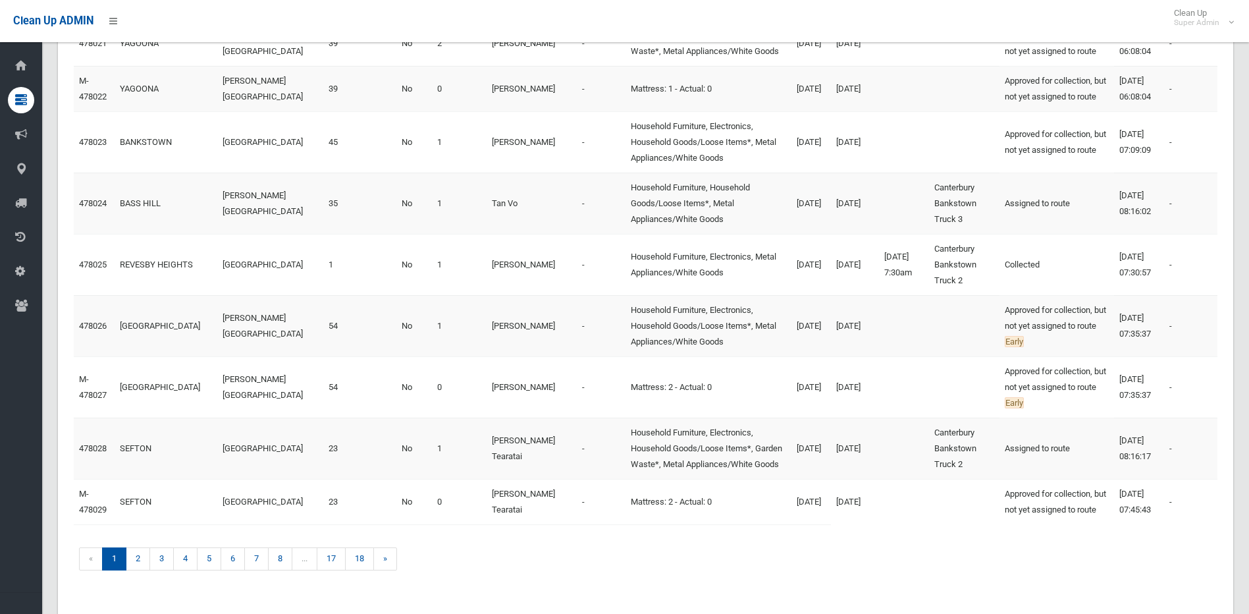
scroll to position [731, 0]
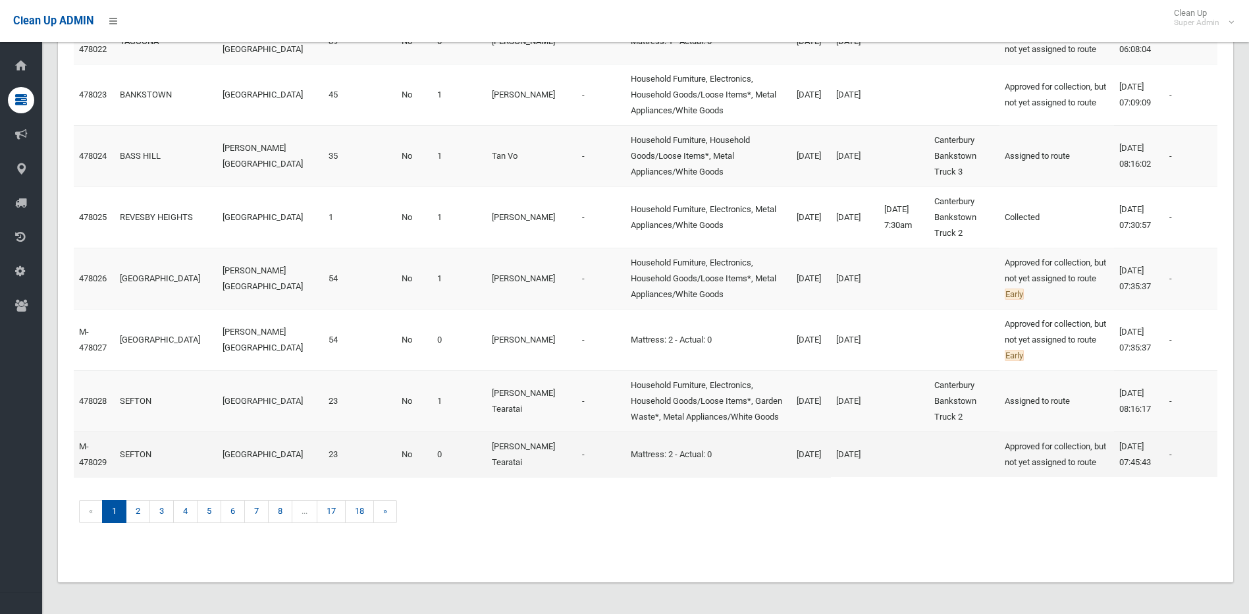
click at [90, 444] on td "M-478029" at bounding box center [94, 453] width 41 height 45
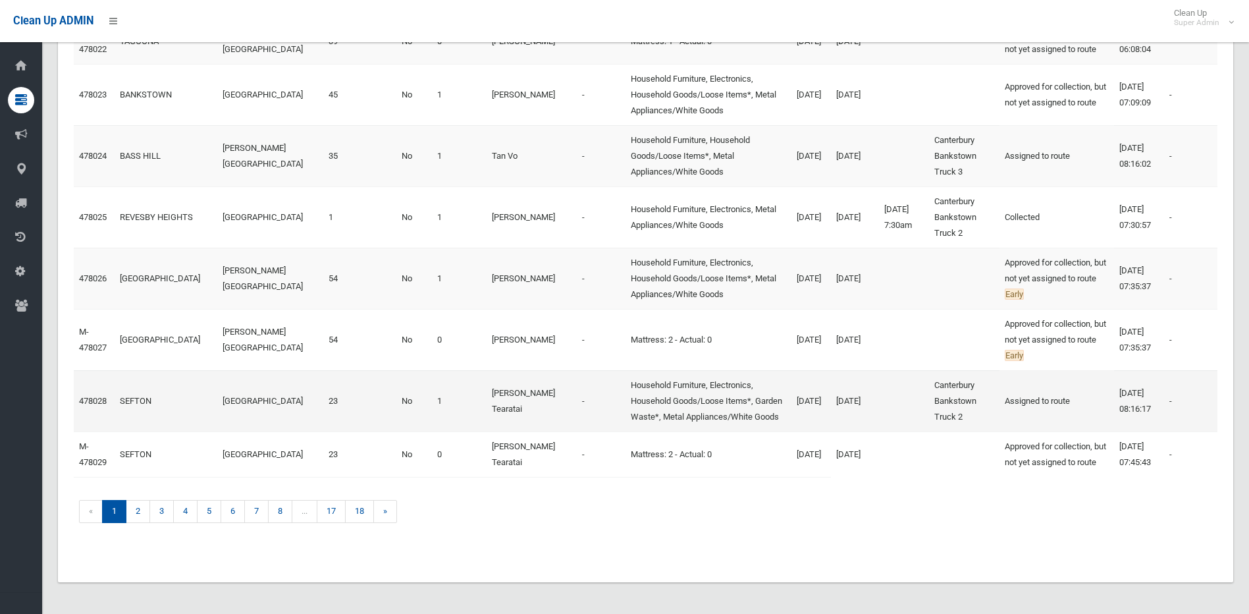
click at [90, 398] on td "478028" at bounding box center [94, 400] width 41 height 61
click at [90, 390] on td "478028" at bounding box center [94, 400] width 41 height 61
click at [90, 396] on link "478028" at bounding box center [93, 401] width 28 height 10
click at [130, 517] on link "2" at bounding box center [138, 511] width 24 height 23
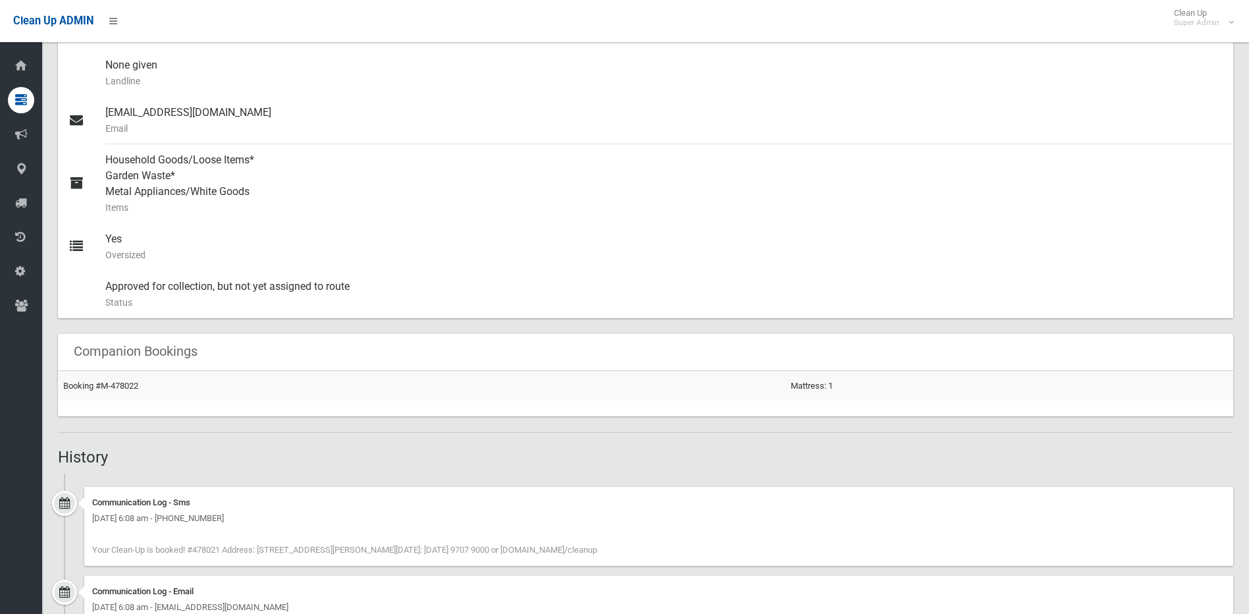
scroll to position [558, 0]
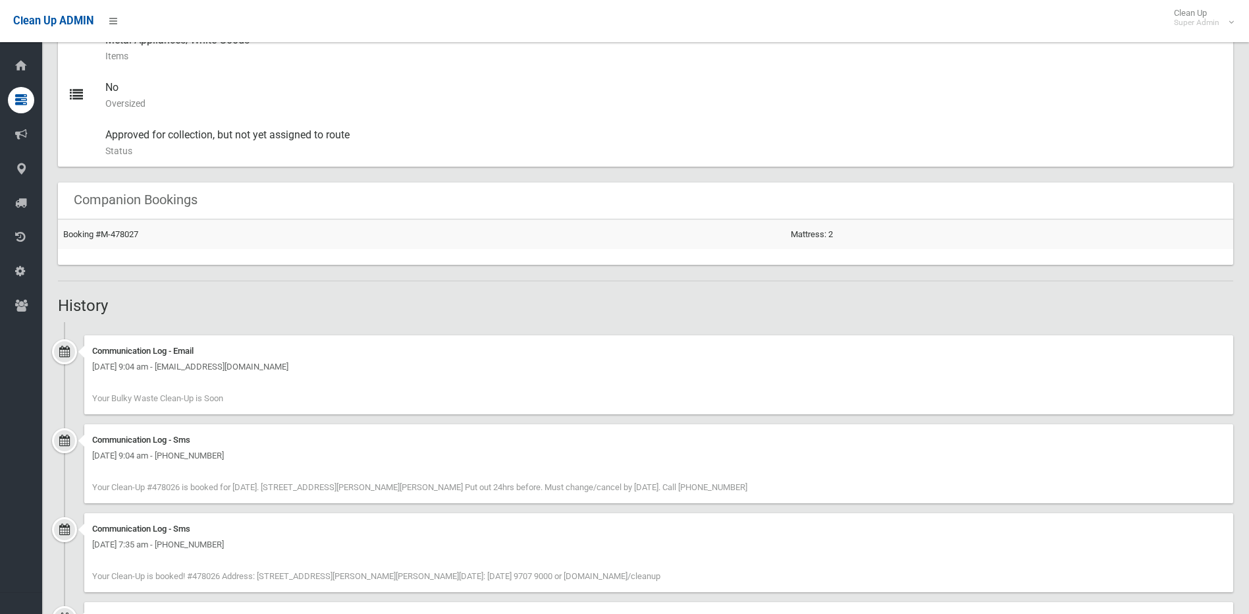
scroll to position [751, 0]
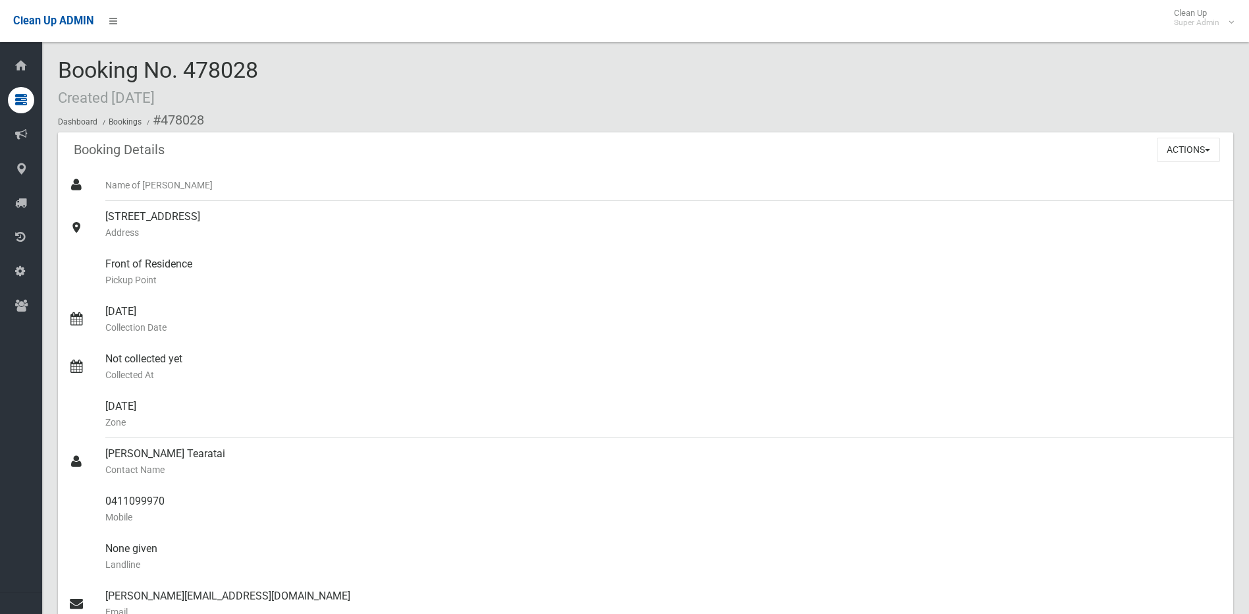
scroll to position [814, 0]
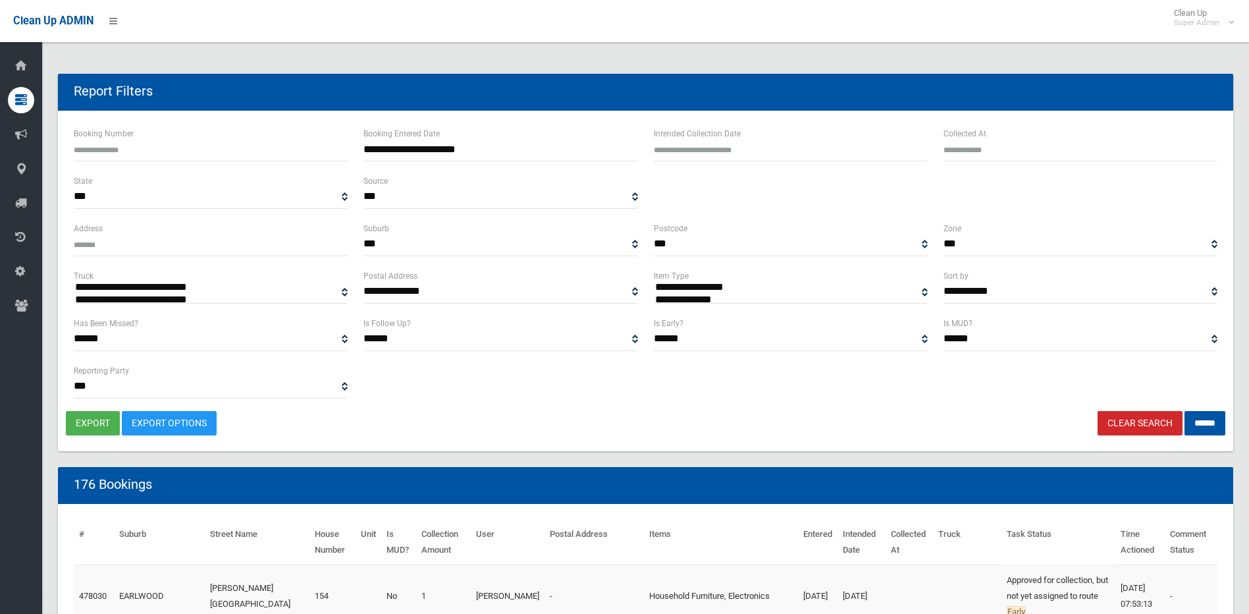
select select
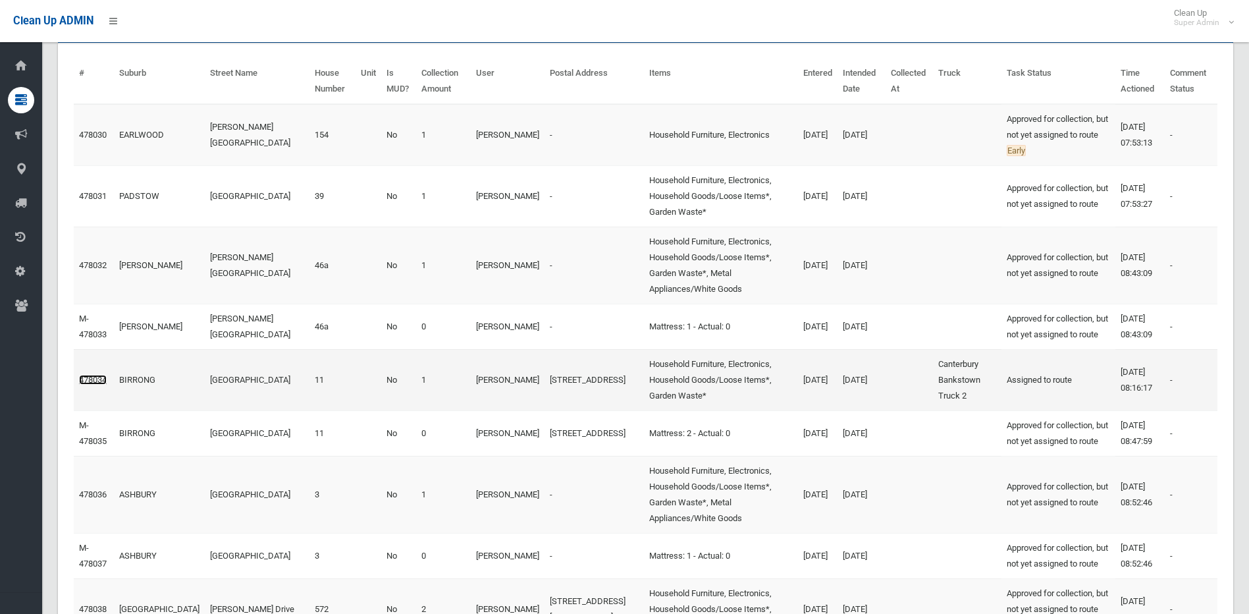
click at [102, 384] on link "478034" at bounding box center [93, 380] width 28 height 10
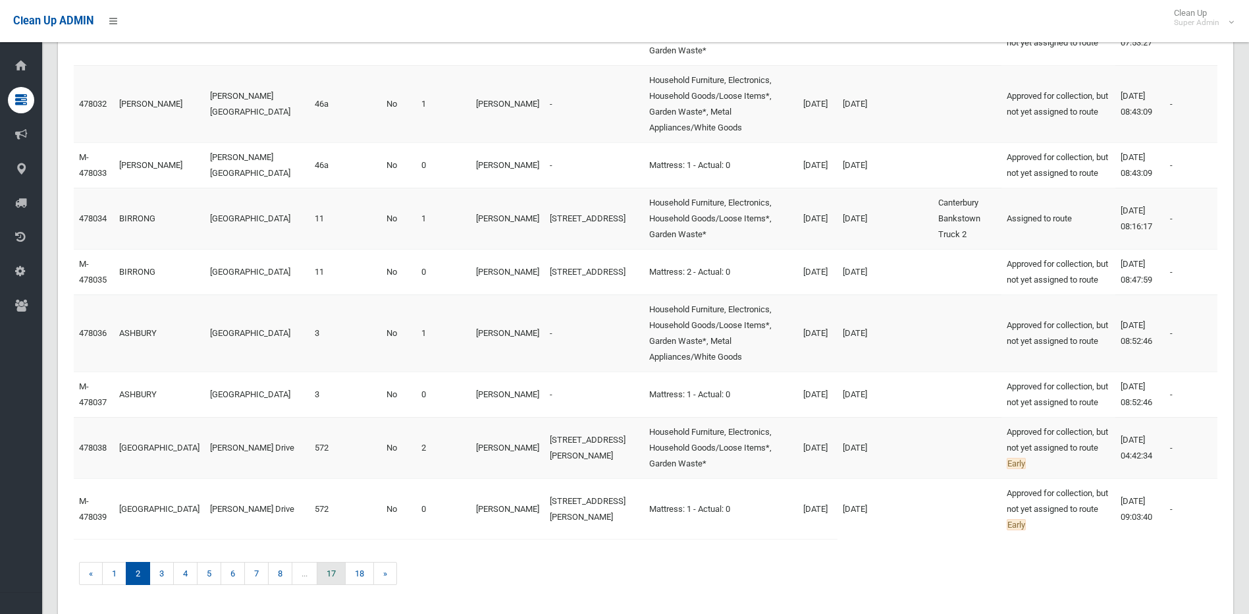
scroll to position [747, 0]
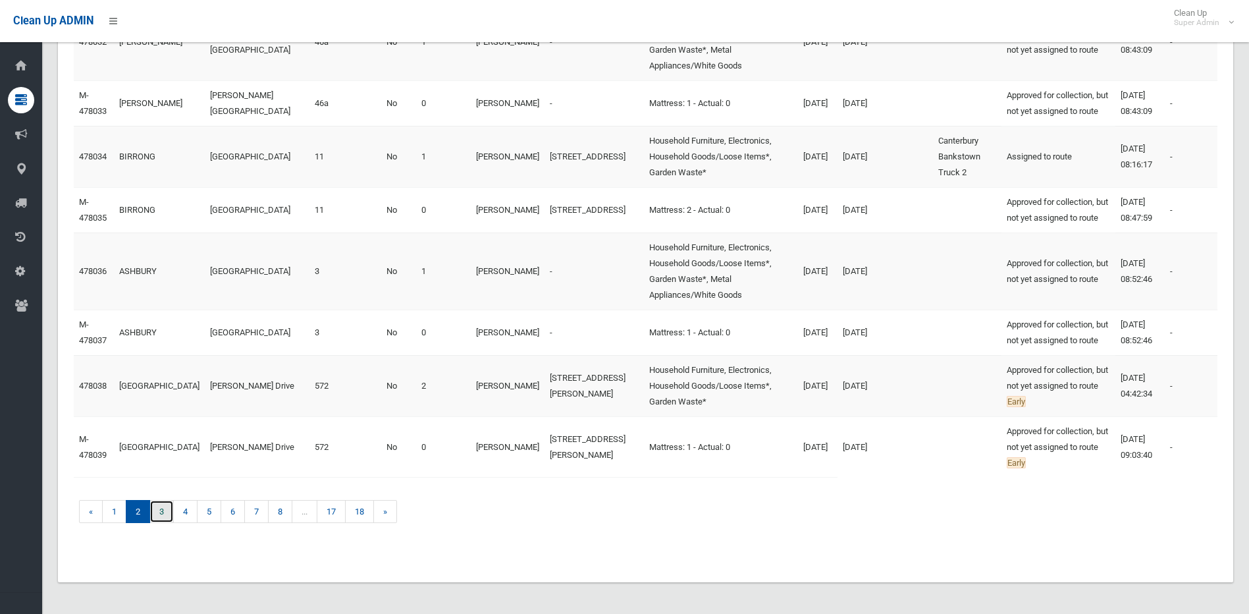
click at [164, 510] on link "3" at bounding box center [161, 511] width 24 height 23
click at [163, 515] on link "3" at bounding box center [161, 511] width 24 height 23
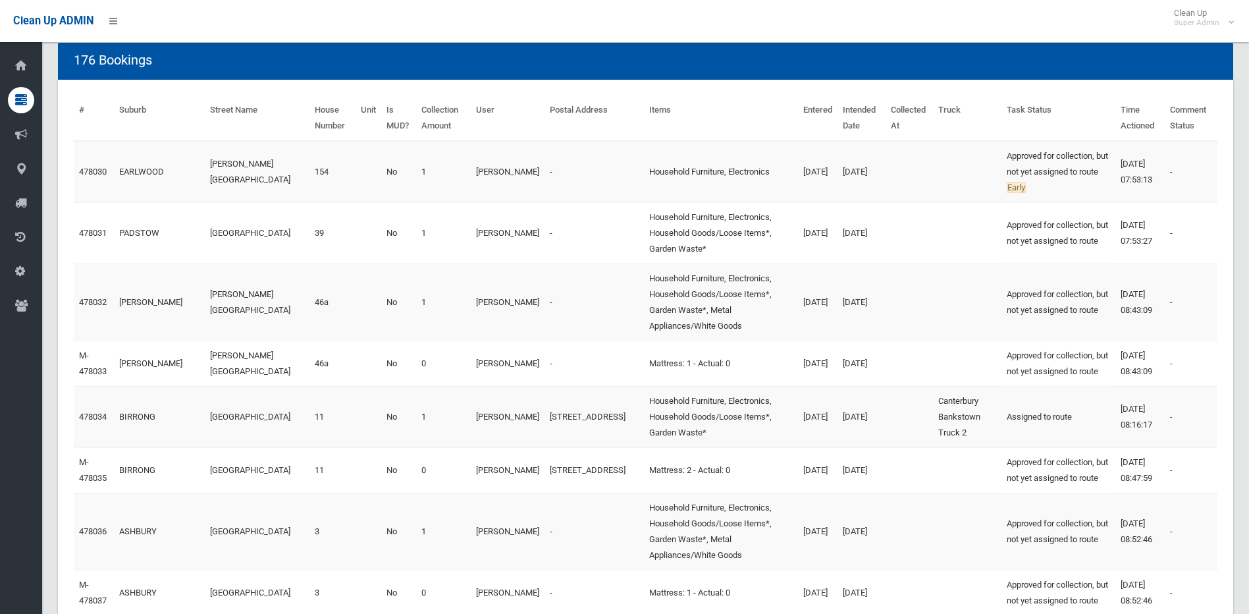
scroll to position [418, 0]
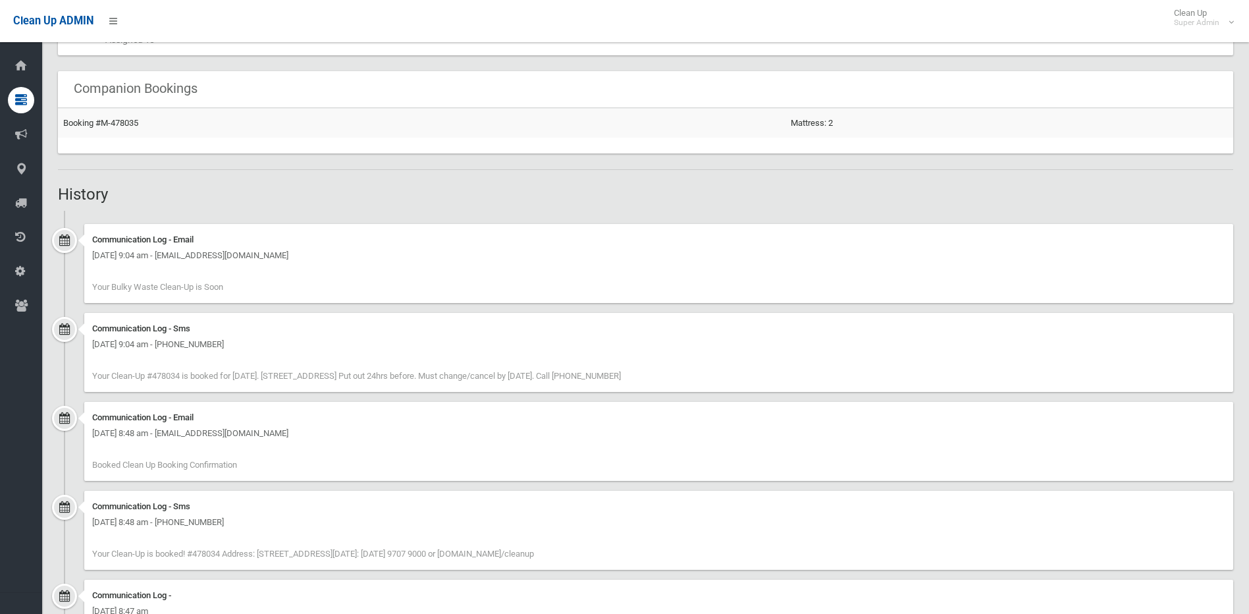
scroll to position [903, 0]
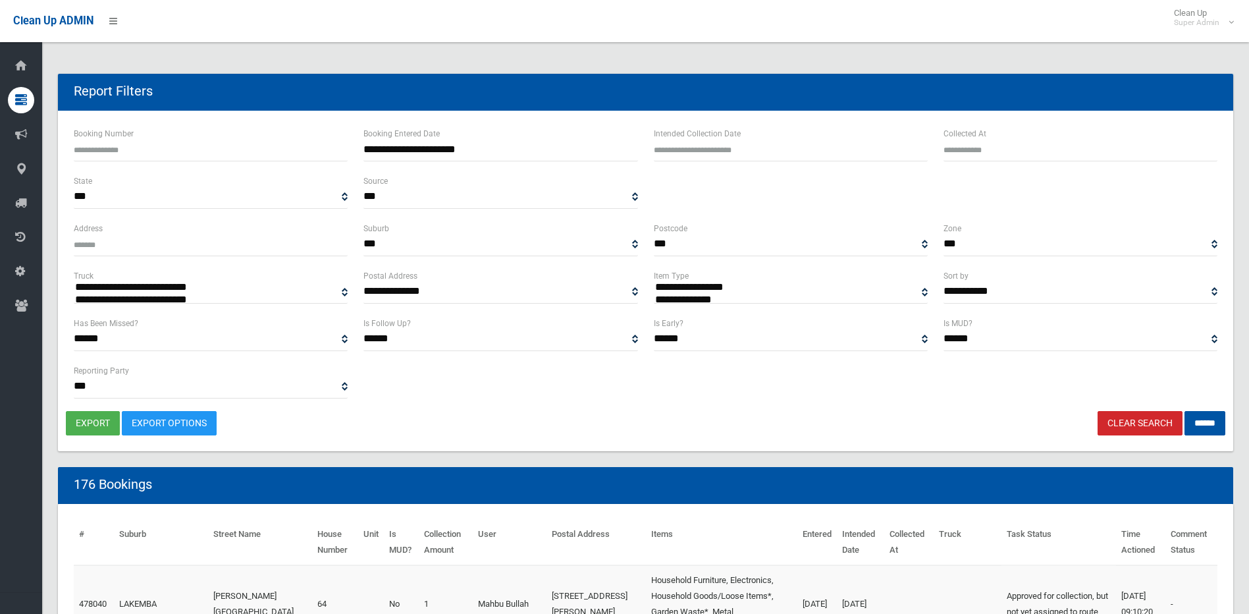
select select
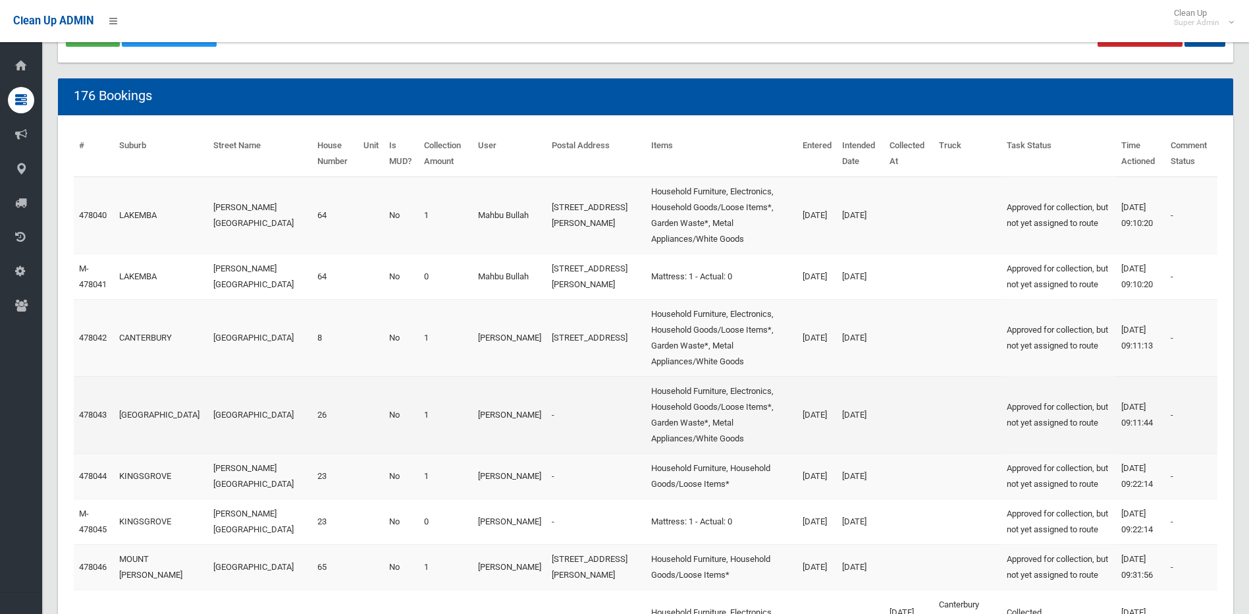
scroll to position [395, 0]
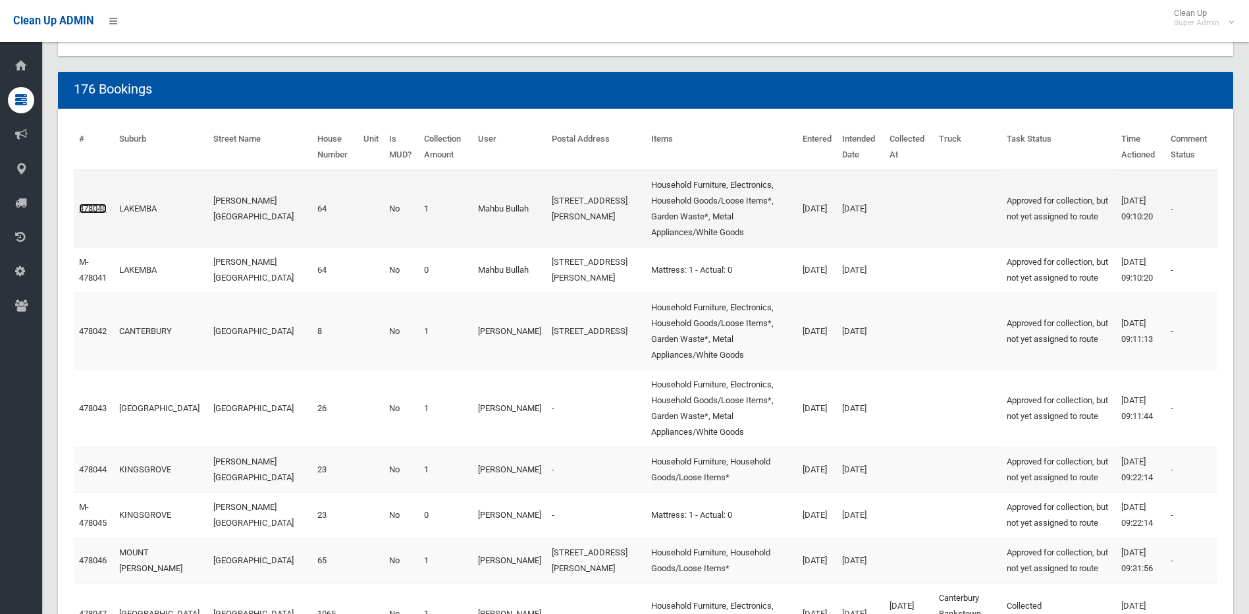
click at [92, 203] on link "478040" at bounding box center [93, 208] width 28 height 10
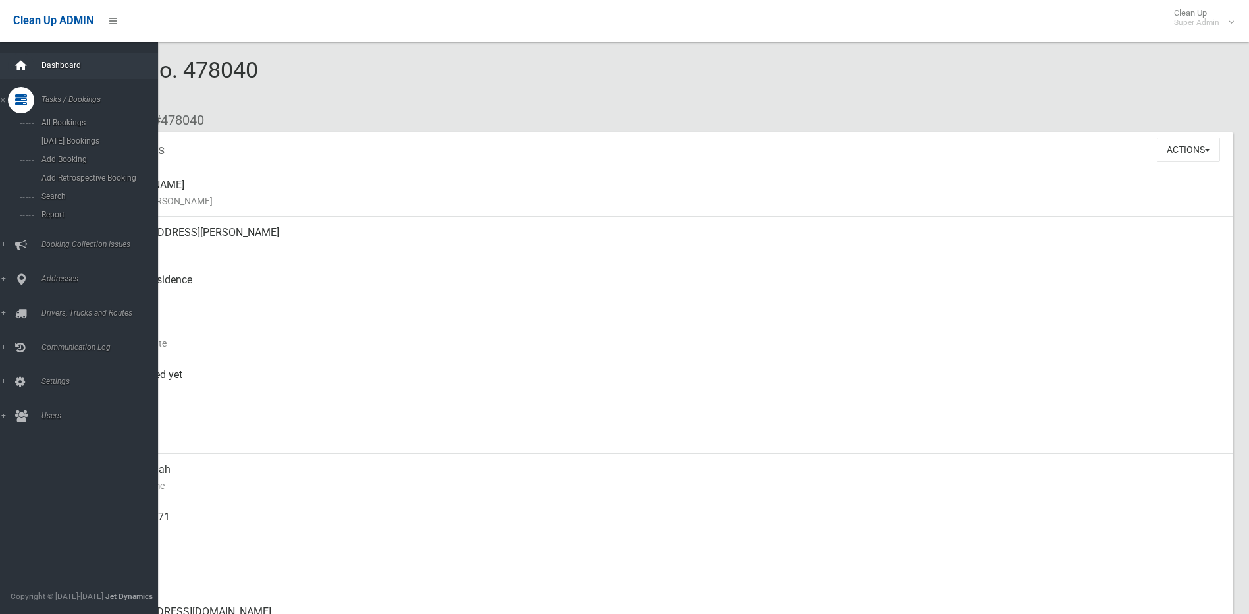
click at [31, 67] on div at bounding box center [21, 66] width 26 height 26
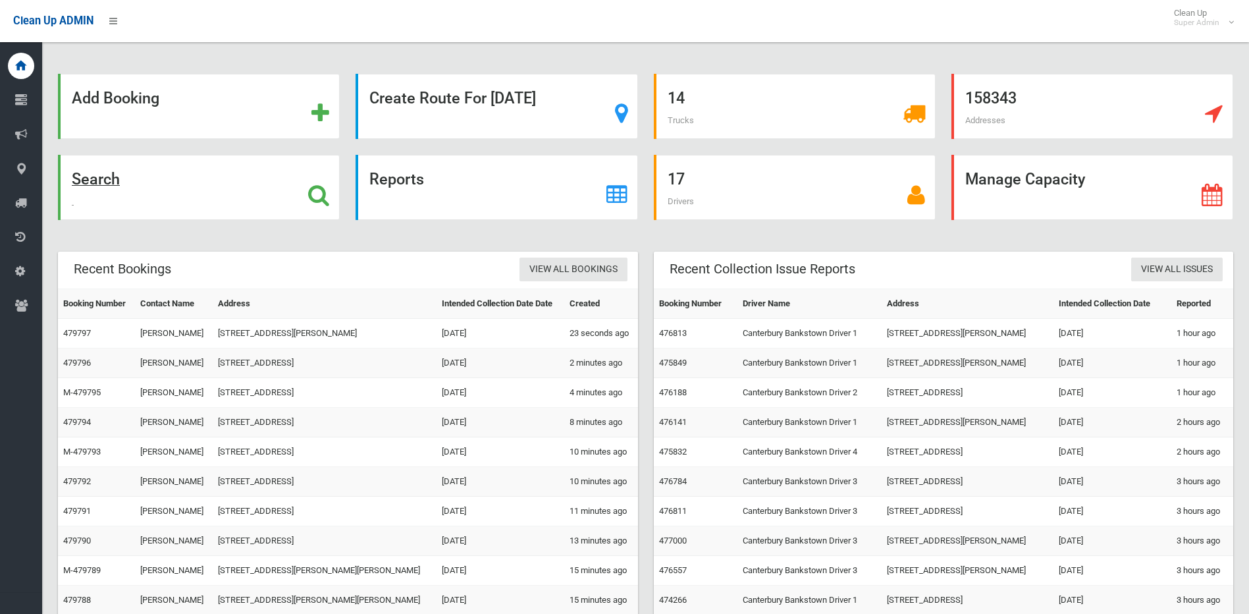
click at [311, 190] on icon at bounding box center [318, 195] width 21 height 22
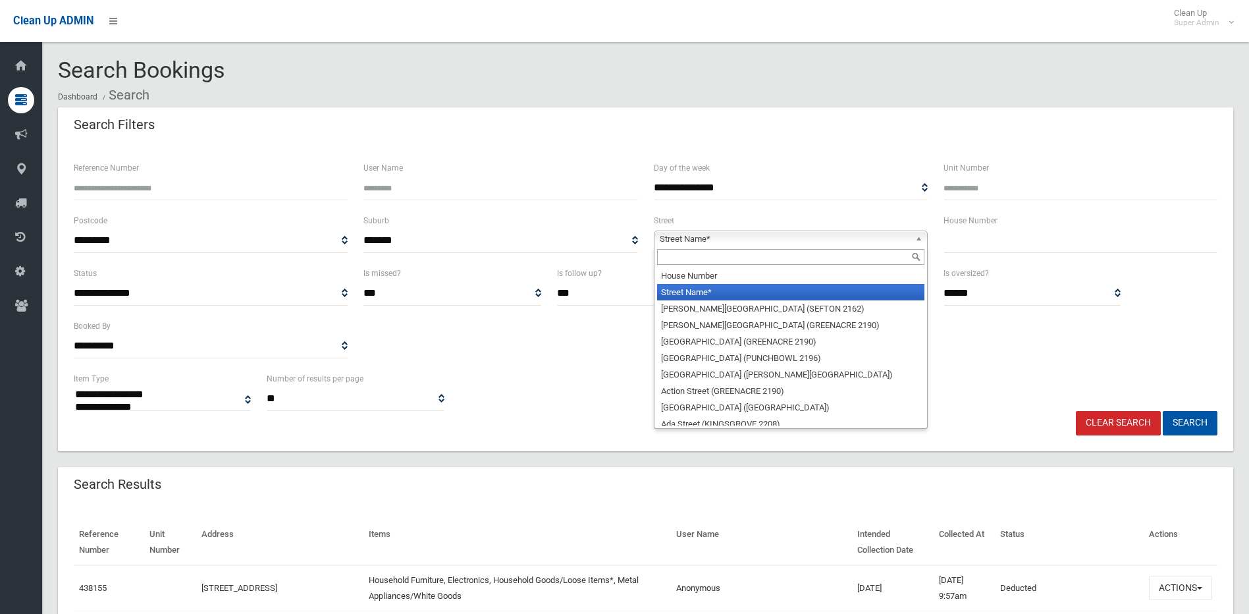
select select
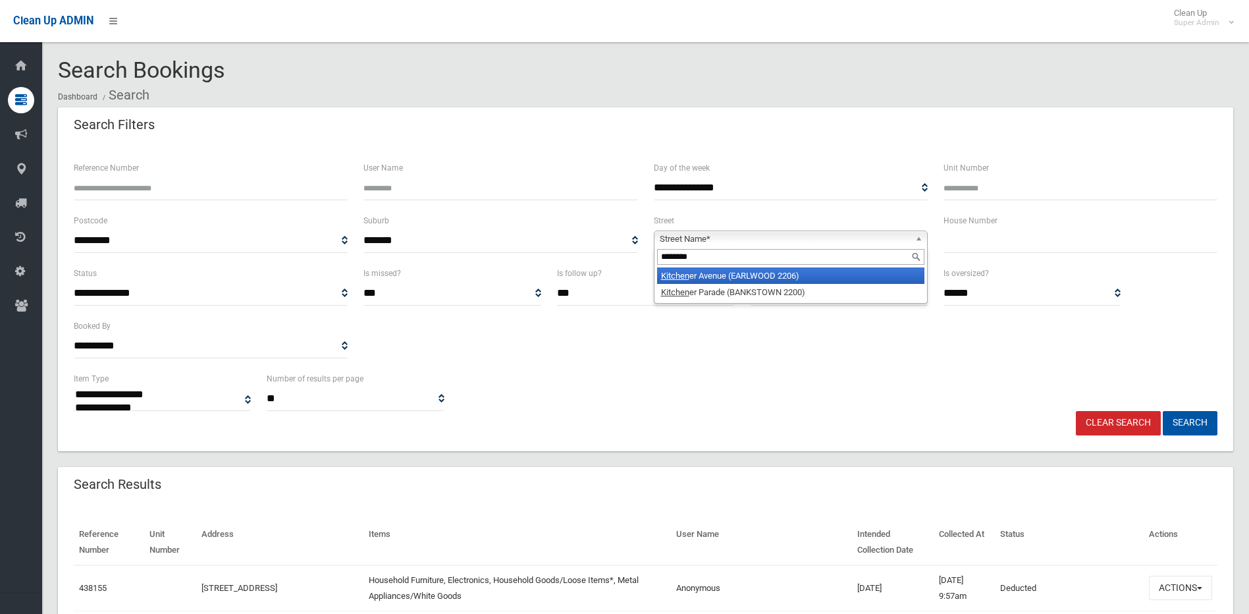
type input "*********"
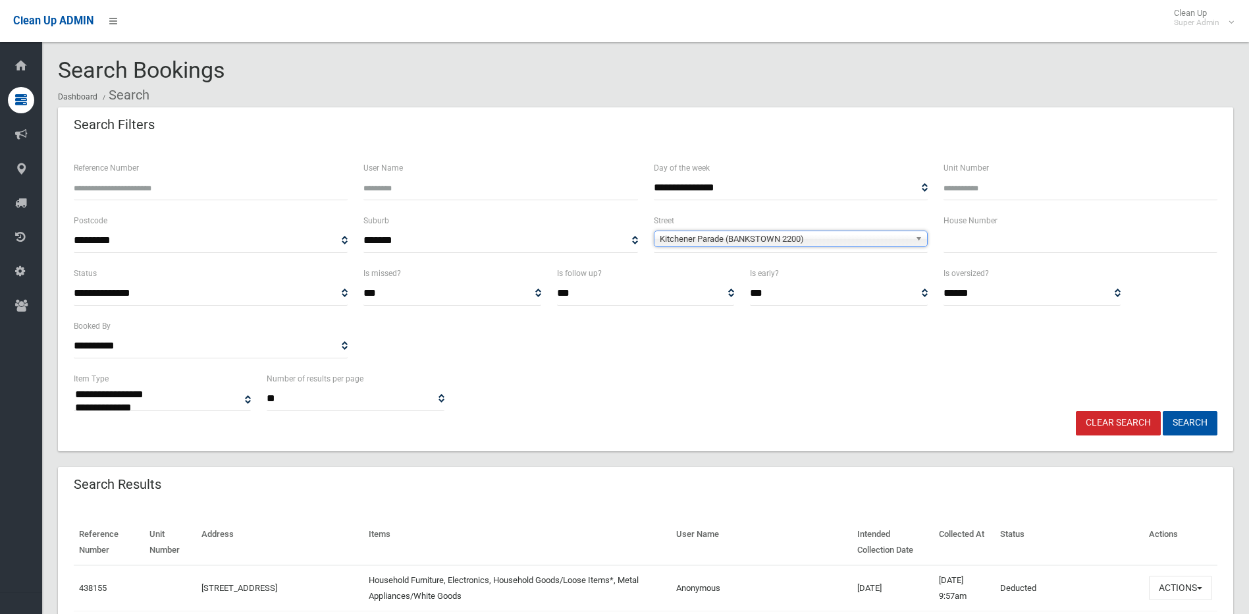
click at [1163, 411] on button "Search" at bounding box center [1190, 423] width 55 height 24
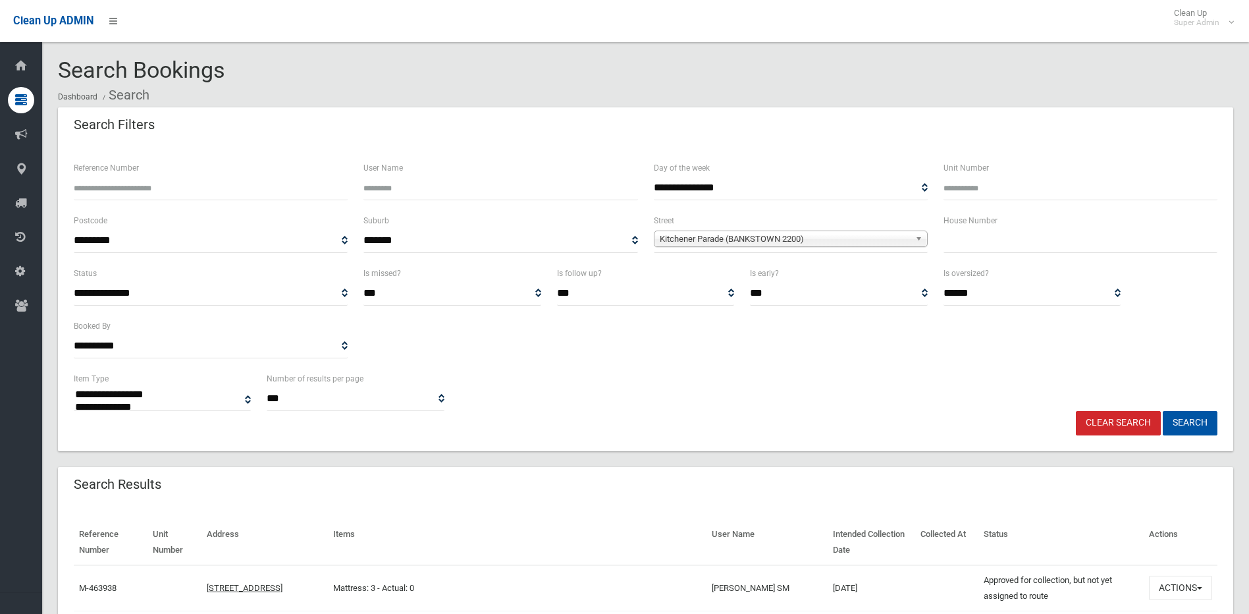
select select
click at [1015, 242] on input "text" at bounding box center [1080, 240] width 274 height 24
type input "**"
click at [1163, 411] on button "Search" at bounding box center [1190, 423] width 55 height 24
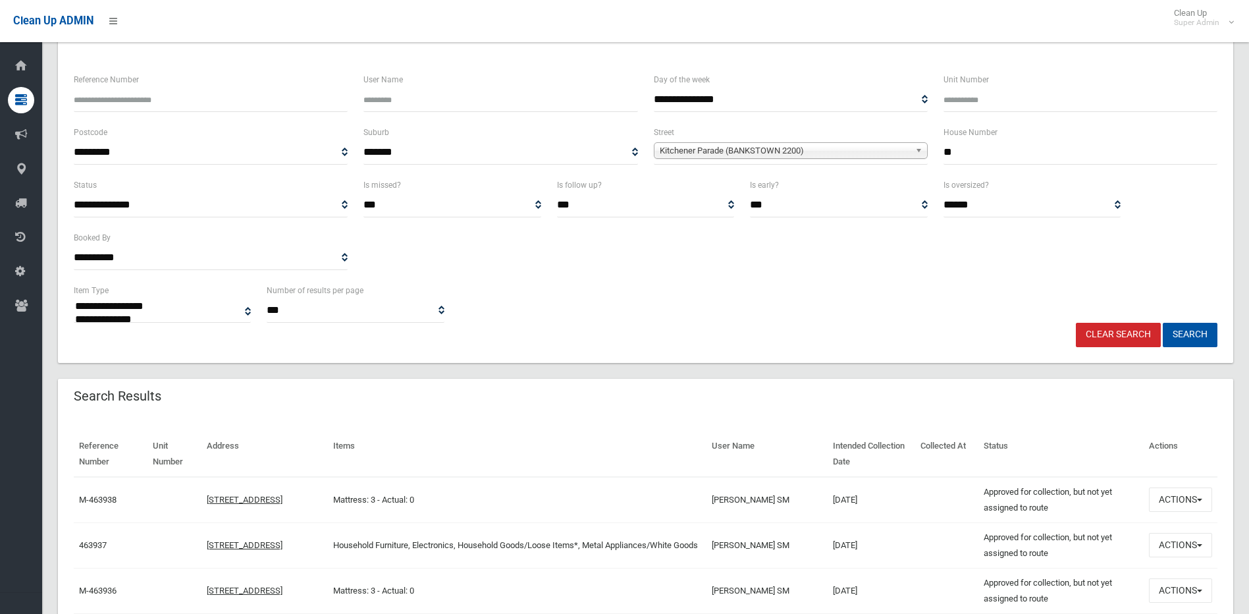
scroll to position [329, 0]
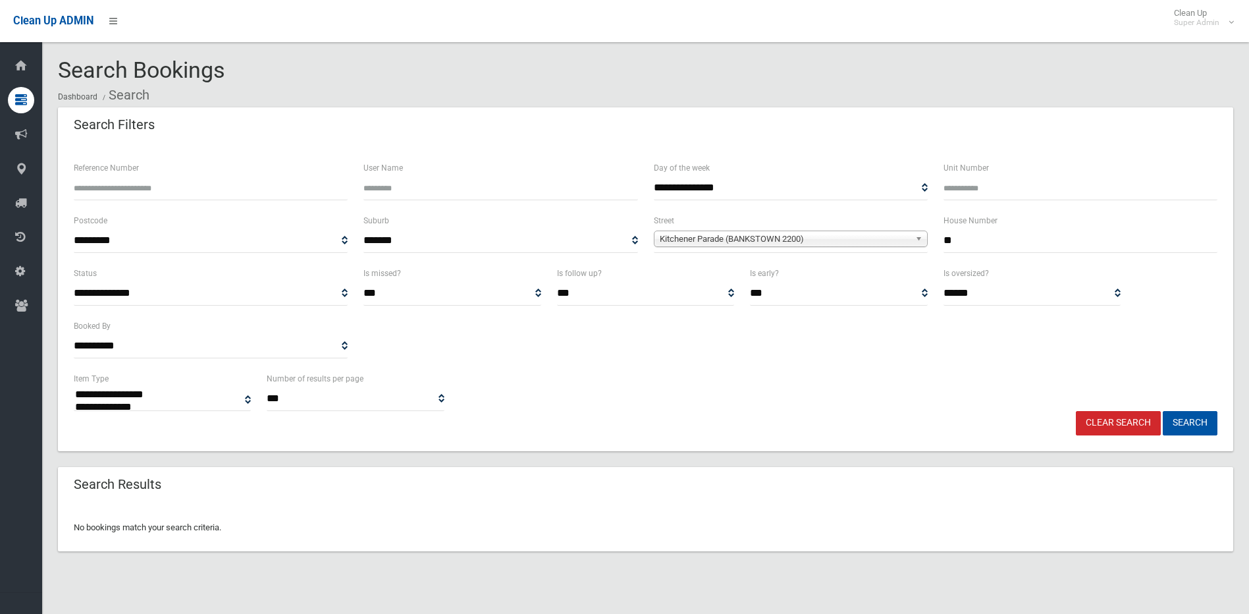
select select
click at [1014, 234] on input "**" at bounding box center [1080, 240] width 274 height 24
type input "**"
click at [1163, 411] on button "Search" at bounding box center [1190, 423] width 55 height 24
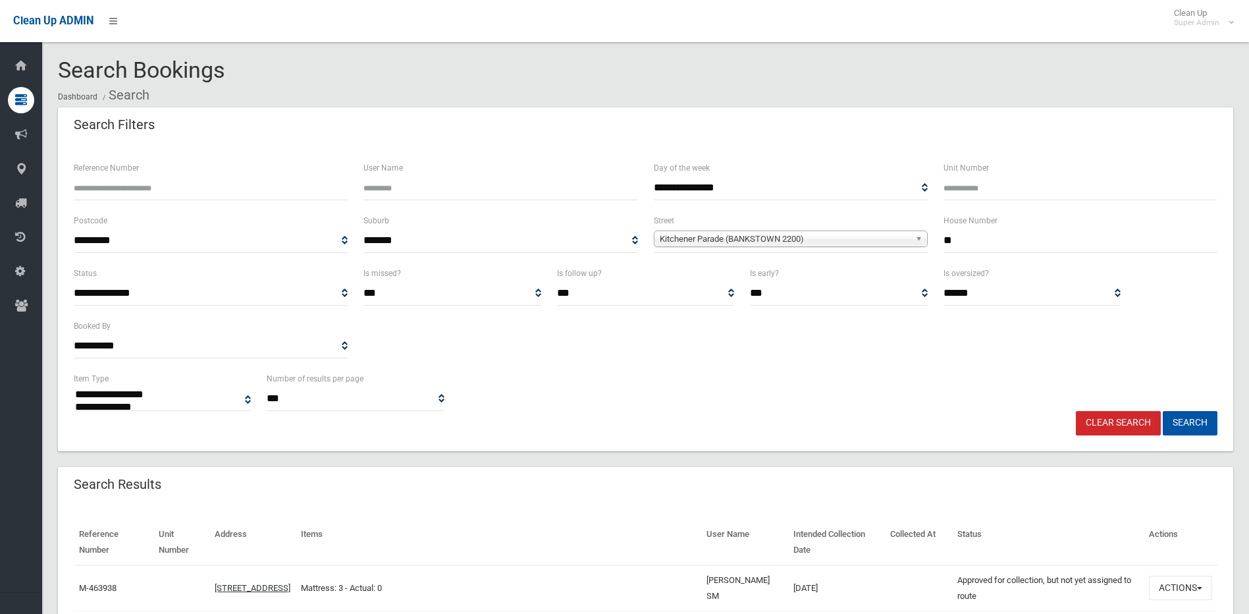
select select
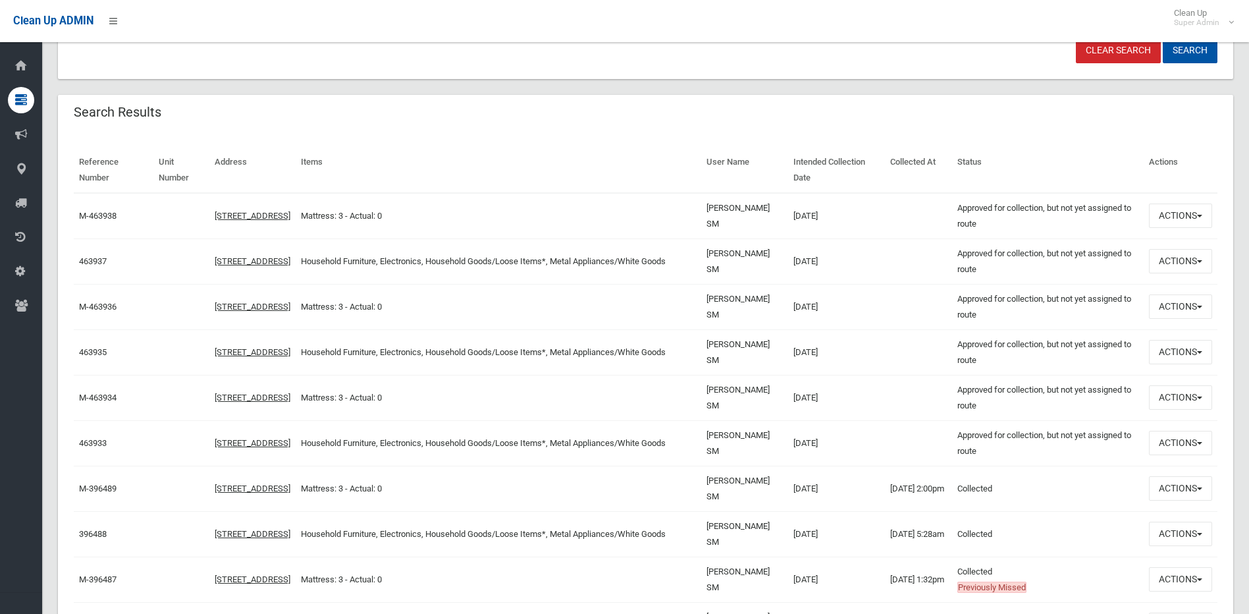
scroll to position [395, 0]
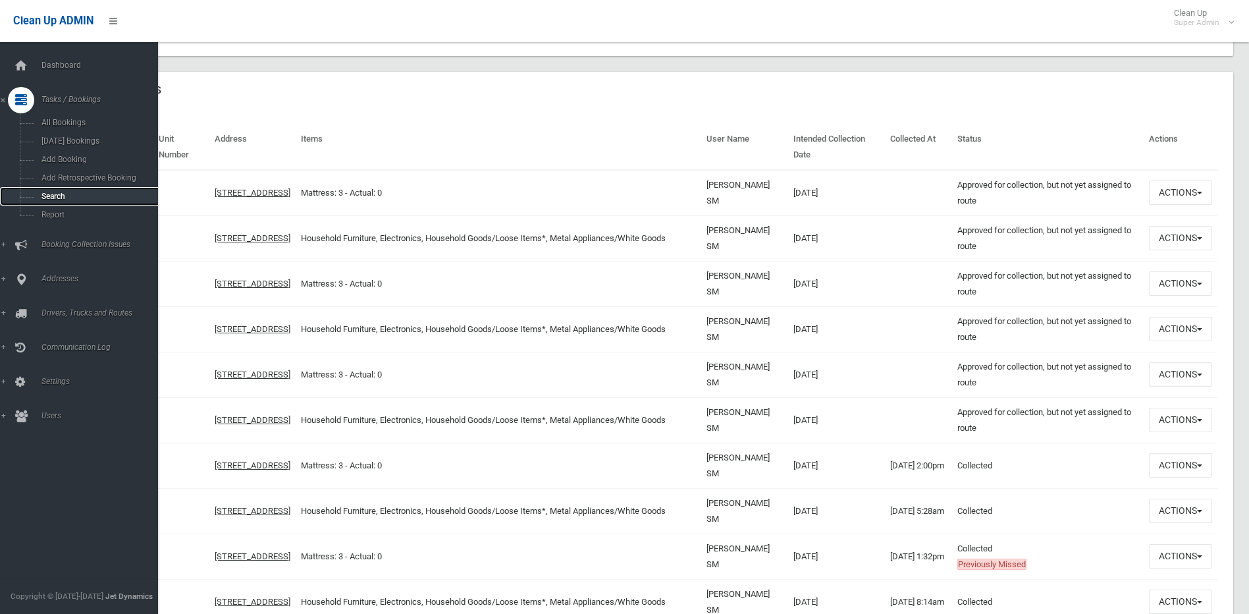
click at [52, 194] on span "Search" at bounding box center [97, 196] width 119 height 9
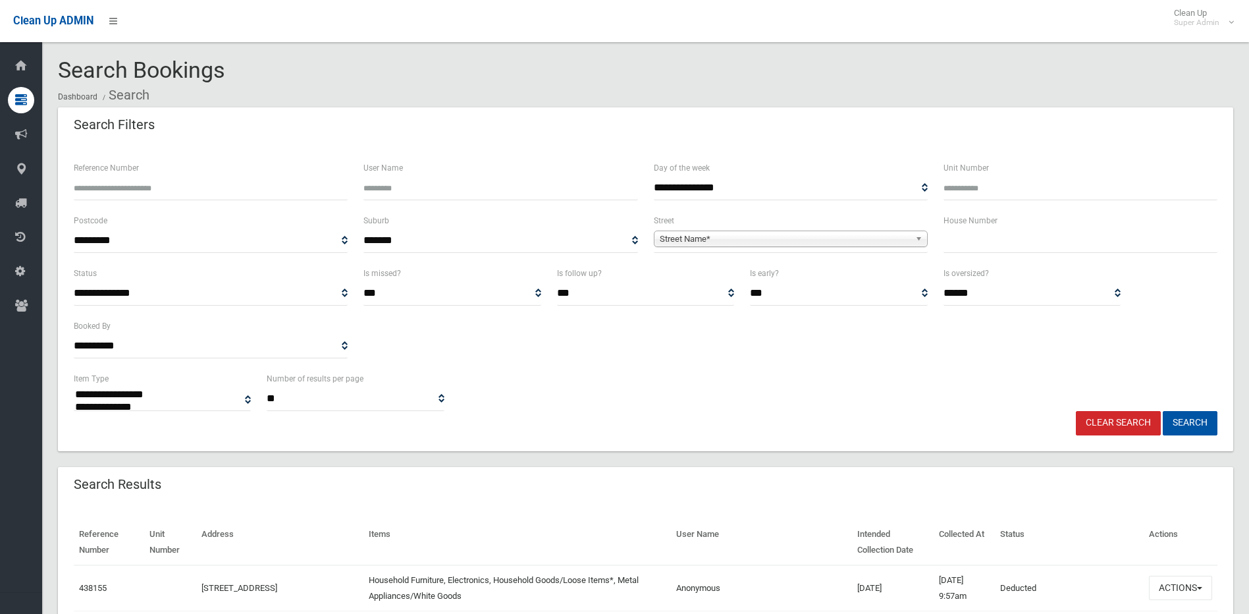
select select
click at [747, 249] on span "**********" at bounding box center [791, 240] width 274 height 24
click at [747, 242] on span "Street Name*" at bounding box center [785, 239] width 250 height 16
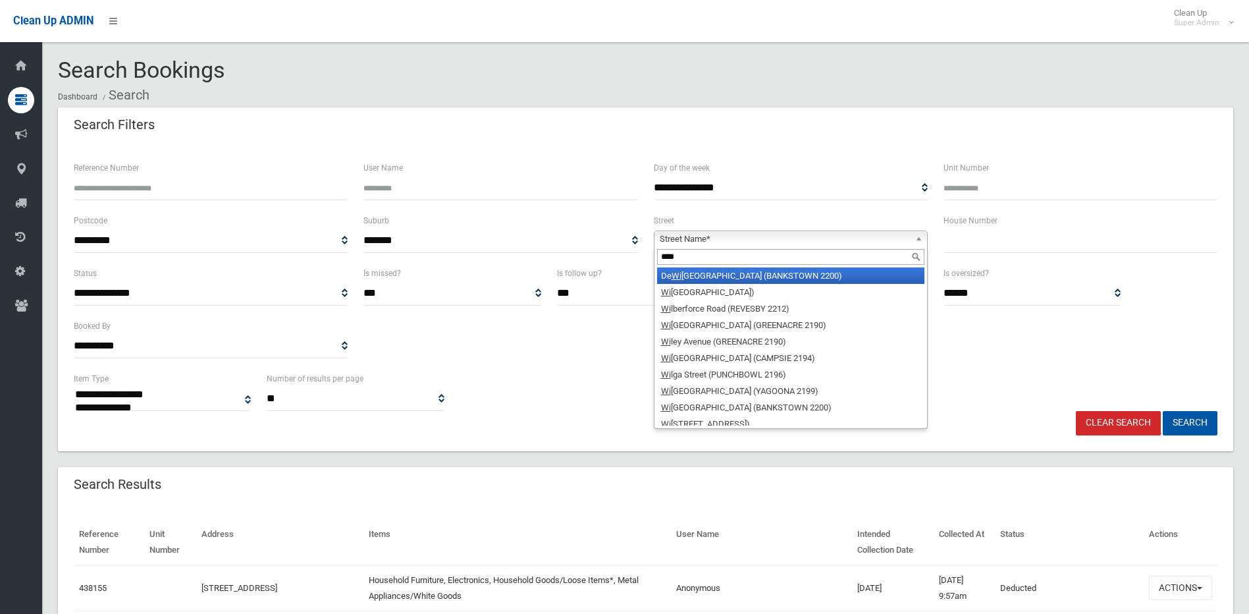
type input "*****"
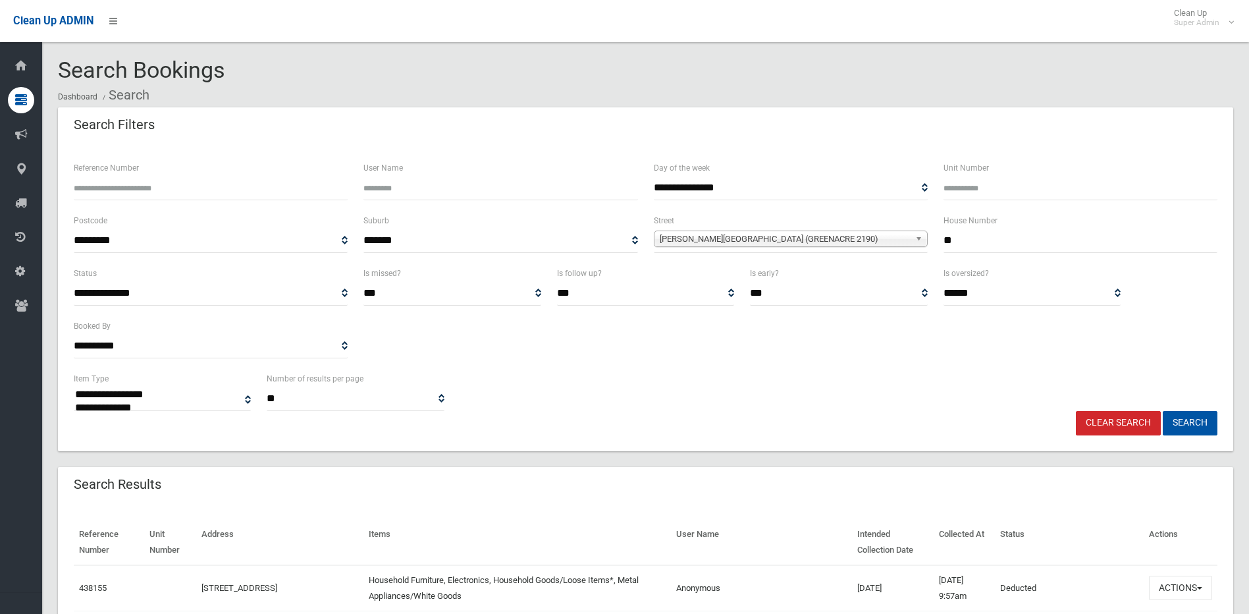
type input "**"
click at [1163, 411] on button "Search" at bounding box center [1190, 423] width 55 height 24
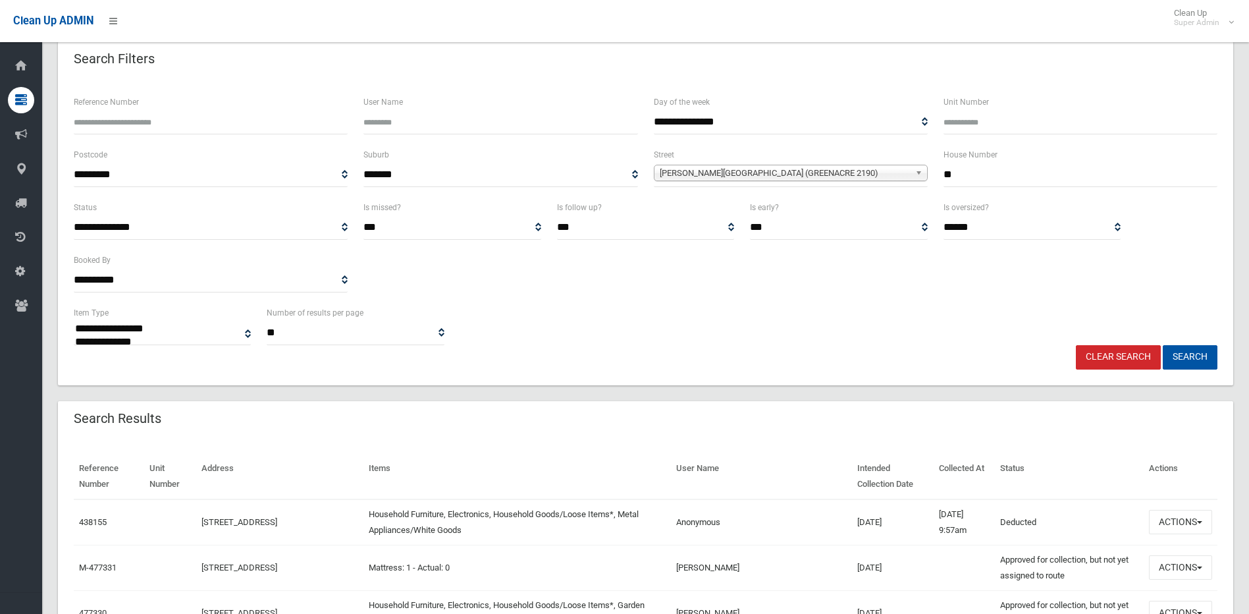
scroll to position [329, 0]
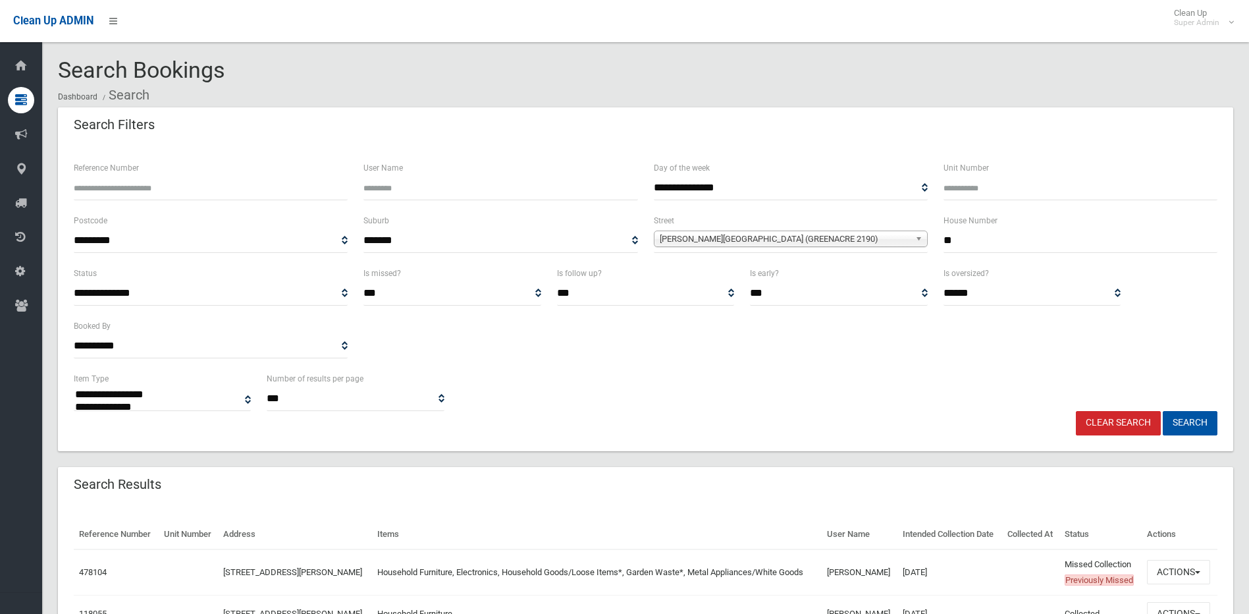
select select
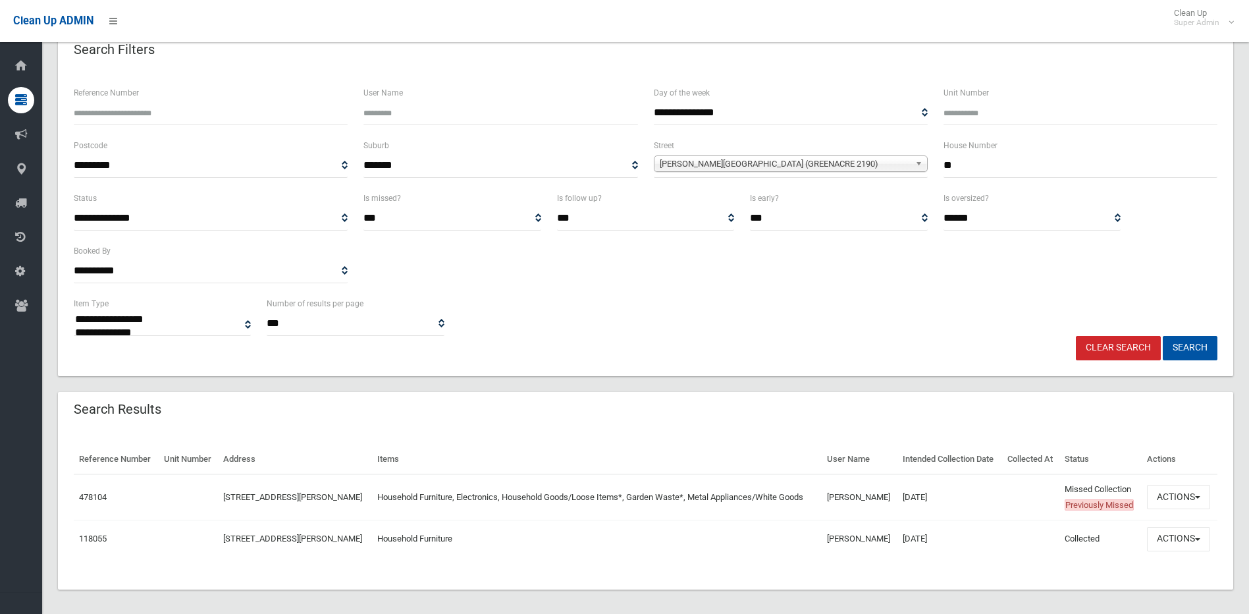
scroll to position [82, 0]
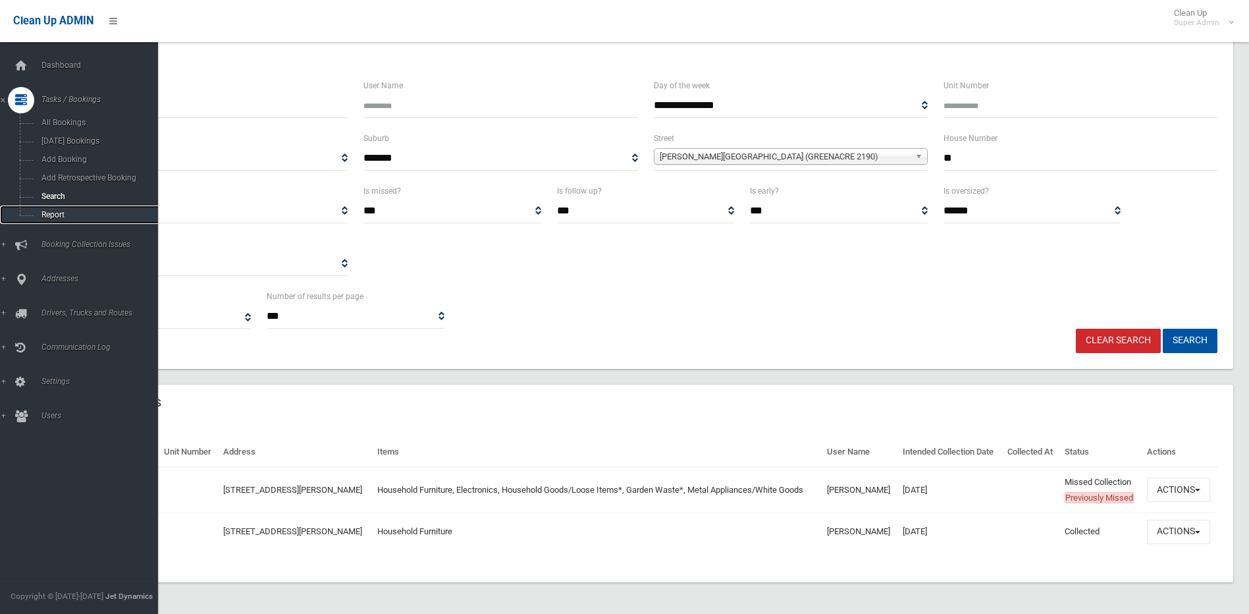
click at [45, 221] on link "Report" at bounding box center [84, 214] width 168 height 18
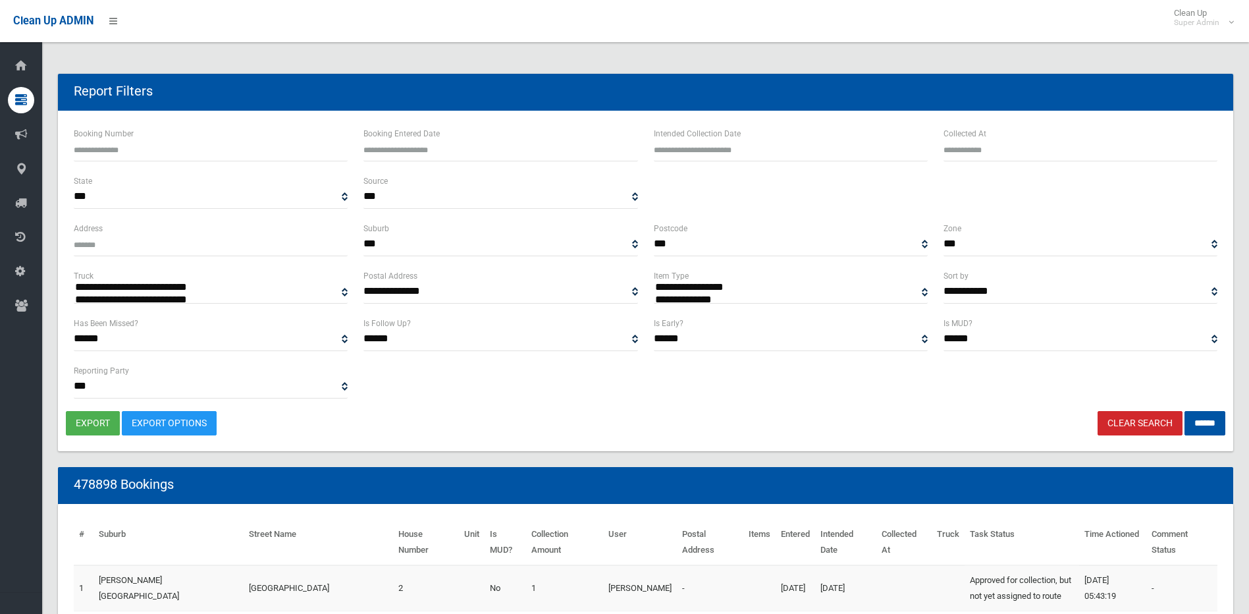
select select
click at [203, 398] on select "*** ****** ******" at bounding box center [211, 386] width 274 height 24
click at [458, 347] on select "****** *** **" at bounding box center [500, 339] width 274 height 24
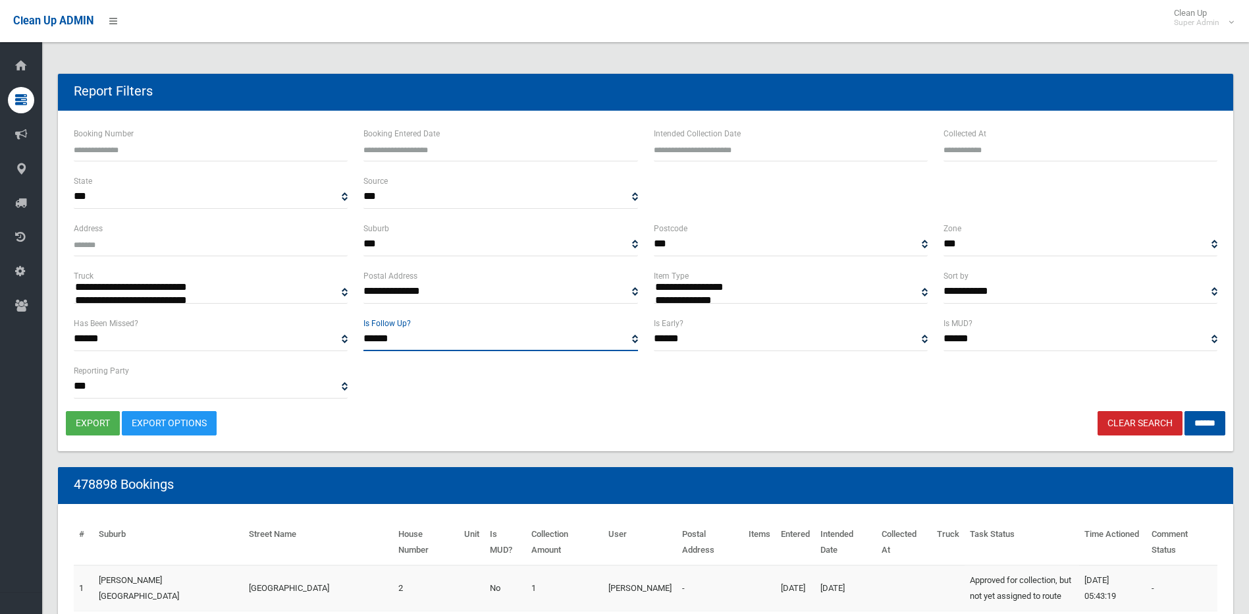
click at [458, 347] on select "****** *** **" at bounding box center [500, 339] width 274 height 24
click at [847, 416] on div "export Export Options Clear Search ******" at bounding box center [645, 423] width 1159 height 24
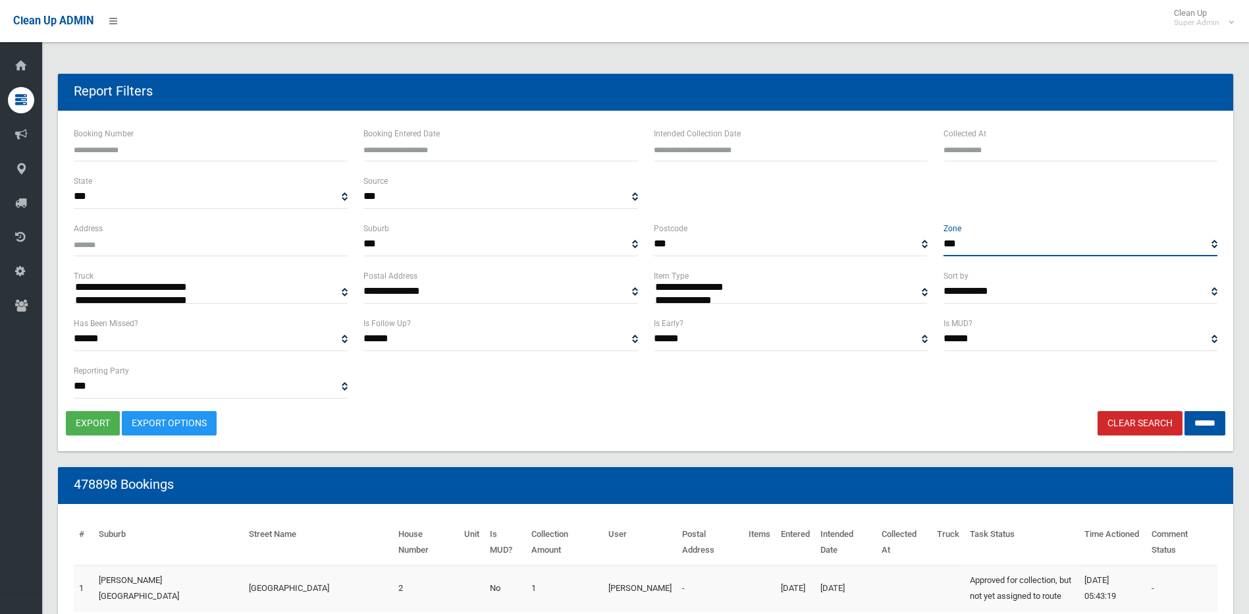
click at [1024, 250] on select "**********" at bounding box center [1080, 244] width 274 height 24
click at [967, 292] on select "**********" at bounding box center [1080, 291] width 274 height 24
click at [966, 337] on select "****** *** **" at bounding box center [1080, 339] width 274 height 24
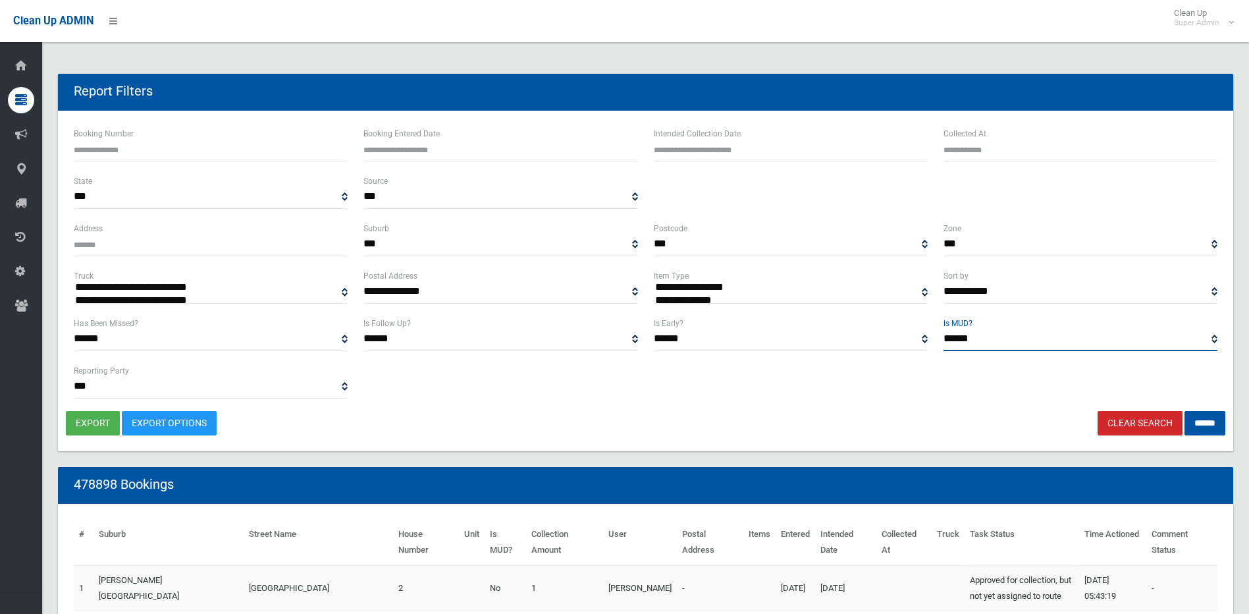
click at [966, 337] on select "****** *** **" at bounding box center [1080, 339] width 274 height 24
click at [641, 423] on div "export Export Options Clear Search ******" at bounding box center [645, 423] width 1159 height 24
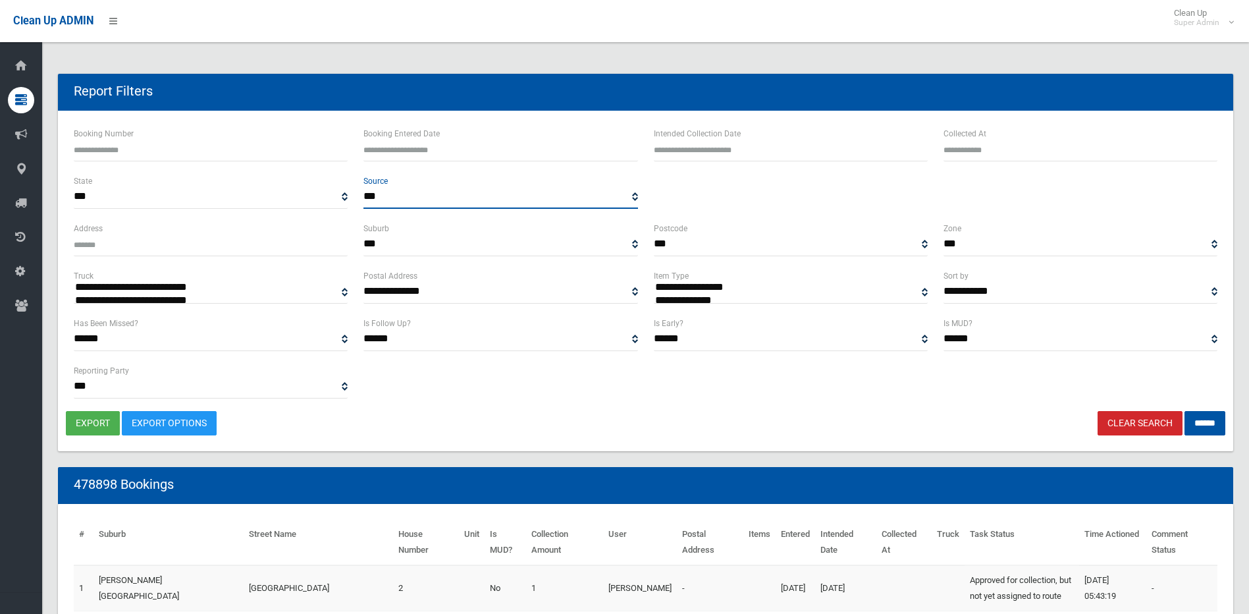
click at [382, 190] on select "*** ******* ********" at bounding box center [500, 196] width 274 height 24
select select "*******"
click at [363, 184] on select "*** ******* ********" at bounding box center [500, 196] width 274 height 24
type input "**********"
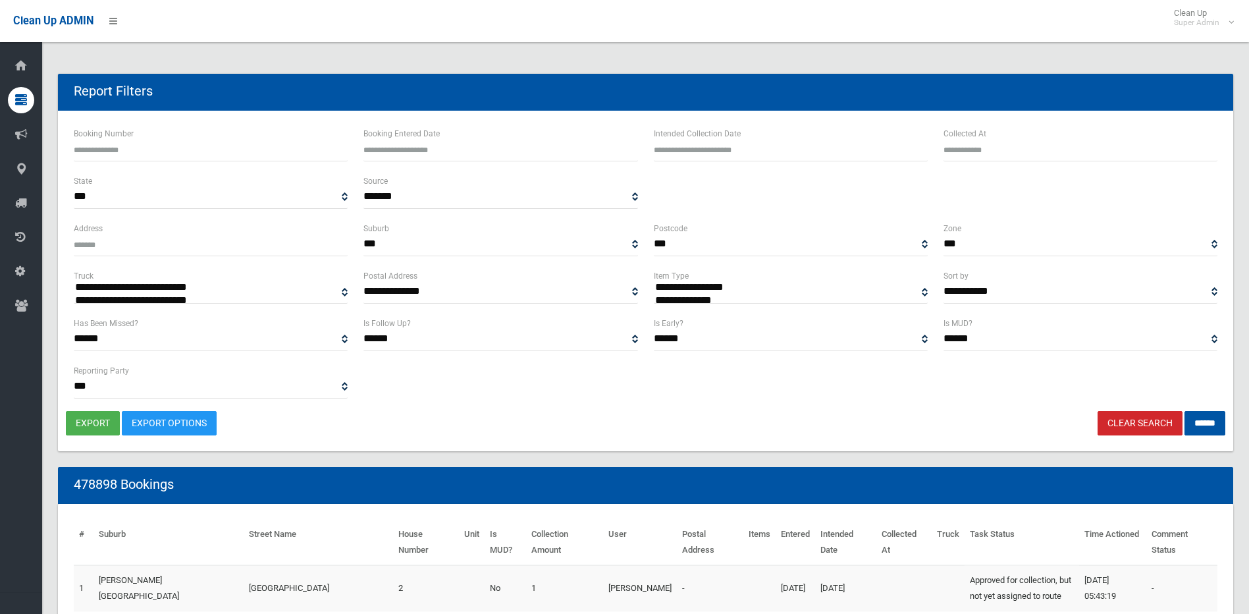
click at [411, 157] on input "Booking Entered Date" at bounding box center [500, 149] width 274 height 24
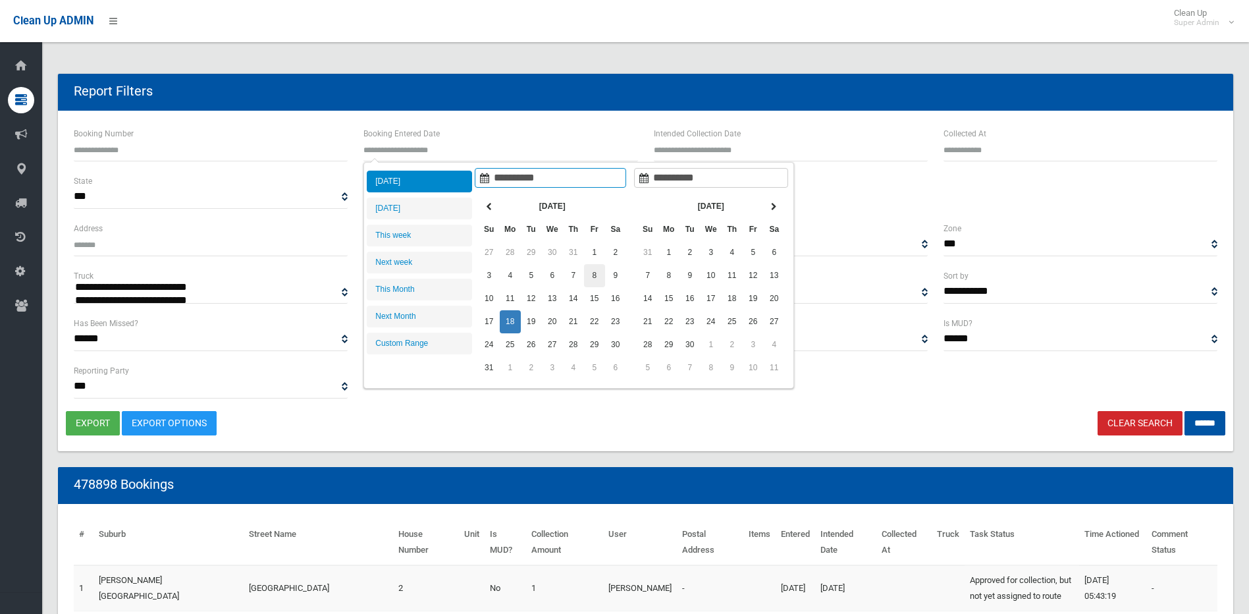
type input "**********"
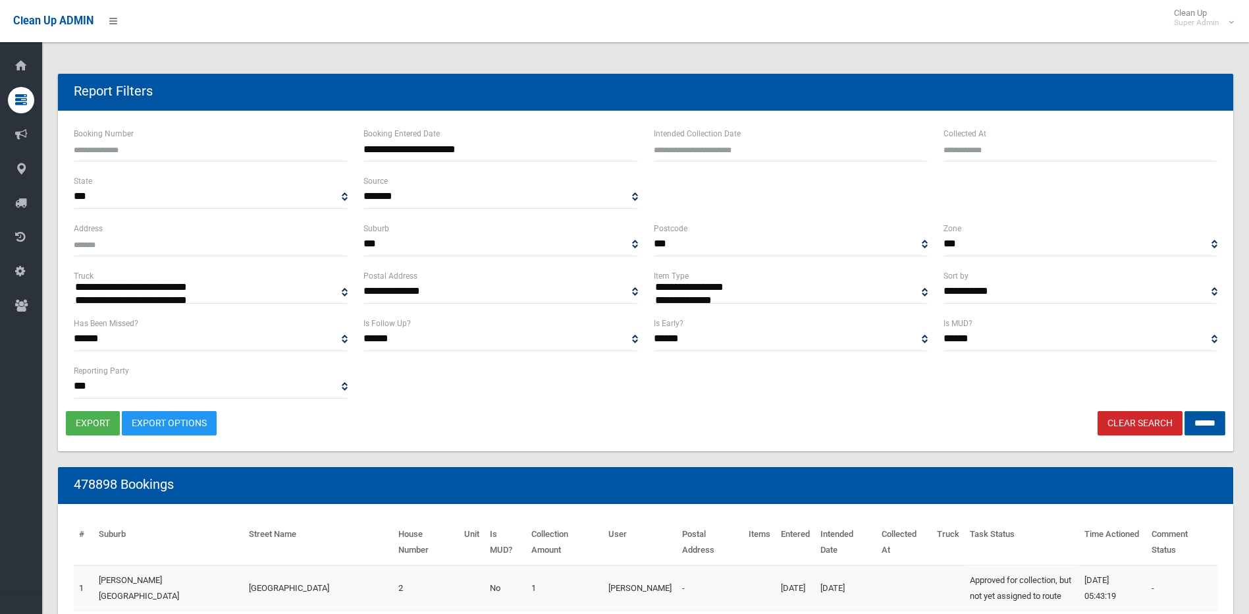
click at [1202, 420] on input "******" at bounding box center [1204, 423] width 41 height 24
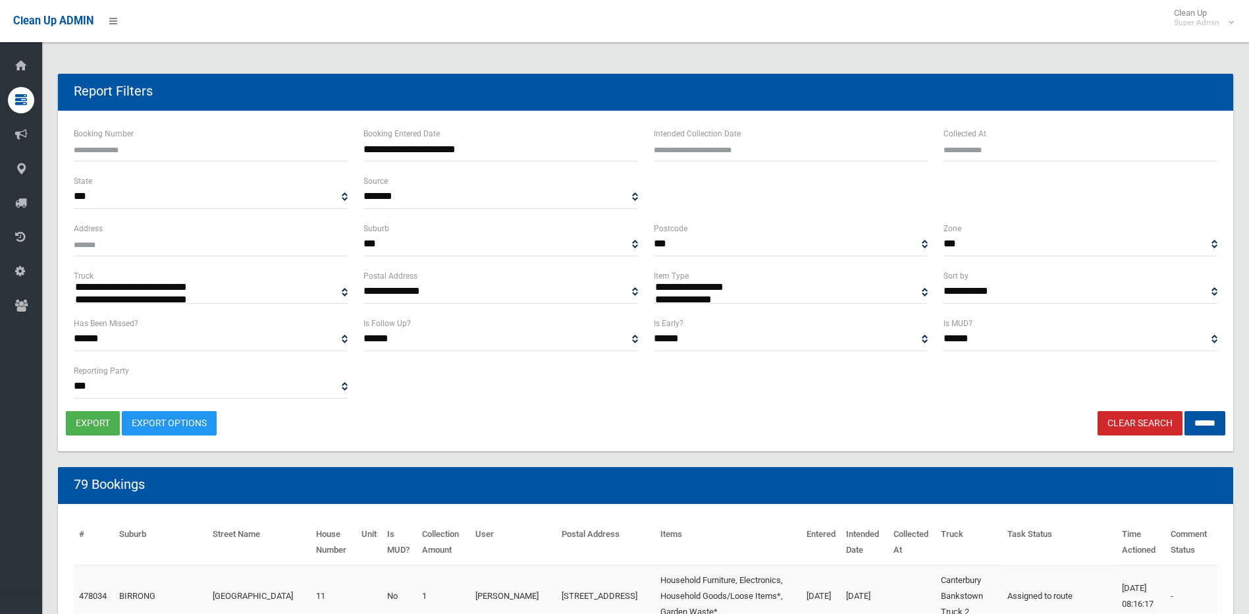
select select
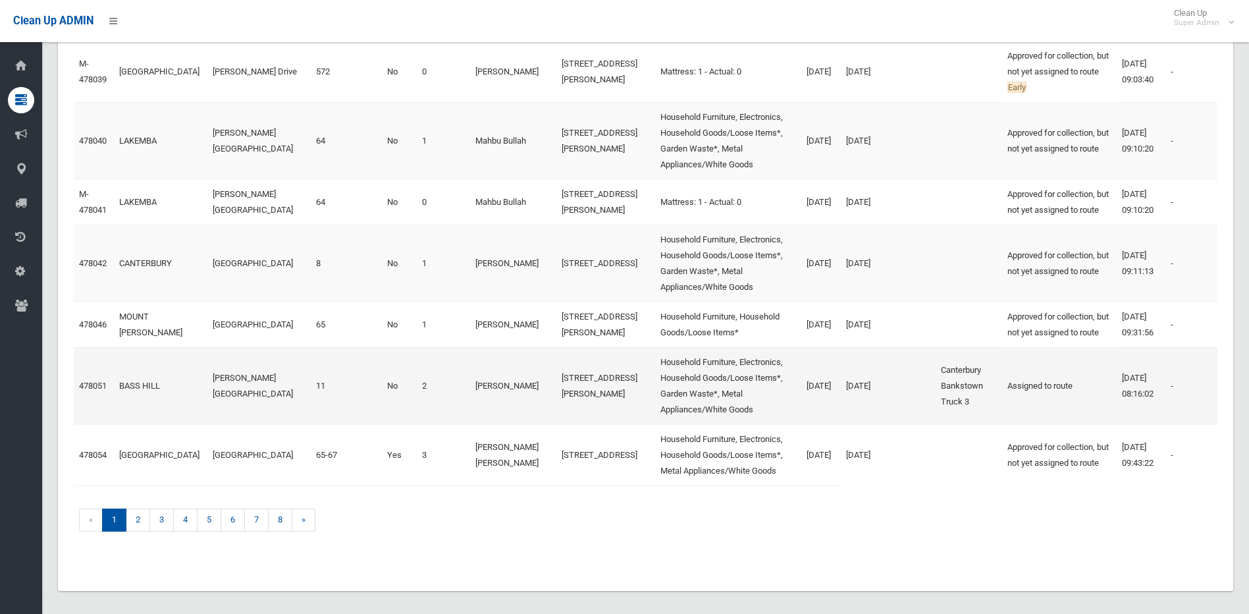
scroll to position [724, 0]
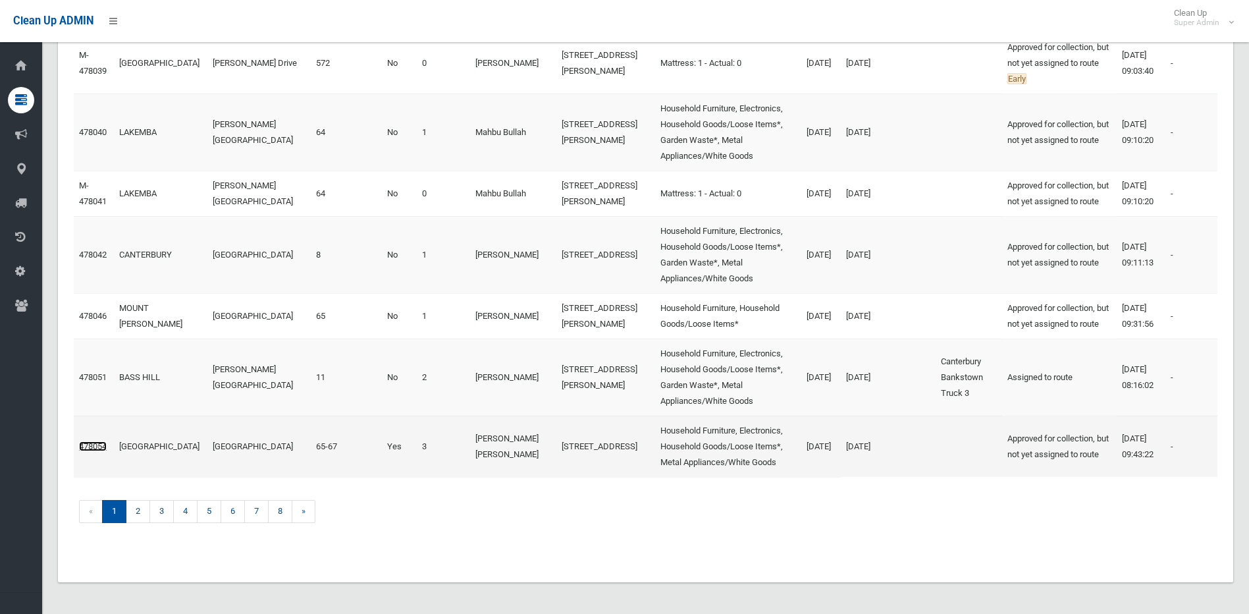
click at [95, 451] on link "478054" at bounding box center [93, 446] width 28 height 10
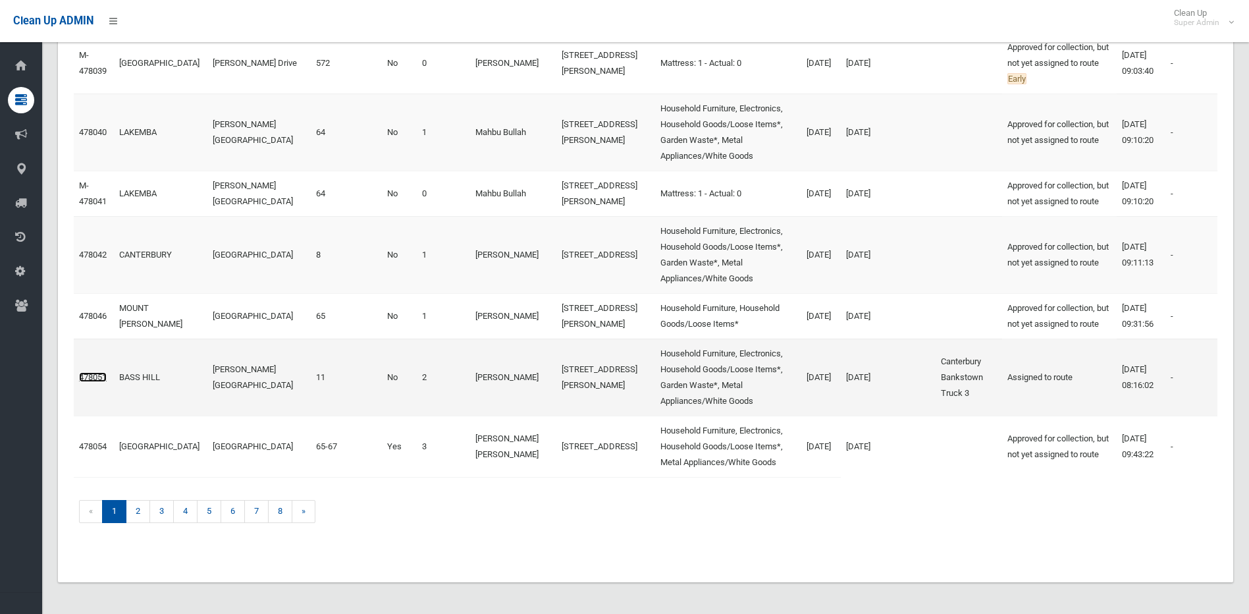
click at [90, 382] on link "478051" at bounding box center [93, 377] width 28 height 10
click at [90, 259] on link "478042" at bounding box center [93, 255] width 28 height 10
click at [178, 531] on td "« 1 2 3 4 5 6 7 8 »" at bounding box center [457, 514] width 767 height 74
click at [180, 523] on link "4" at bounding box center [185, 511] width 24 height 23
click at [275, 570] on div "# Suburb Street Name House Number Unit Is MUD? Collection Amount User Postal Ad…" at bounding box center [645, 192] width 1175 height 779
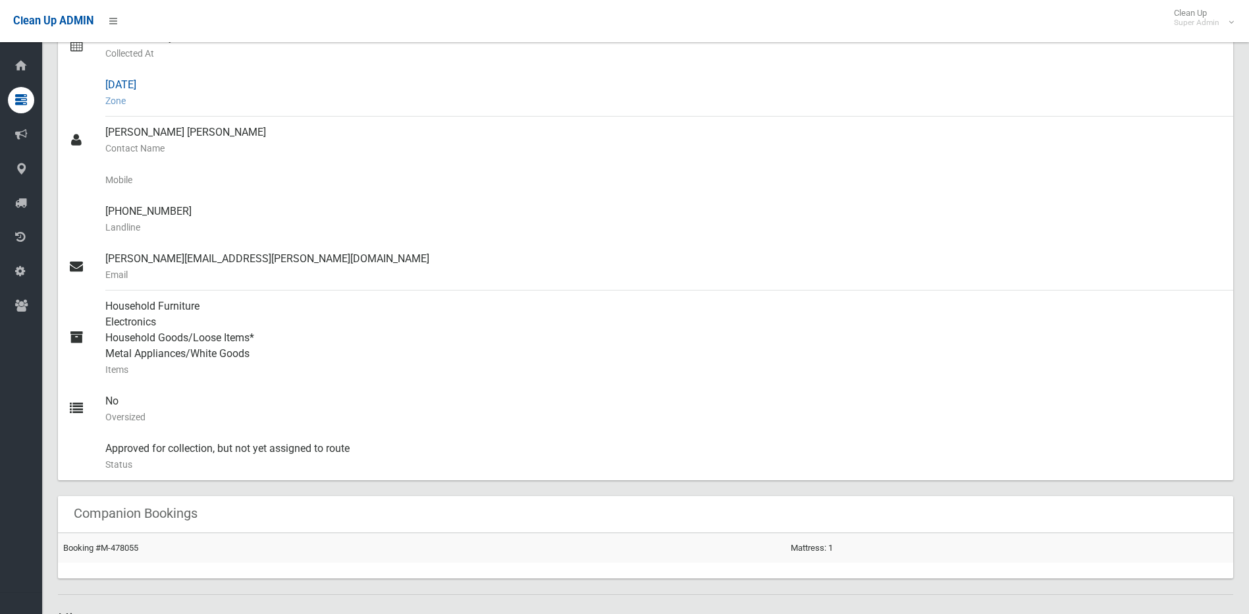
scroll to position [329, 0]
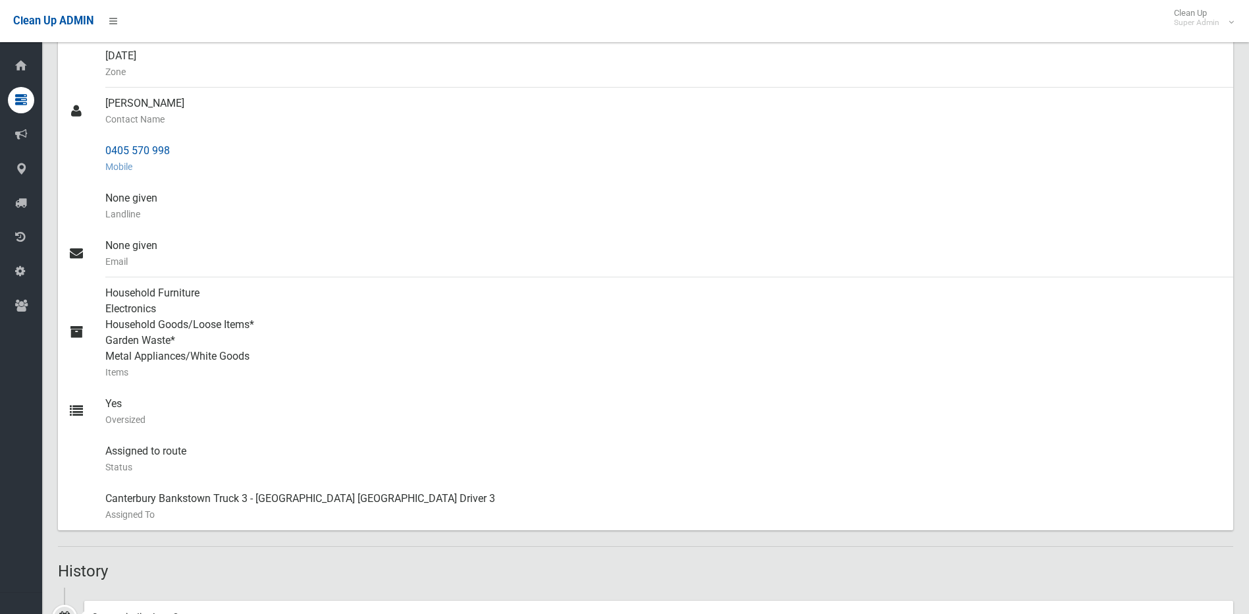
scroll to position [93, 0]
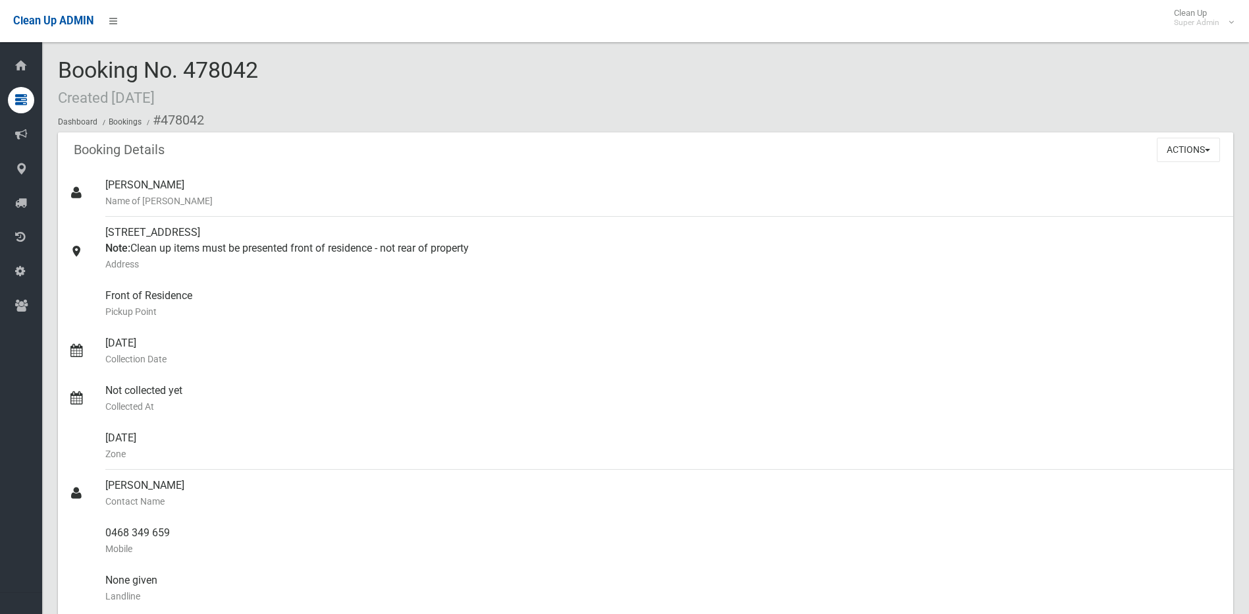
scroll to position [612, 0]
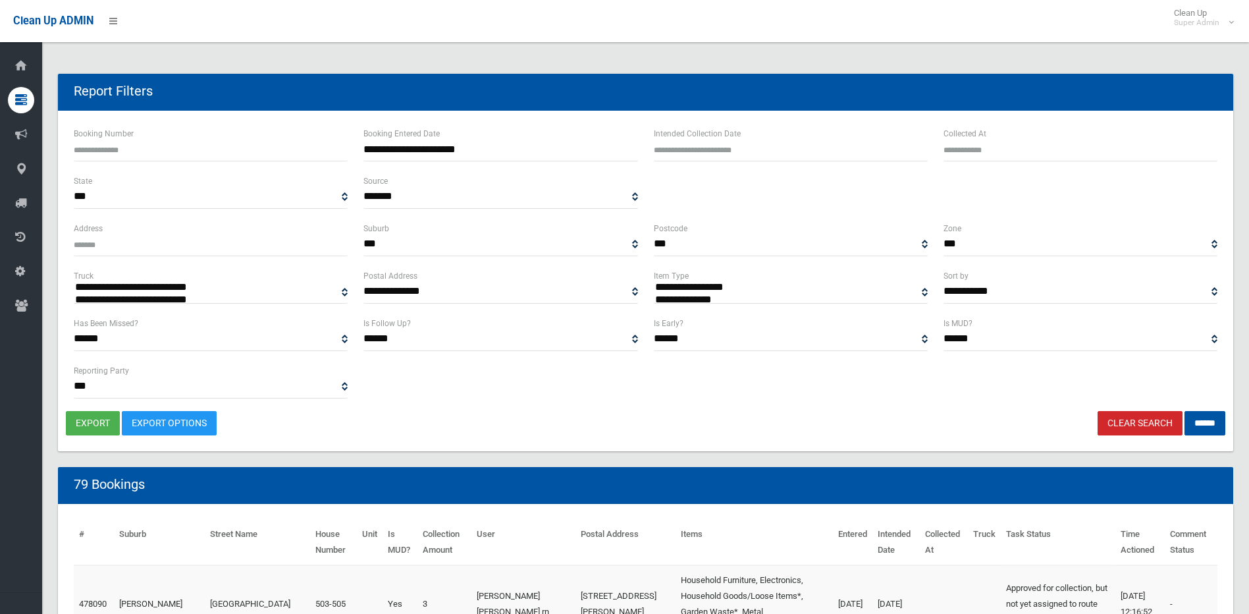
select select
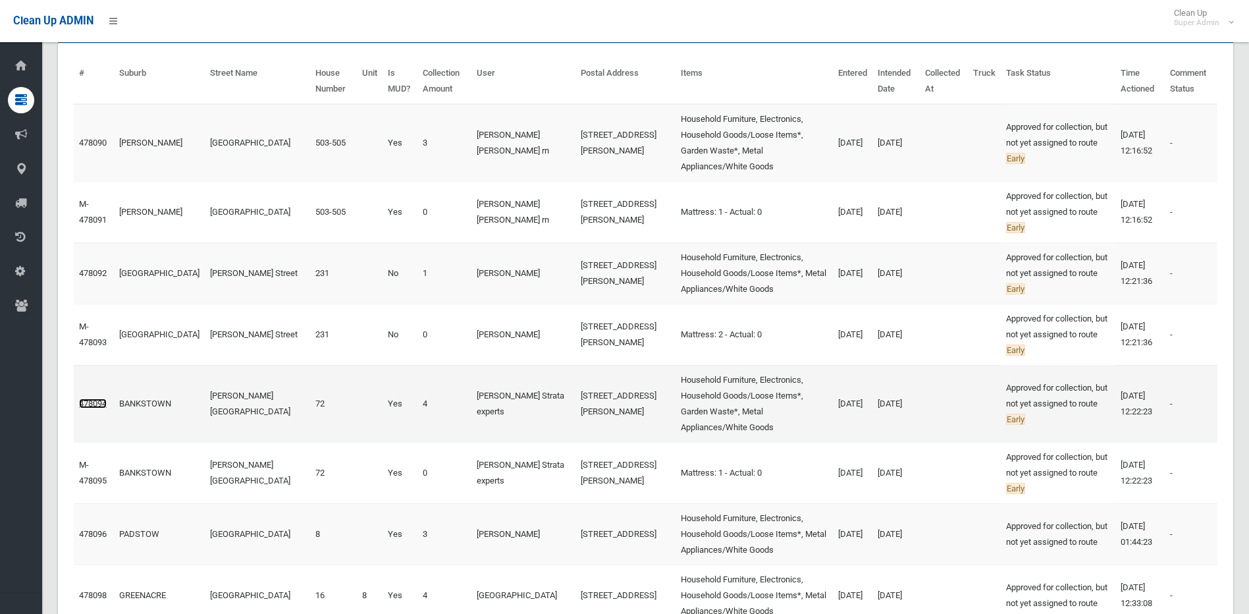
click at [96, 408] on link "478094" at bounding box center [93, 403] width 28 height 10
click at [95, 140] on link "478090" at bounding box center [93, 143] width 28 height 10
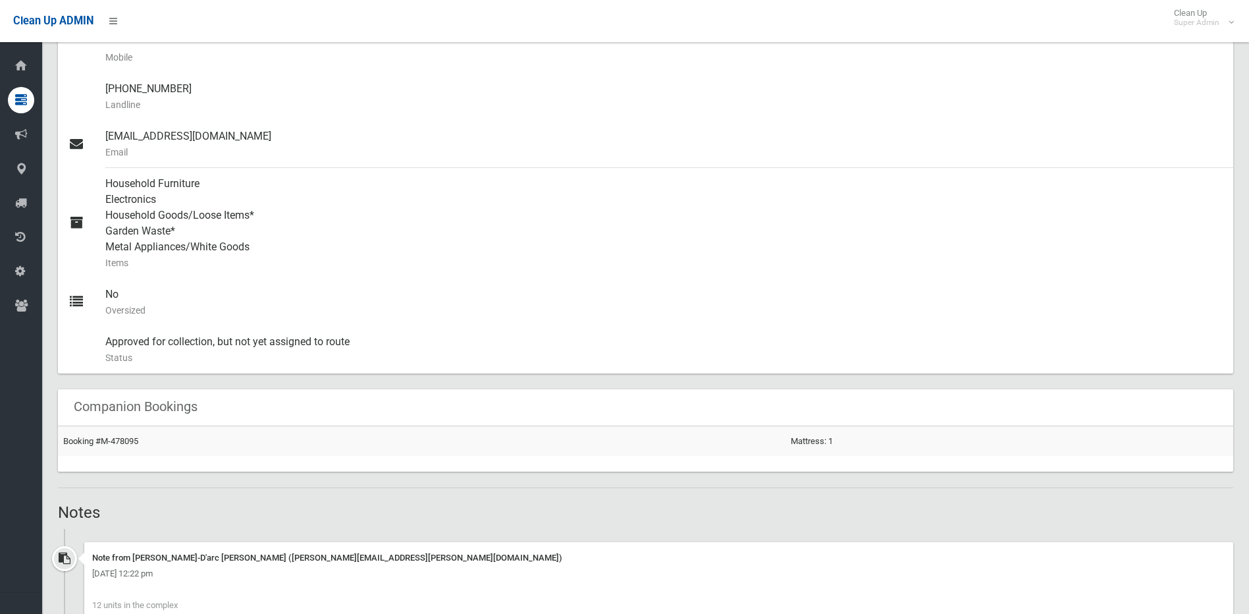
scroll to position [749, 0]
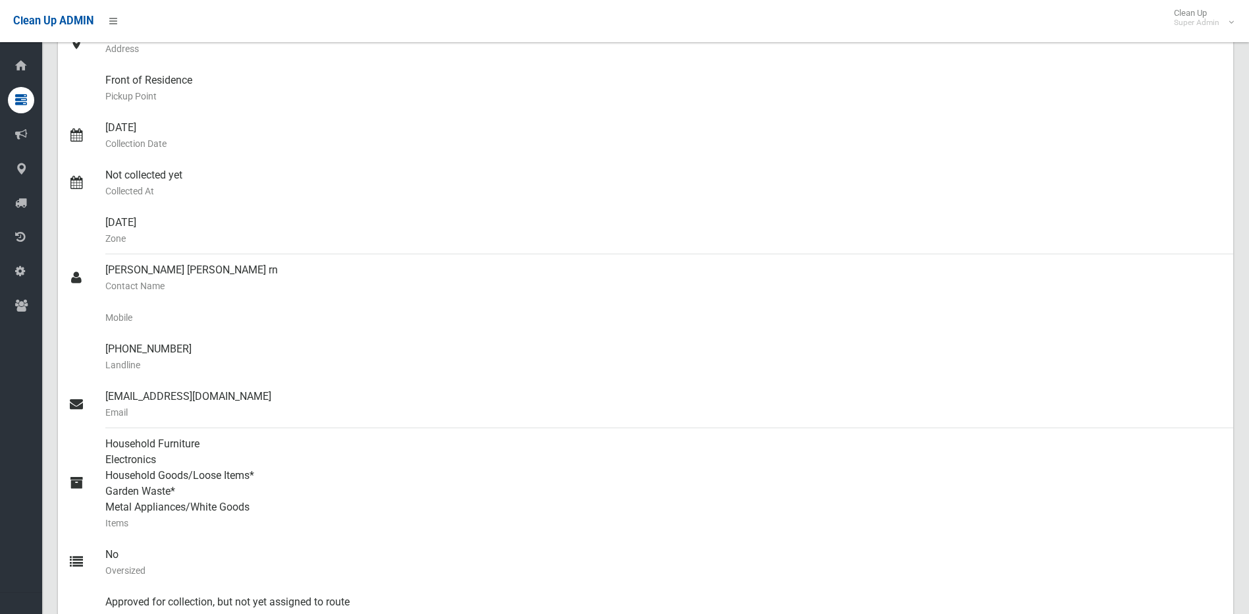
scroll to position [194, 0]
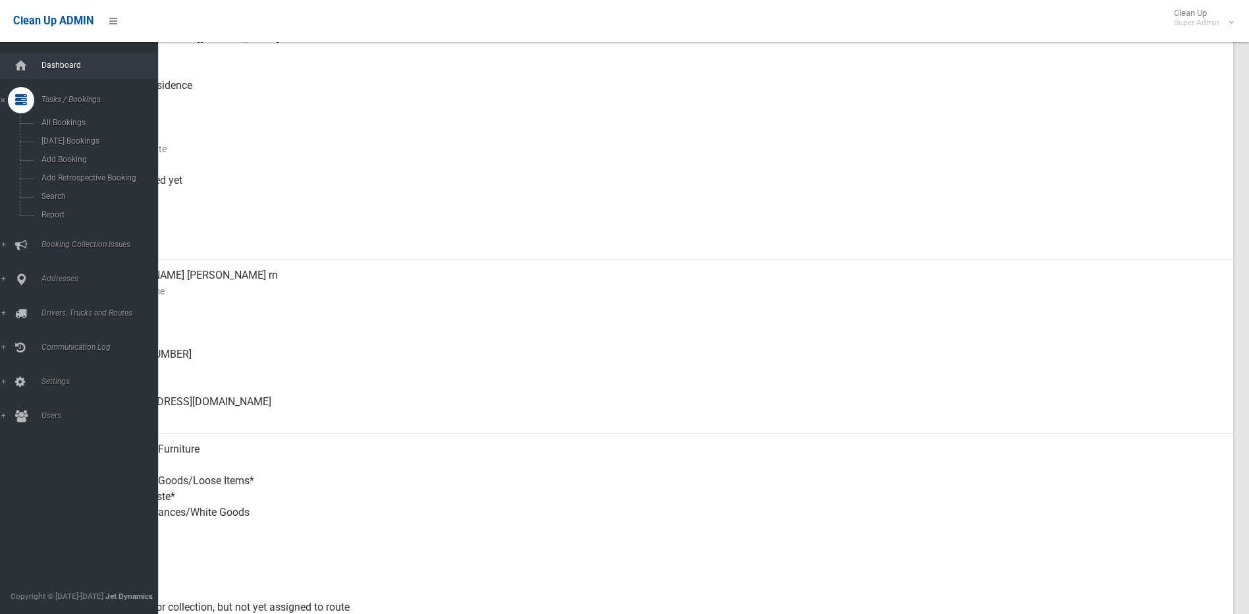
click at [35, 70] on link "Dashboard" at bounding box center [84, 66] width 168 height 26
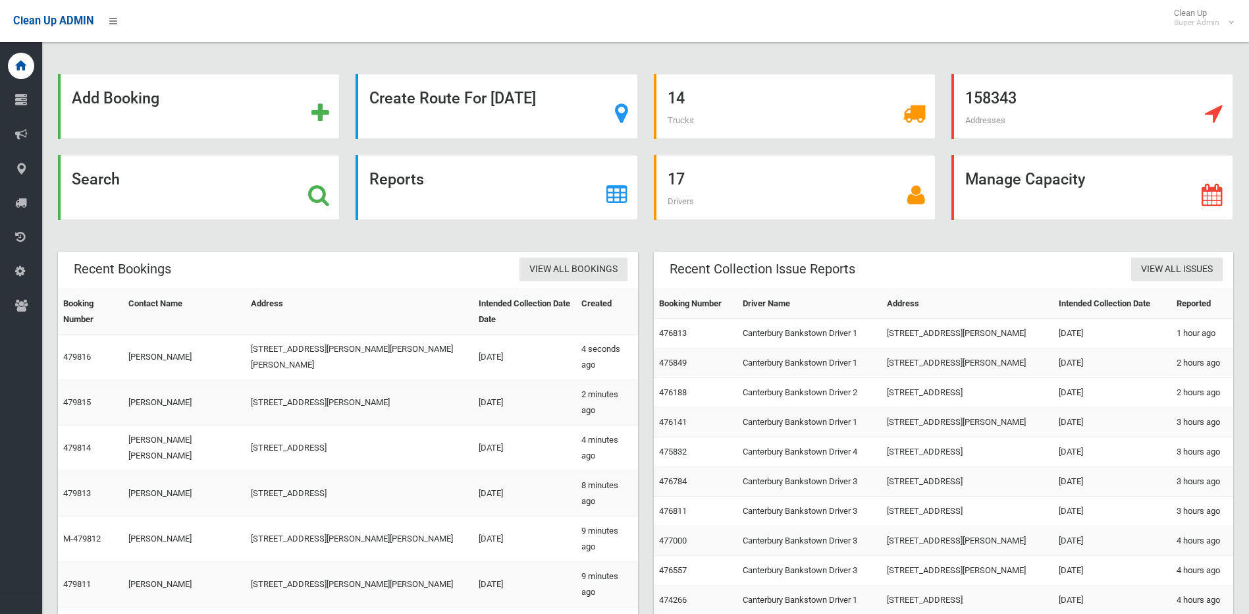
click at [253, 50] on div "Add Booking Create Route For [DATE] 14 Trucks 158343 Addresses Search Reports 1…" at bounding box center [645, 426] width 1207 height 820
click at [234, 59] on div "Add Booking Create Route For [DATE] 14 Trucks 158343 Addresses Search Reports 1…" at bounding box center [645, 426] width 1207 height 820
click at [332, 200] on div "Search" at bounding box center [199, 187] width 282 height 65
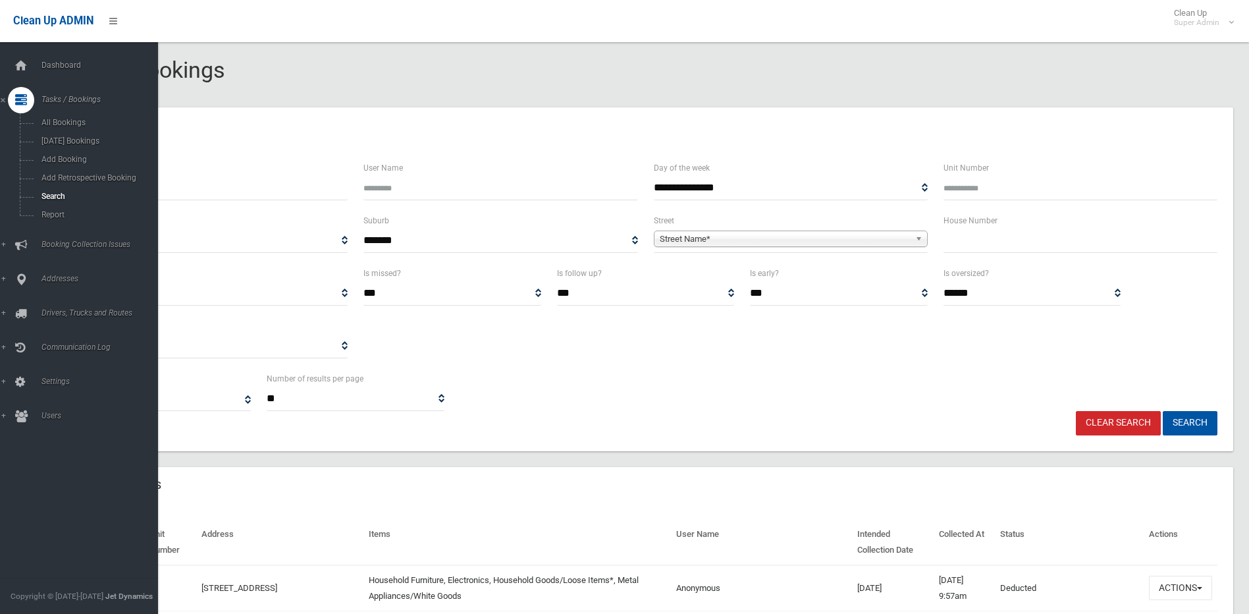
select select
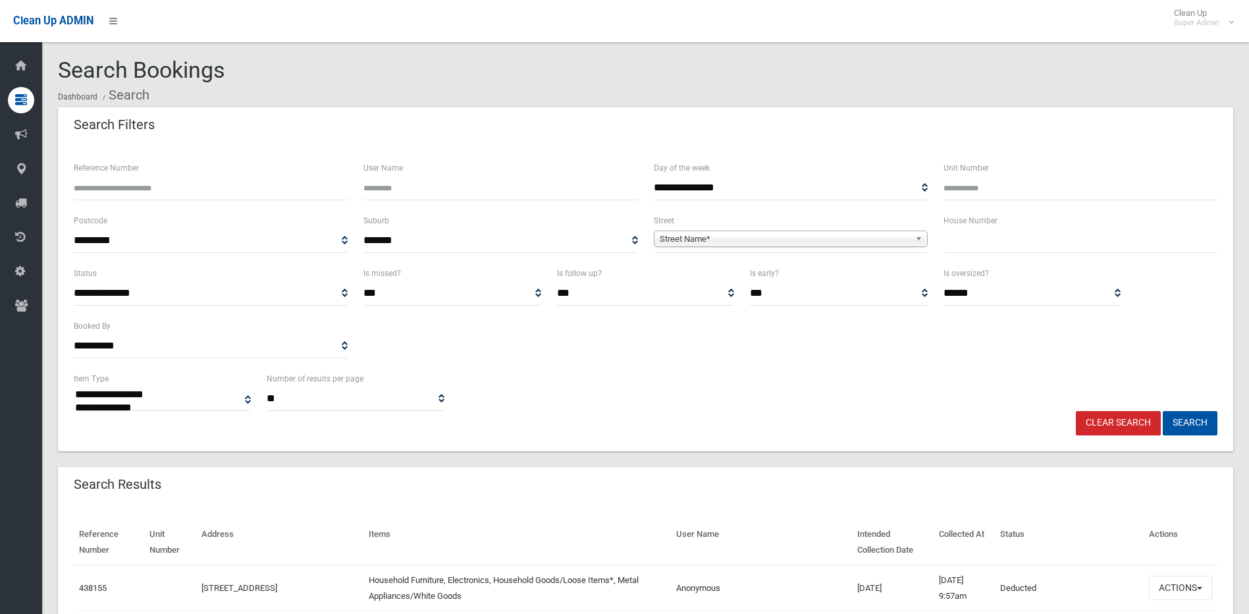
click at [739, 237] on span "Street Name*" at bounding box center [785, 239] width 250 height 16
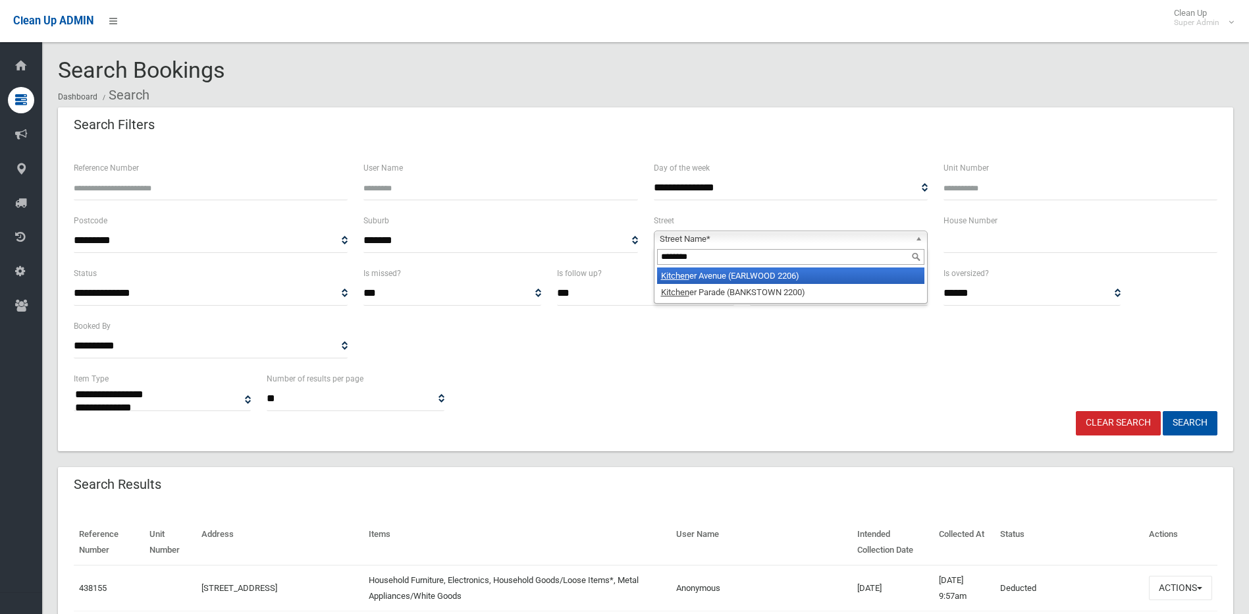
type input "*********"
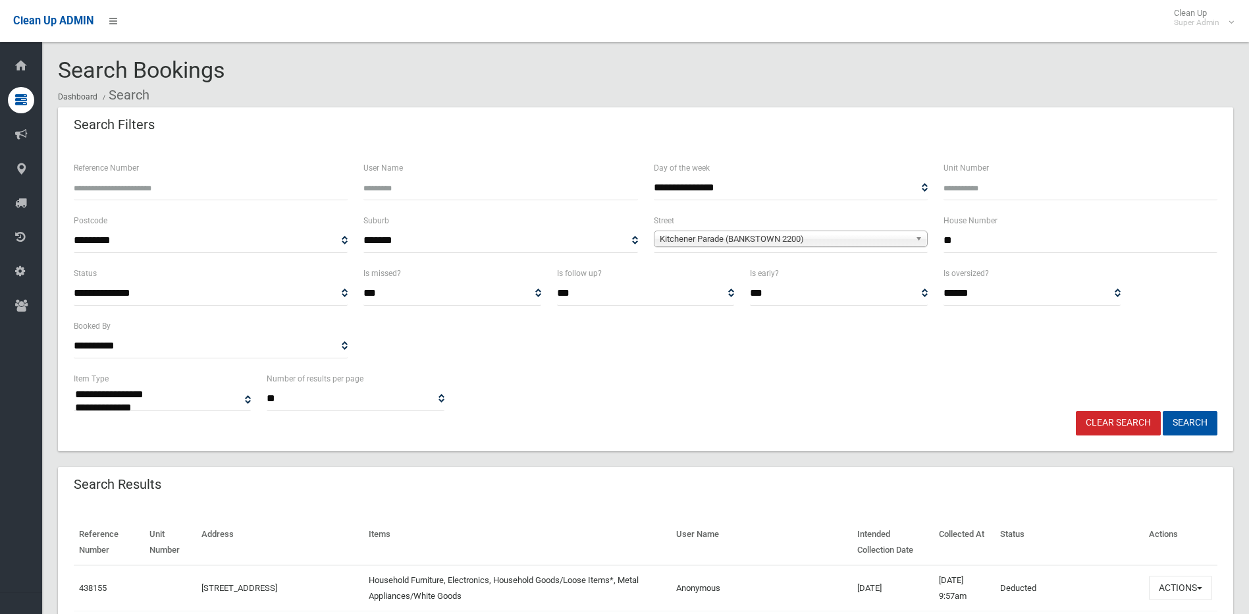
type input "**"
click at [1163, 411] on button "Search" at bounding box center [1190, 423] width 55 height 24
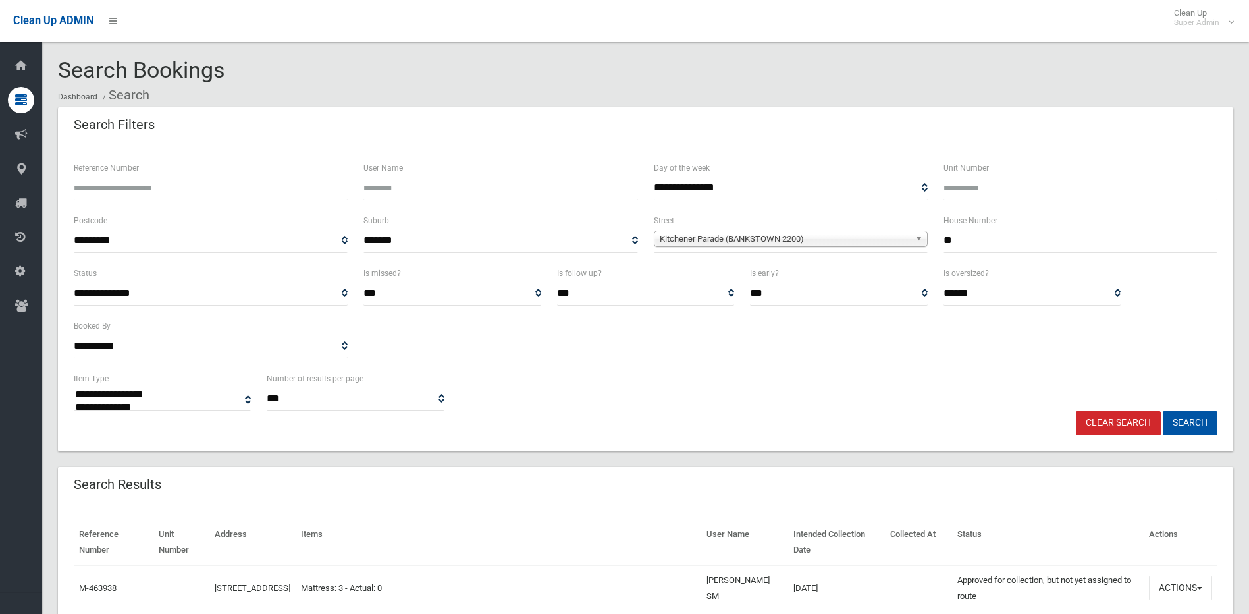
select select
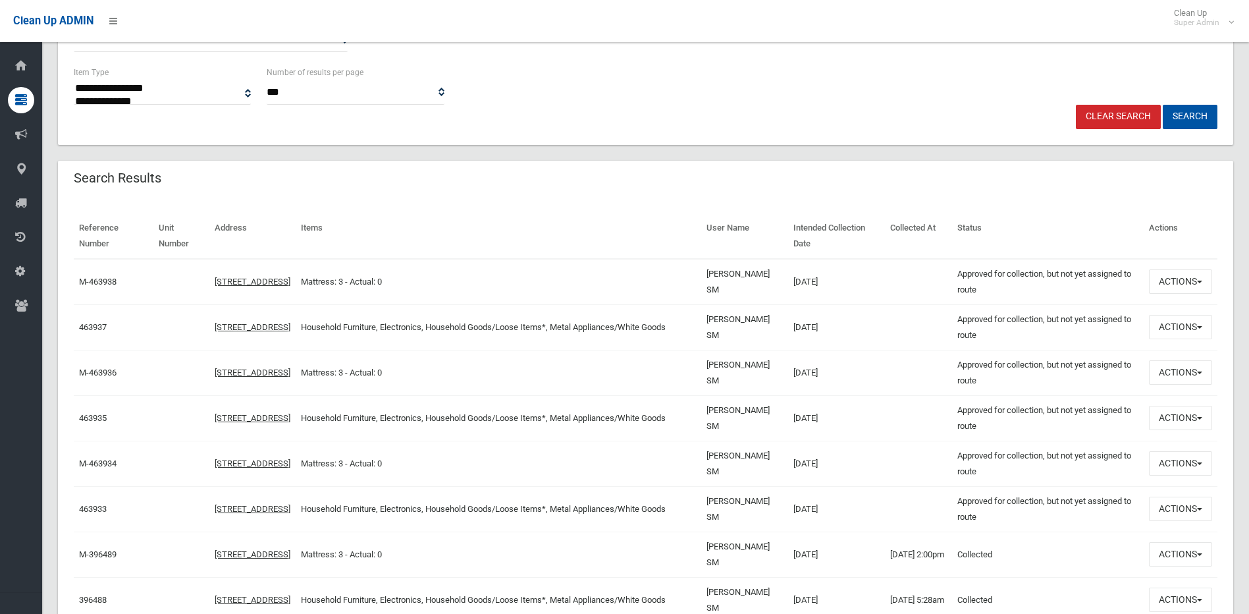
scroll to position [329, 0]
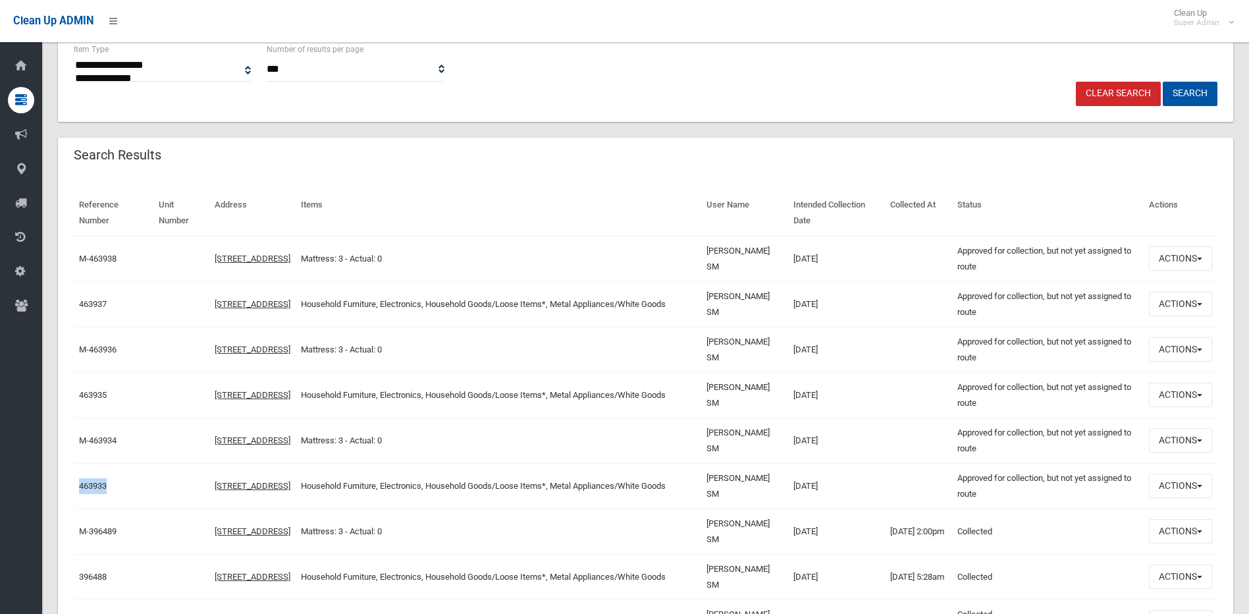
drag, startPoint x: 115, startPoint y: 485, endPoint x: 79, endPoint y: 494, distance: 36.9
click at [79, 494] on td "463933" at bounding box center [114, 485] width 80 height 45
copy link "463933"
